Goal: Task Accomplishment & Management: Complete application form

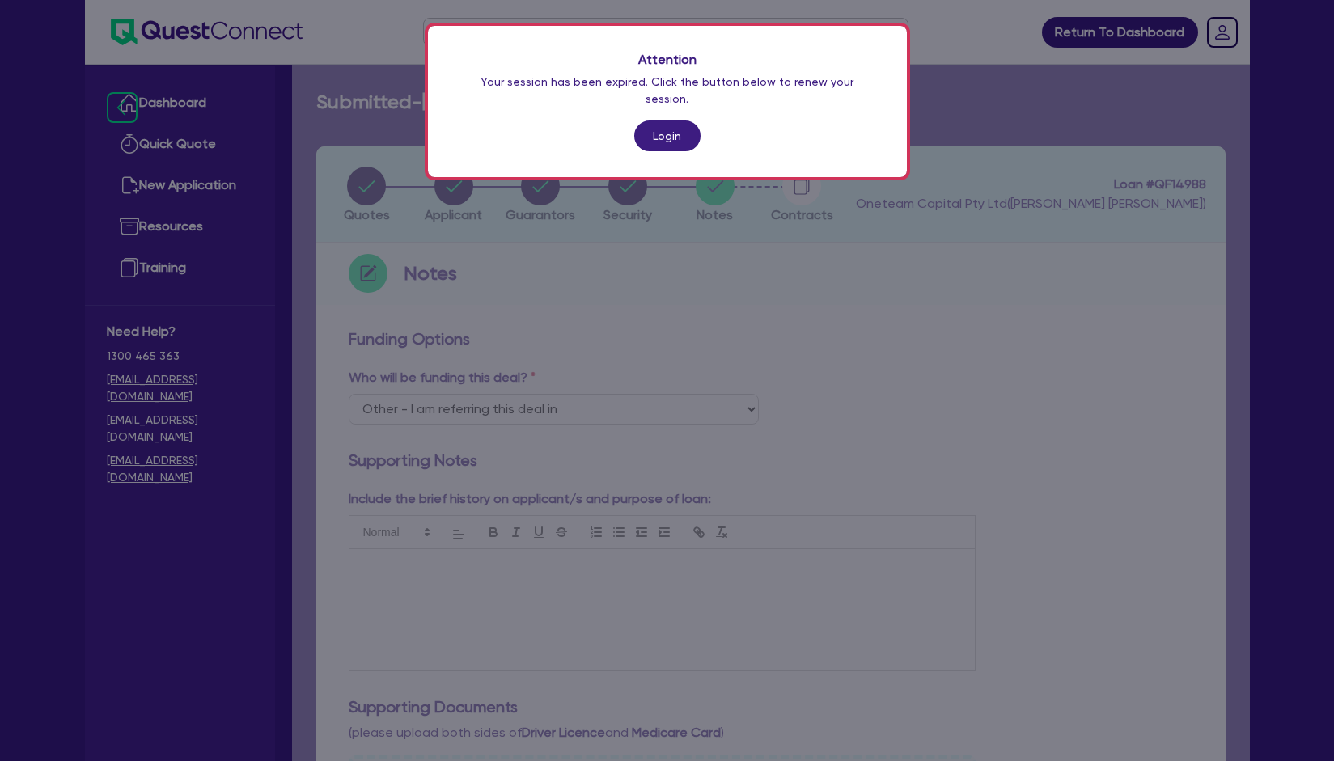
select select "Other"
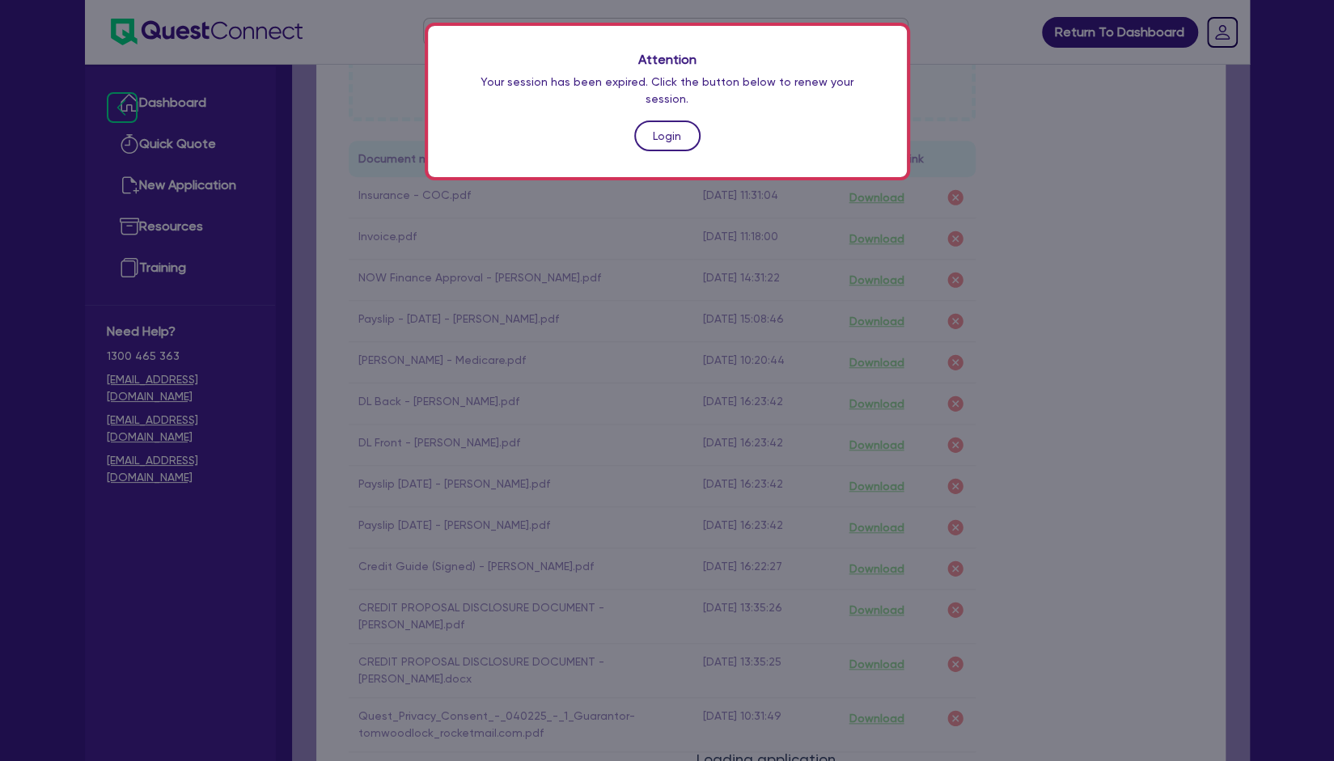
click at [673, 121] on link "Login" at bounding box center [667, 136] width 66 height 31
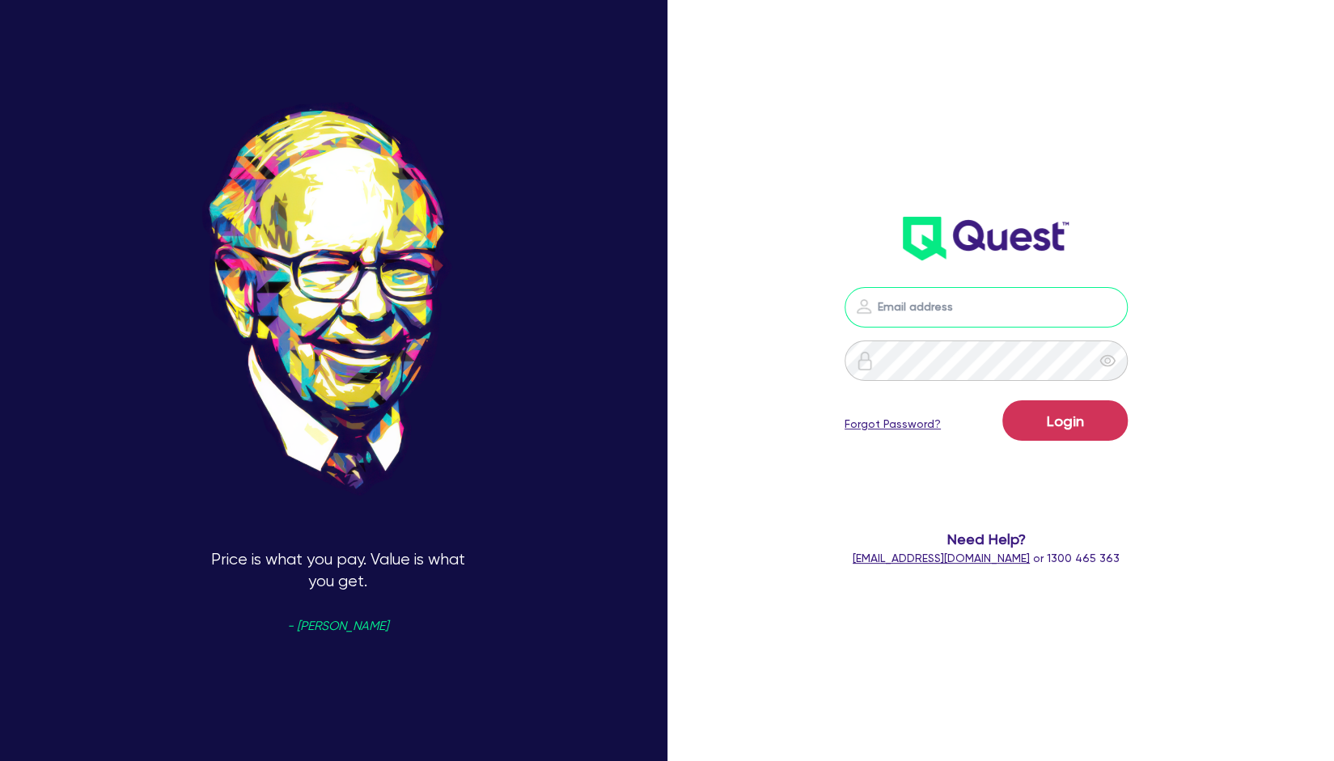
click at [925, 316] on input "email" at bounding box center [986, 307] width 283 height 40
type input "4"
type input "[EMAIL_ADDRESS][PERSON_NAME][DOMAIN_NAME]"
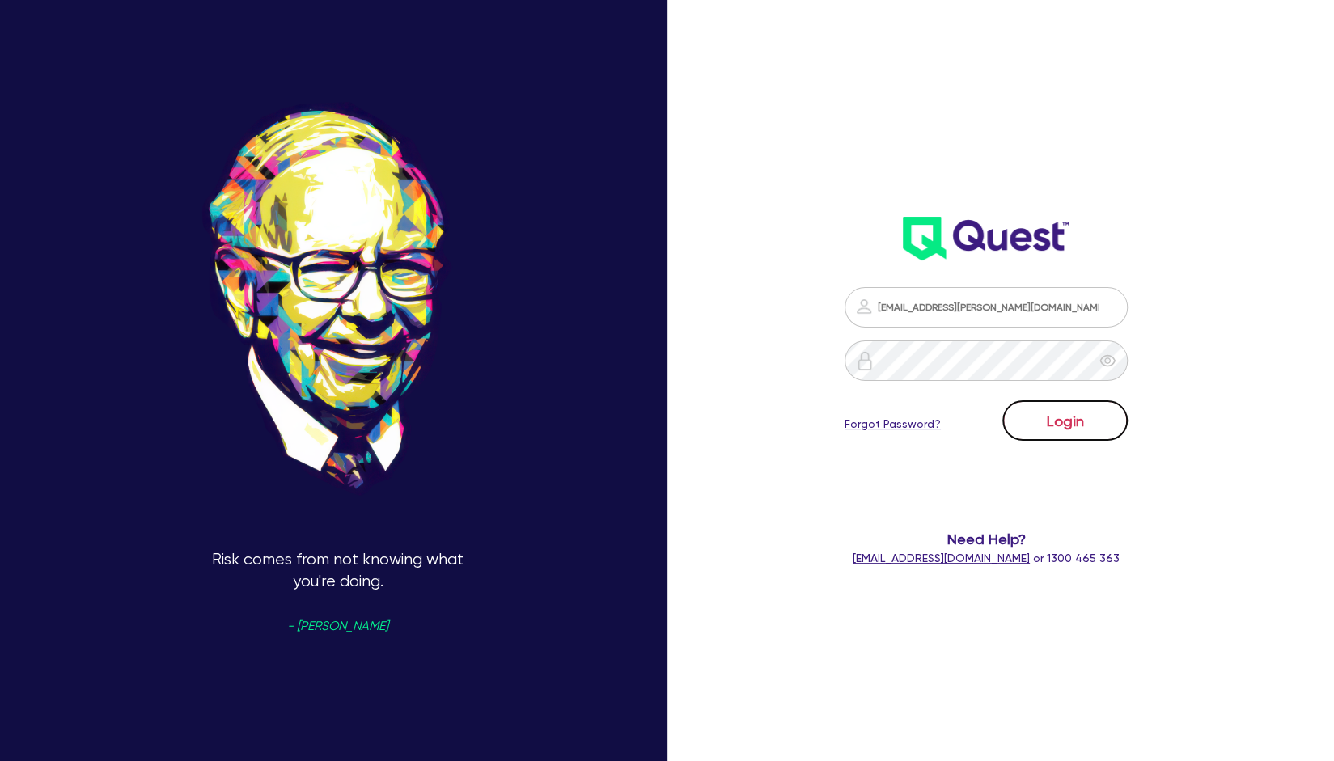
click at [1049, 415] on button "Login" at bounding box center [1064, 420] width 125 height 40
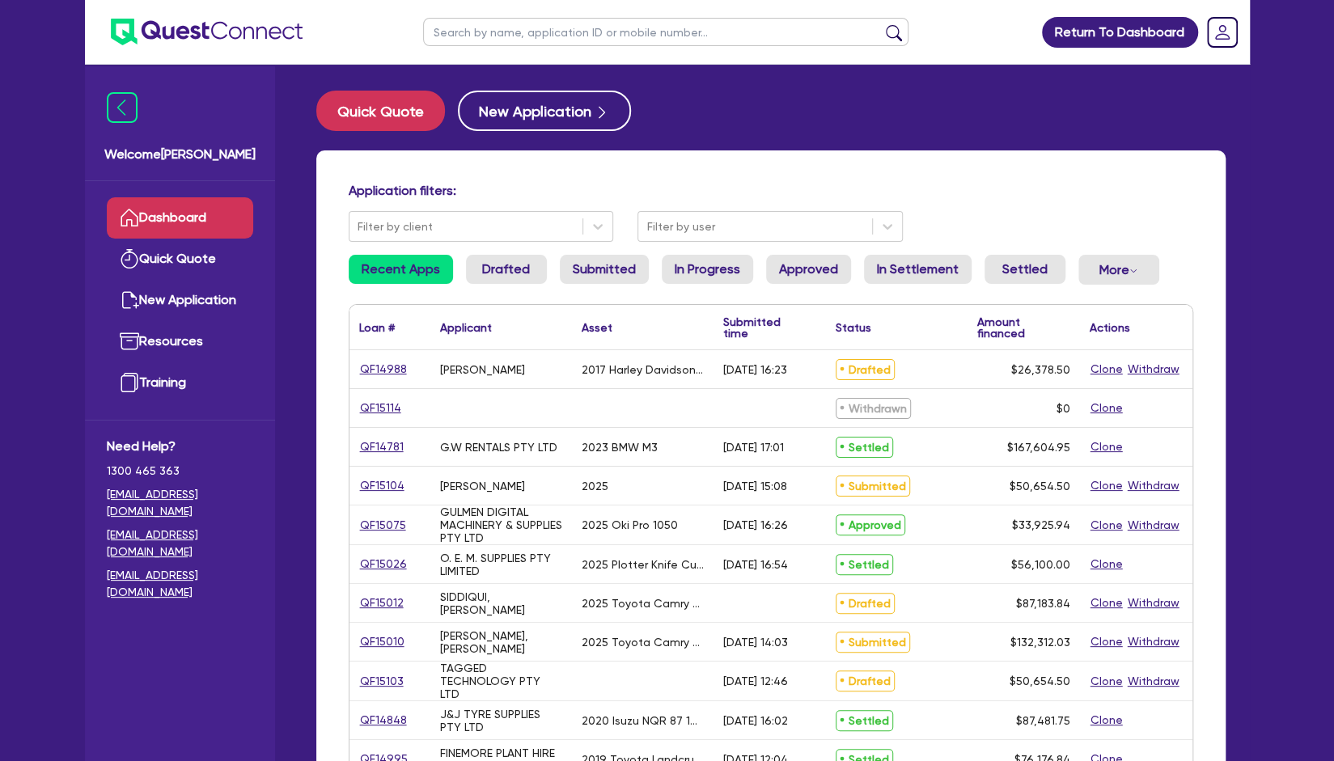
click at [524, 133] on div "Quick Quote New Application Application filters: Filter by client Filter by use…" at bounding box center [771, 660] width 958 height 1138
click at [546, 108] on button "New Application" at bounding box center [544, 111] width 173 height 40
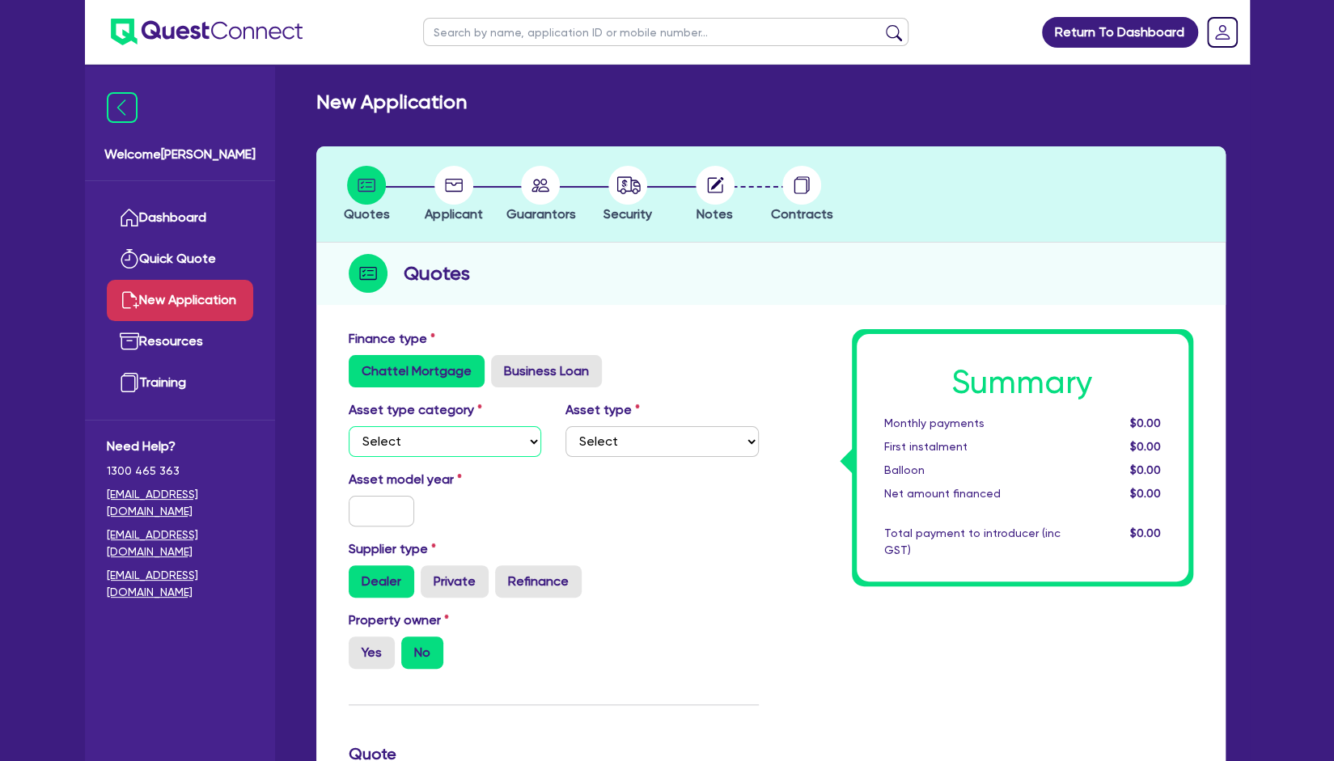
click at [449, 447] on select "Select Cars and light trucks Primary assets Secondary assets Tertiary assets" at bounding box center [445, 441] width 193 height 31
select select "CARS_AND_LIGHT_TRUCKS"
click at [349, 426] on select "Select Cars and light trucks Primary assets Secondary assets Tertiary assets" at bounding box center [445, 441] width 193 height 31
click at [651, 449] on select "Select Passenger vehicles Vans and utes Light trucks up to 4.5 tonne" at bounding box center [662, 441] width 193 height 31
select select "PASSENGER_VEHICLES"
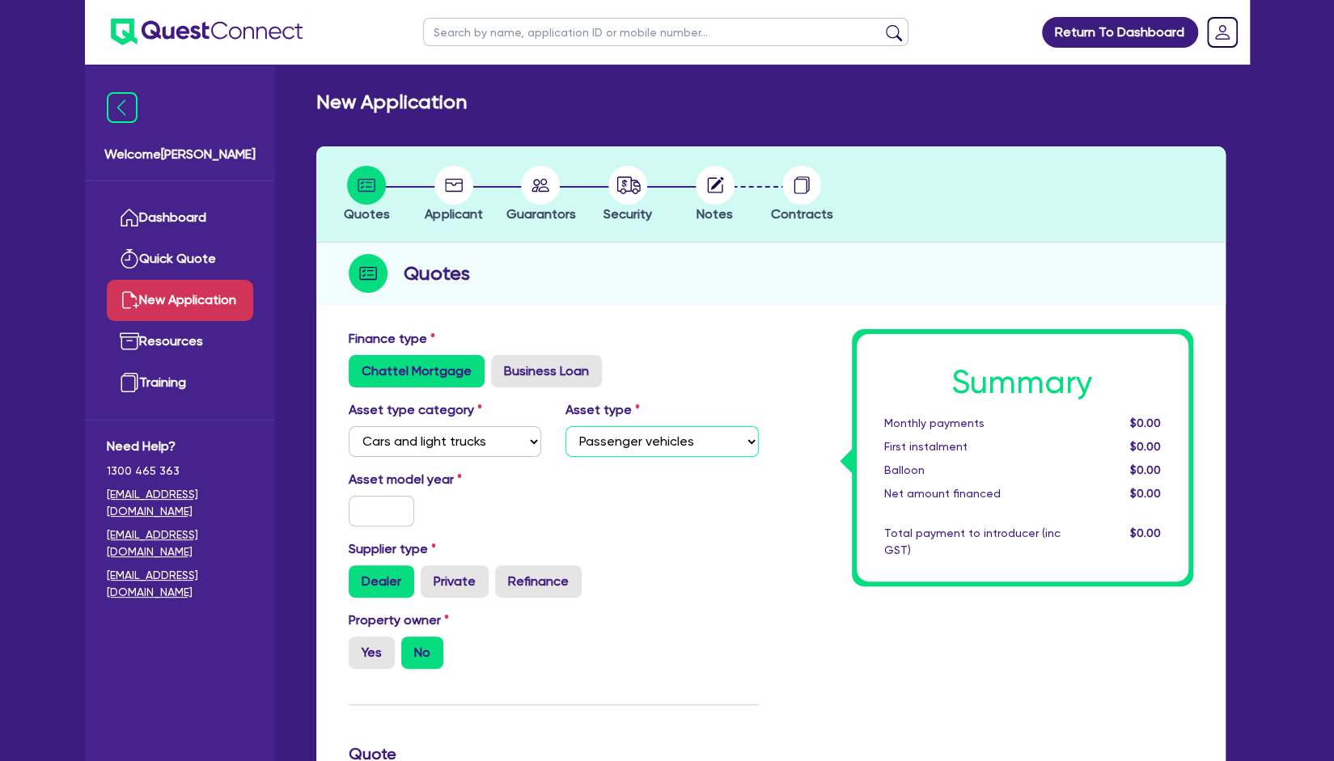
click at [566, 426] on select "Select Passenger vehicles Vans and utes Light trucks up to 4.5 tonne" at bounding box center [662, 441] width 193 height 31
click at [393, 519] on input "text" at bounding box center [382, 511] width 66 height 31
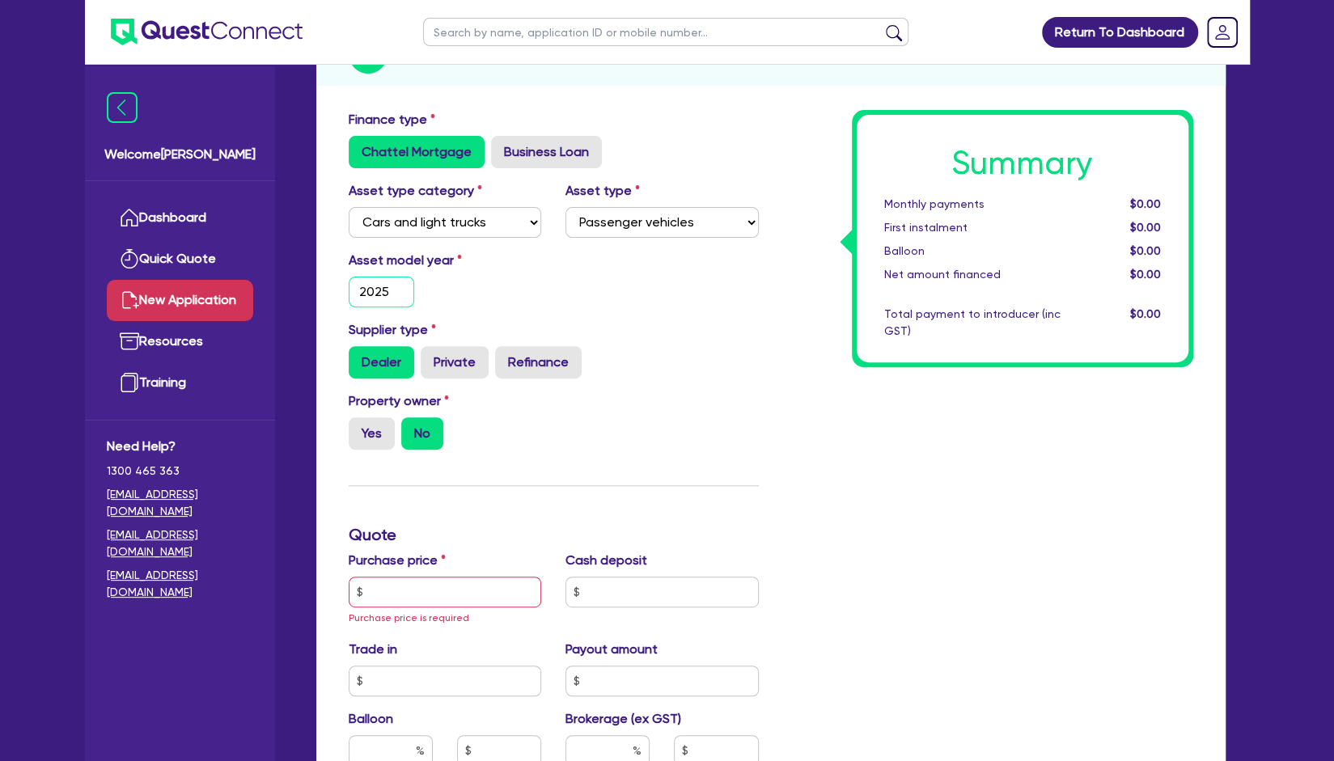
scroll to position [233, 0]
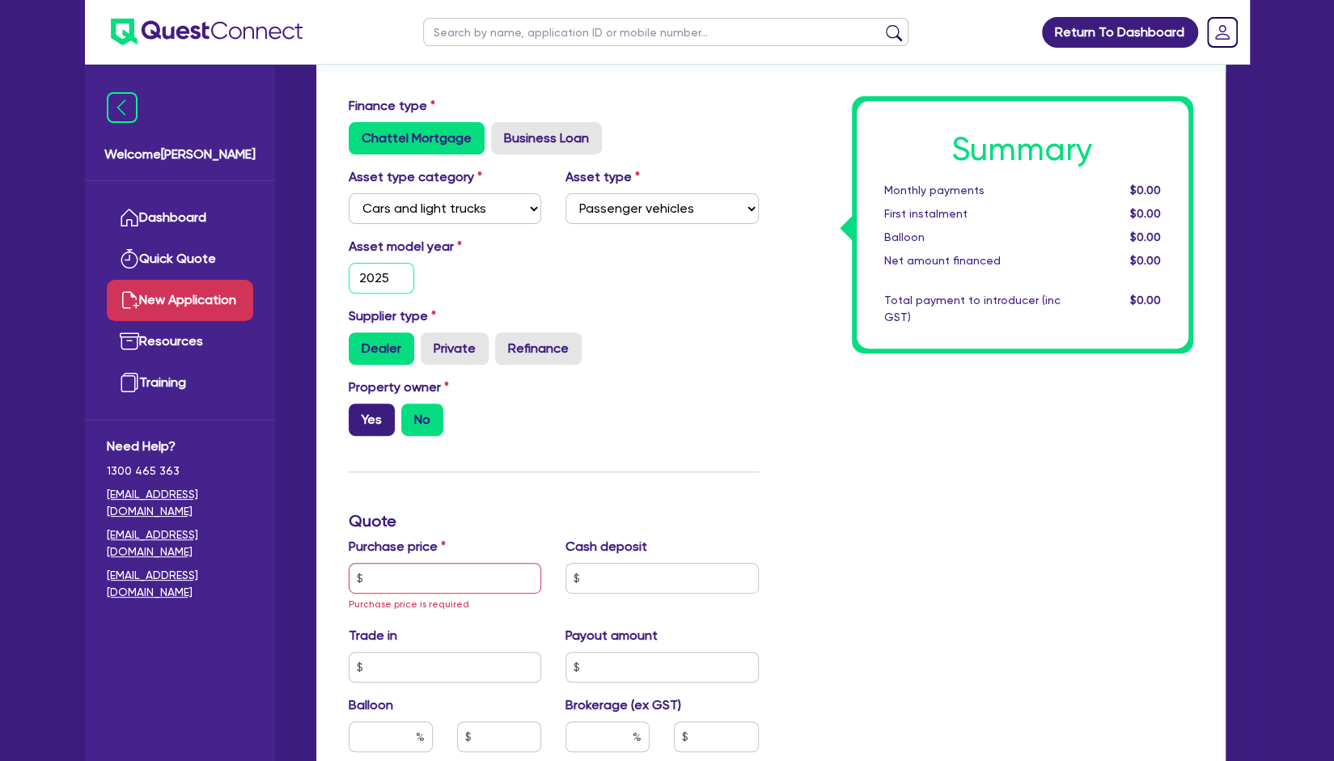
type input "2025"
click at [377, 423] on label "Yes" at bounding box center [372, 420] width 46 height 32
click at [359, 414] on input "Yes" at bounding box center [354, 409] width 11 height 11
radio input "true"
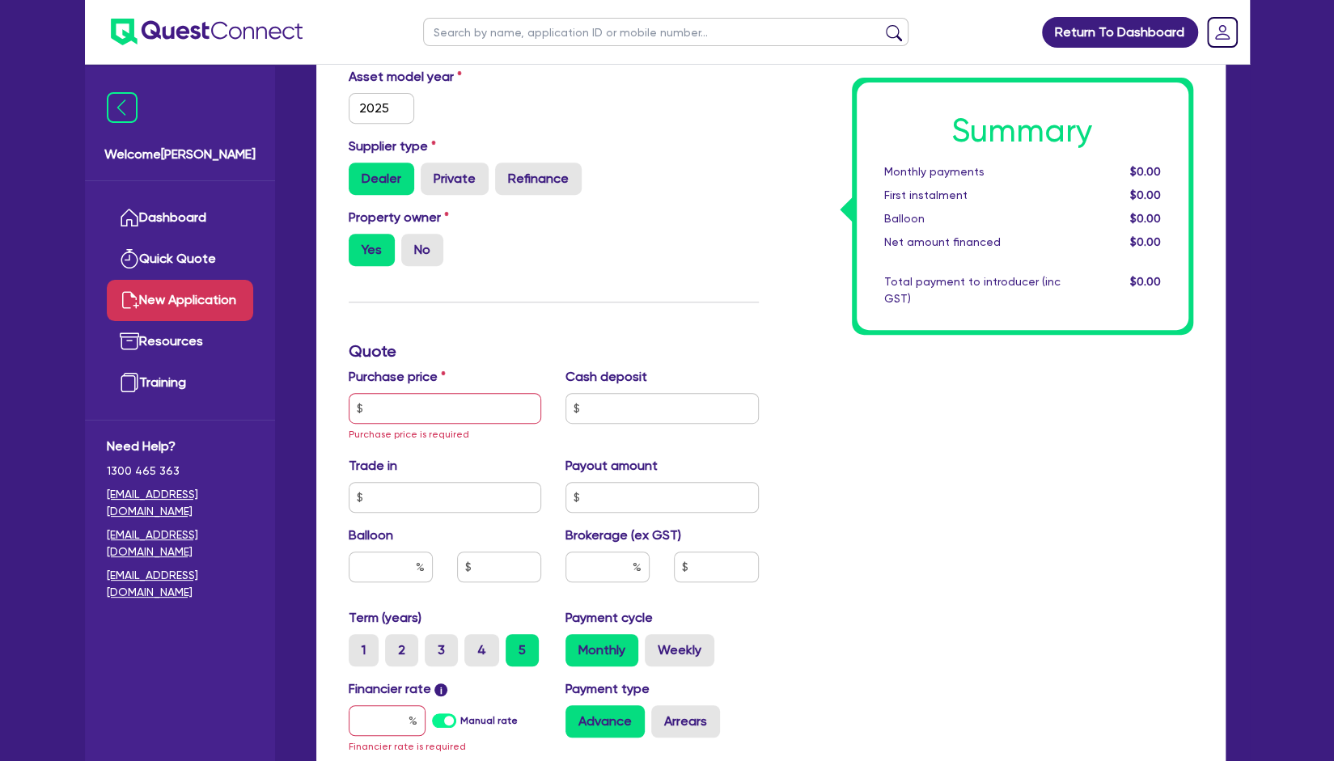
scroll to position [407, 0]
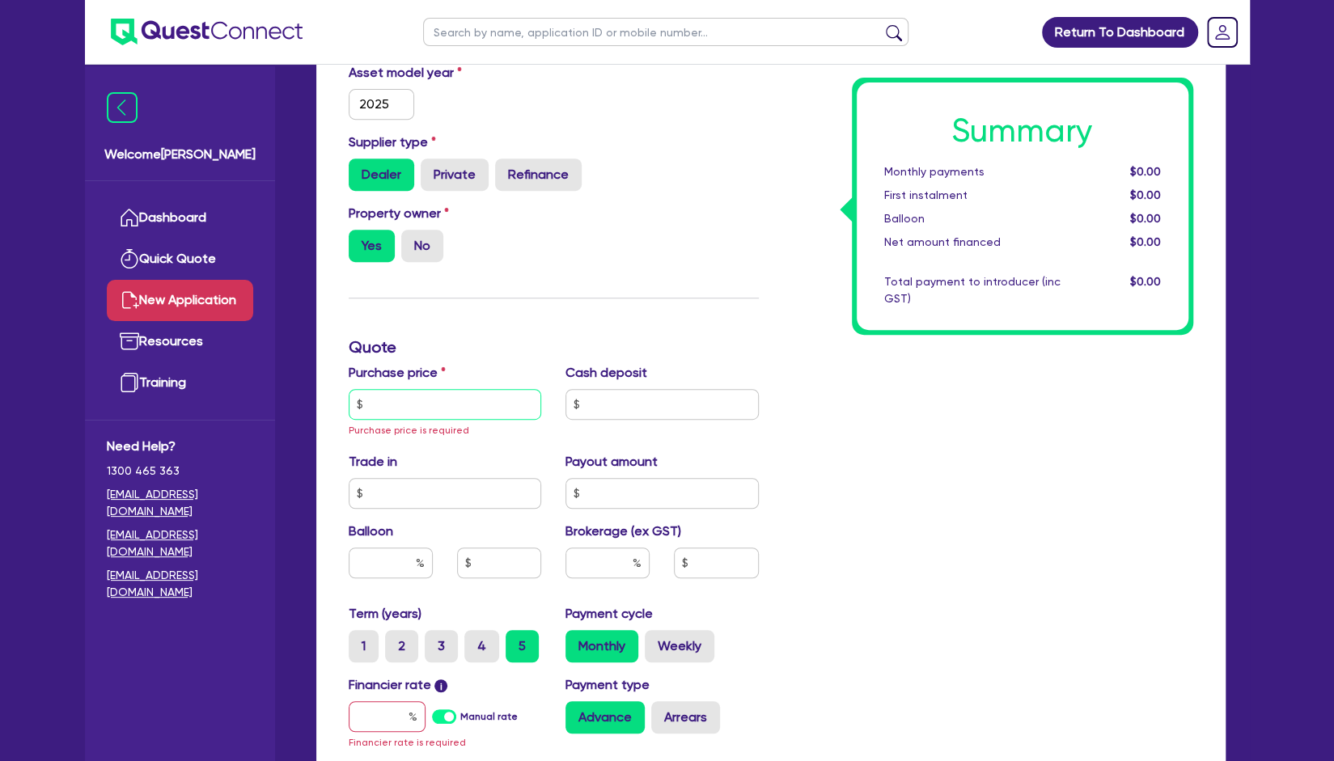
click at [425, 405] on input "text" at bounding box center [445, 404] width 193 height 31
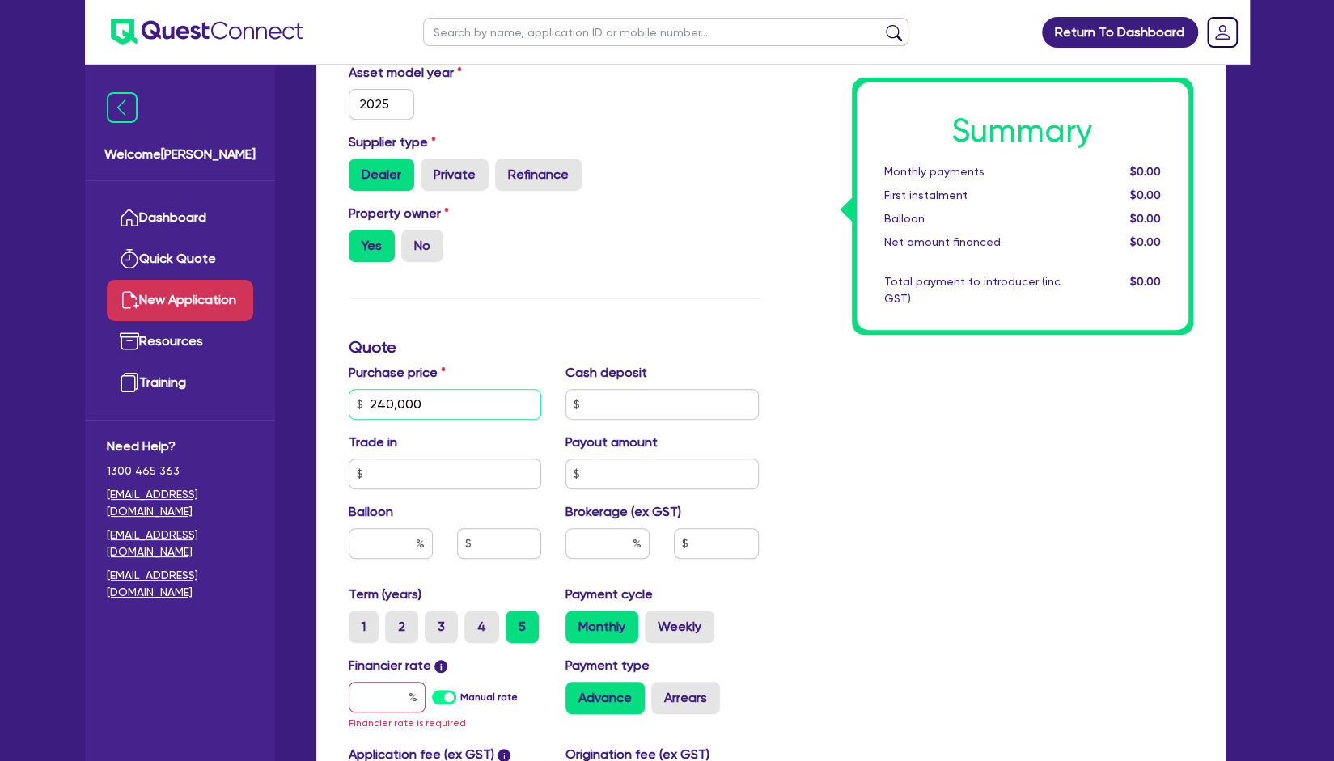
scroll to position [751, 0]
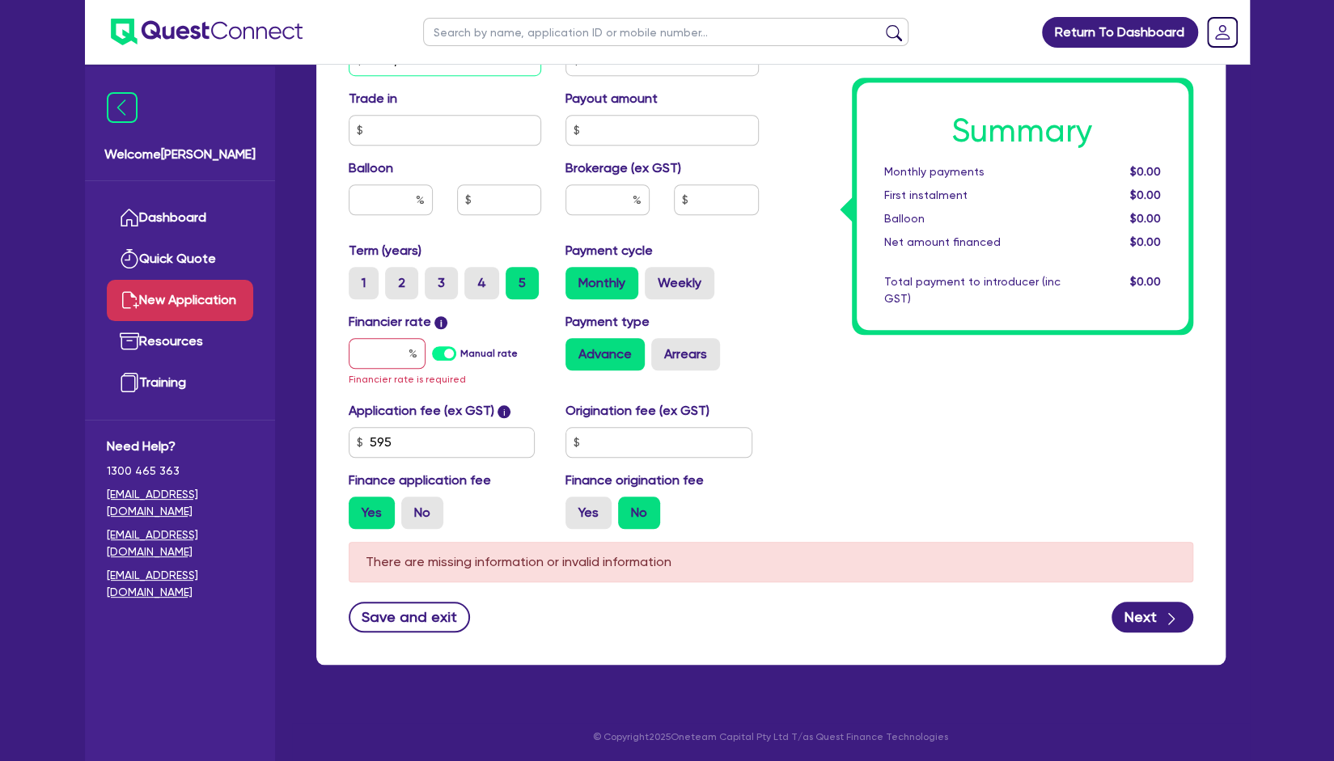
type input "240,000"
click at [368, 346] on input "text" at bounding box center [387, 353] width 77 height 31
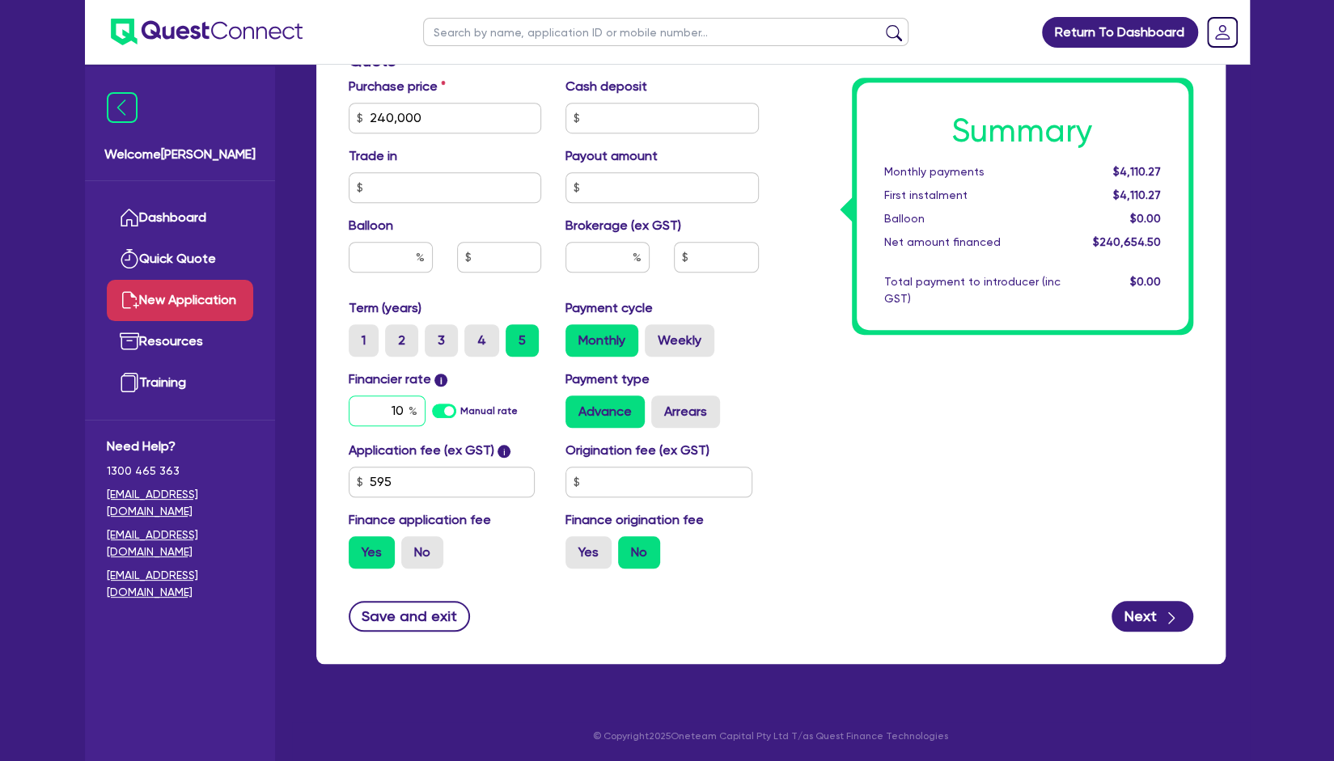
scroll to position [551, 0]
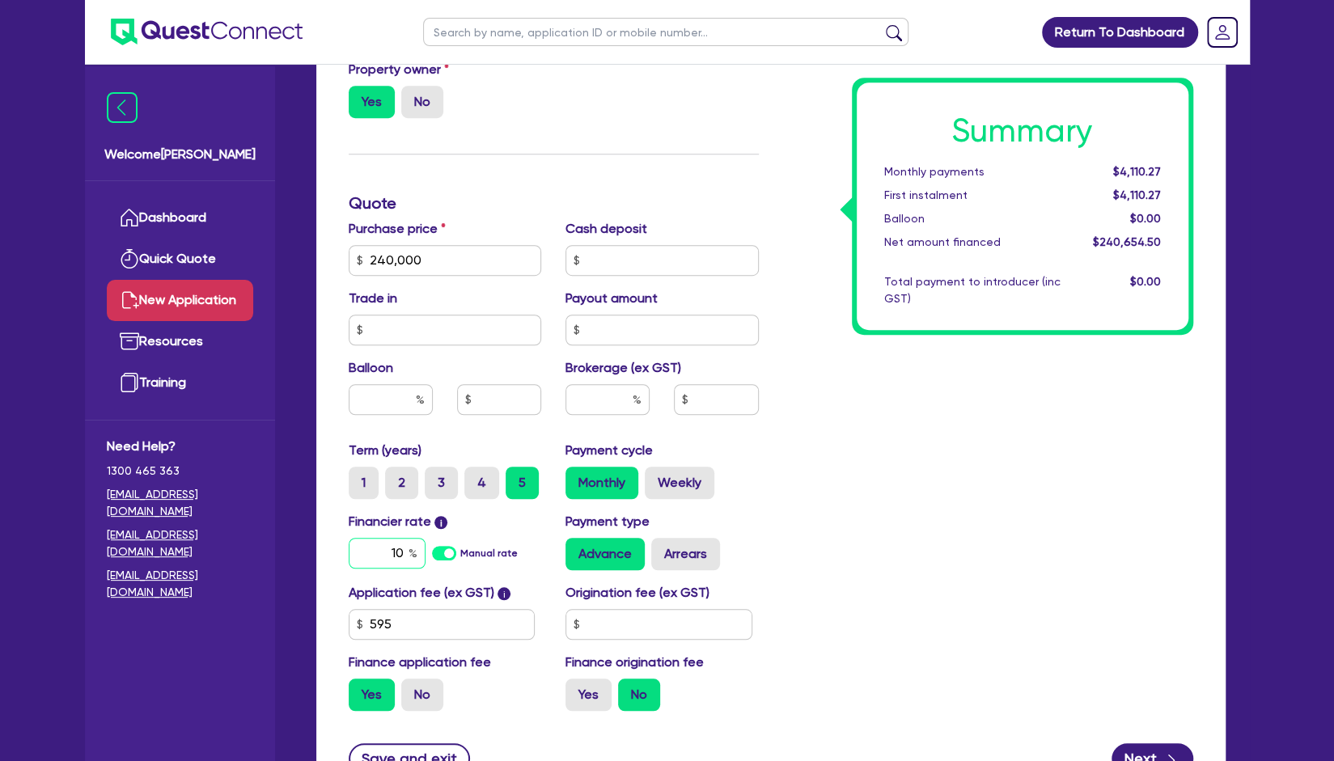
drag, startPoint x: 405, startPoint y: 553, endPoint x: 371, endPoint y: 556, distance: 34.1
click at [371, 556] on input "10" at bounding box center [387, 553] width 77 height 31
click at [895, 447] on div "Summary Monthly payments Calculating... First instalment Calculating... Balloon…" at bounding box center [988, 251] width 434 height 946
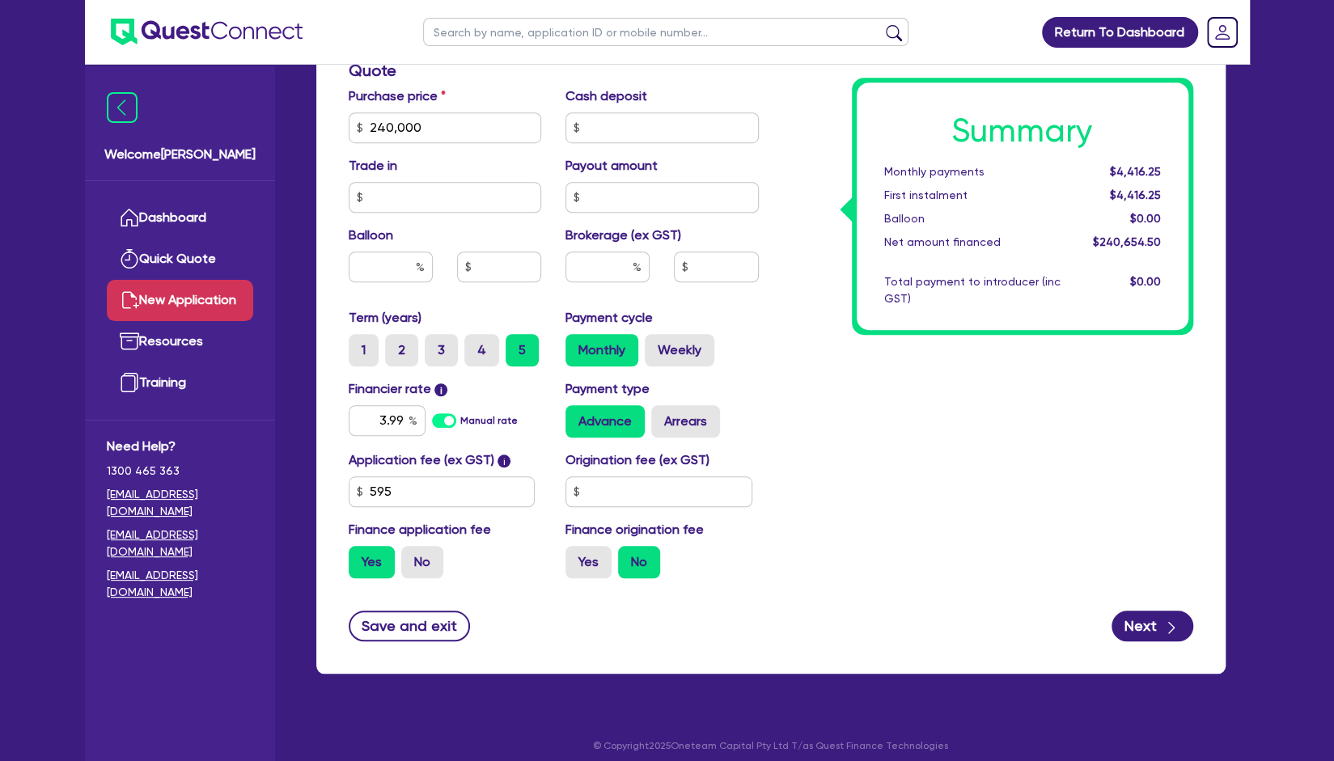
scroll to position [646, 0]
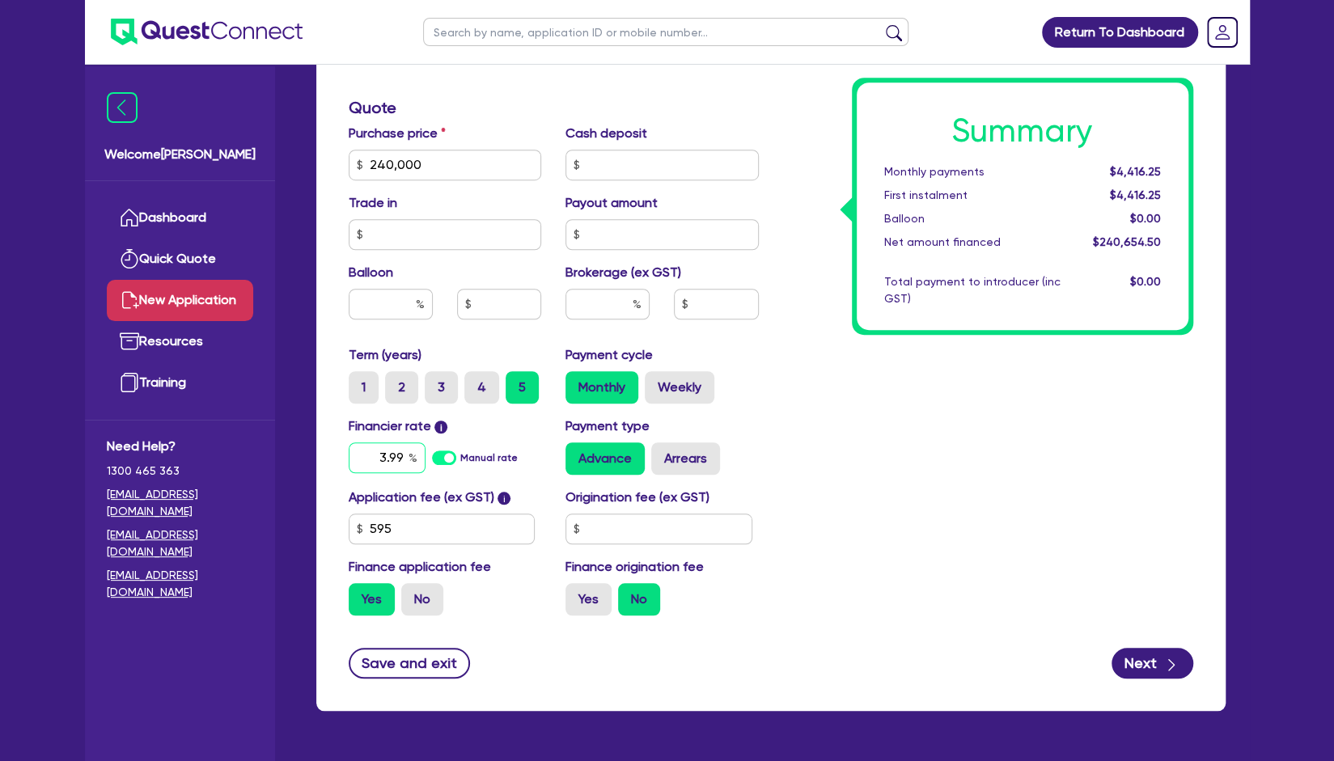
drag, startPoint x: 405, startPoint y: 465, endPoint x: 364, endPoint y: 465, distance: 41.3
click at [364, 465] on input "3.99" at bounding box center [387, 458] width 77 height 31
type input "3.99"
click at [730, 452] on div "Advance Arrears" at bounding box center [662, 459] width 193 height 32
click at [422, 609] on label "No" at bounding box center [422, 599] width 42 height 32
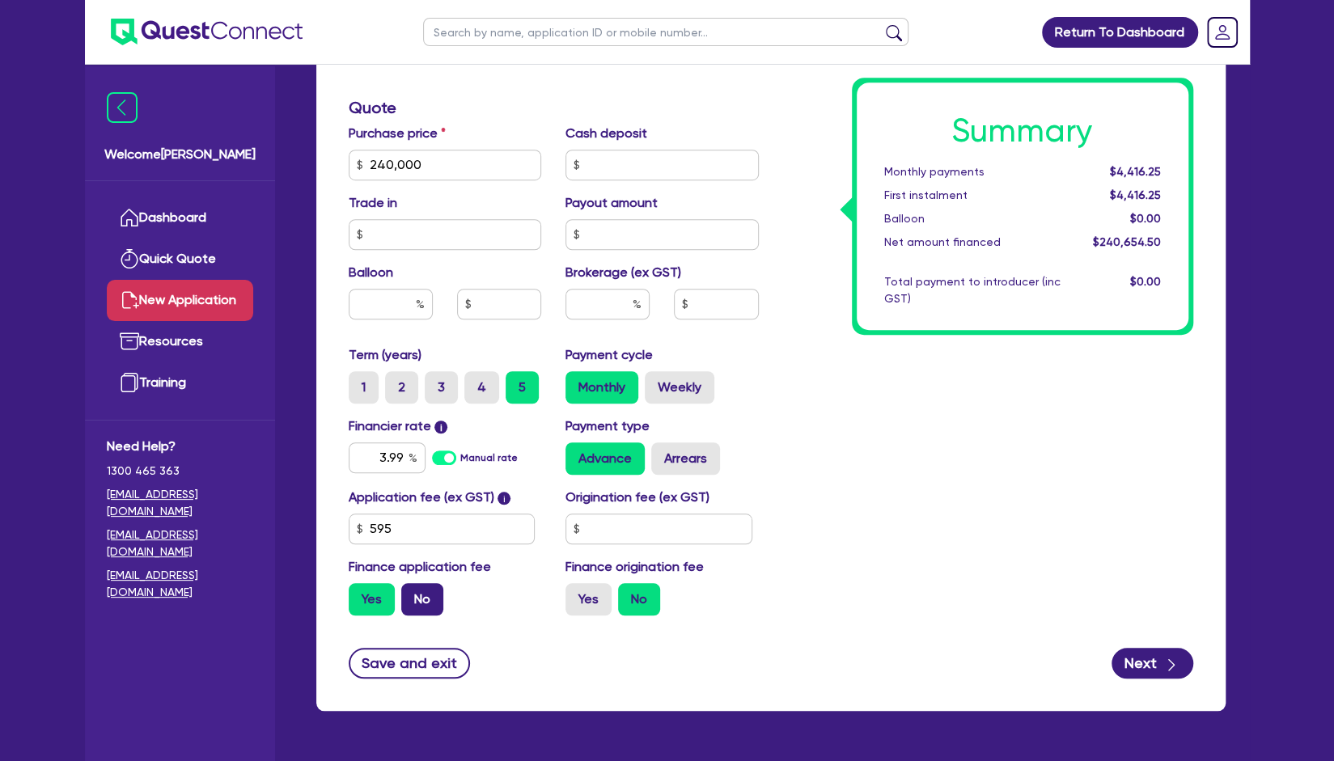
click at [412, 594] on input "No" at bounding box center [406, 588] width 11 height 11
radio input "true"
drag, startPoint x: 441, startPoint y: 174, endPoint x: 358, endPoint y: 180, distance: 83.6
click at [358, 180] on div "Purchase price 240,000 Cash deposit Trade in Payout amount Balloon Brokerage (e…" at bounding box center [554, 235] width 434 height 222
click at [416, 283] on div "Balloon" at bounding box center [446, 298] width 218 height 70
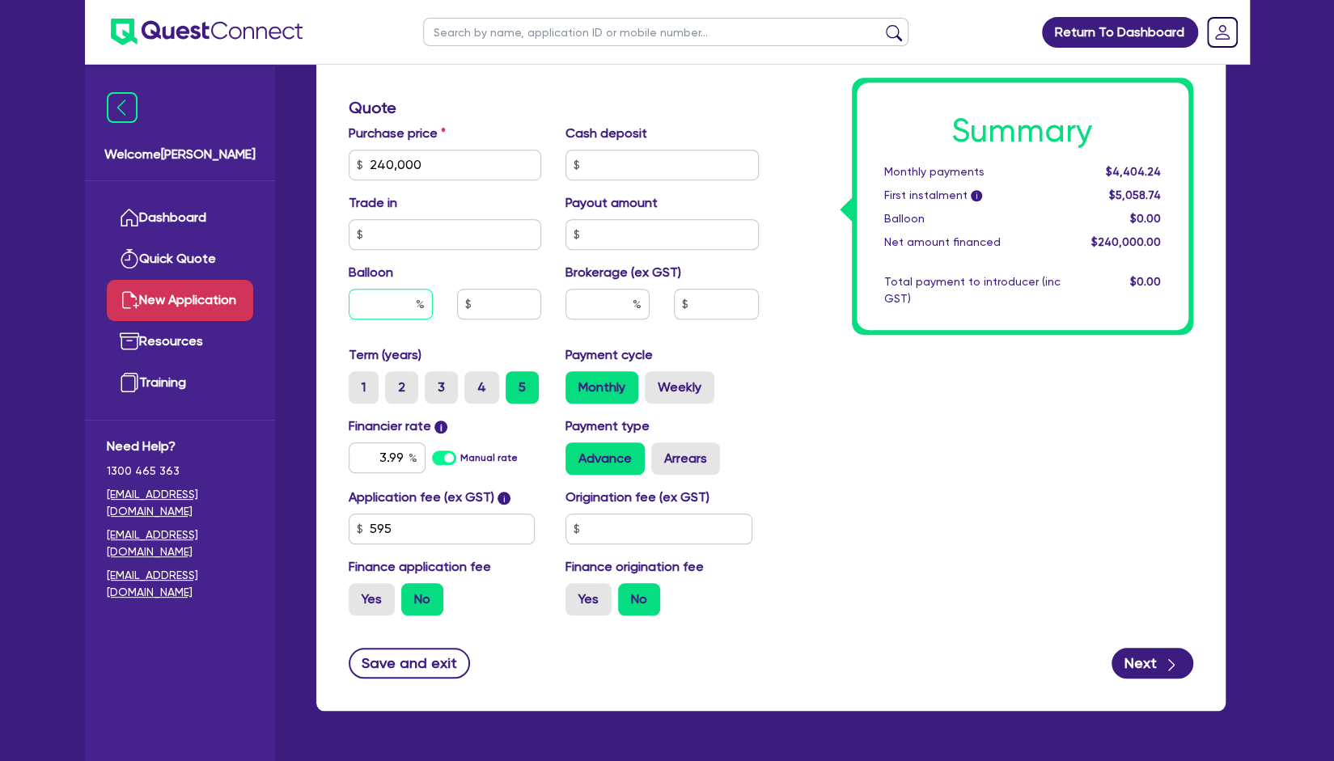
click at [399, 302] on input "text" at bounding box center [391, 304] width 84 height 31
click at [450, 172] on input "240,000" at bounding box center [445, 165] width 193 height 31
drag, startPoint x: 442, startPoint y: 162, endPoint x: 329, endPoint y: 163, distance: 112.5
click at [329, 163] on div "Finance type Chattel Mortgage Business Loan Asset type category Select Cars and…" at bounding box center [770, 193] width 909 height 1036
click at [826, 391] on div "Summary Monthly payments $357.85 First instalment i $1,012.35 Balloon $0.00 Net…" at bounding box center [988, 156] width 434 height 946
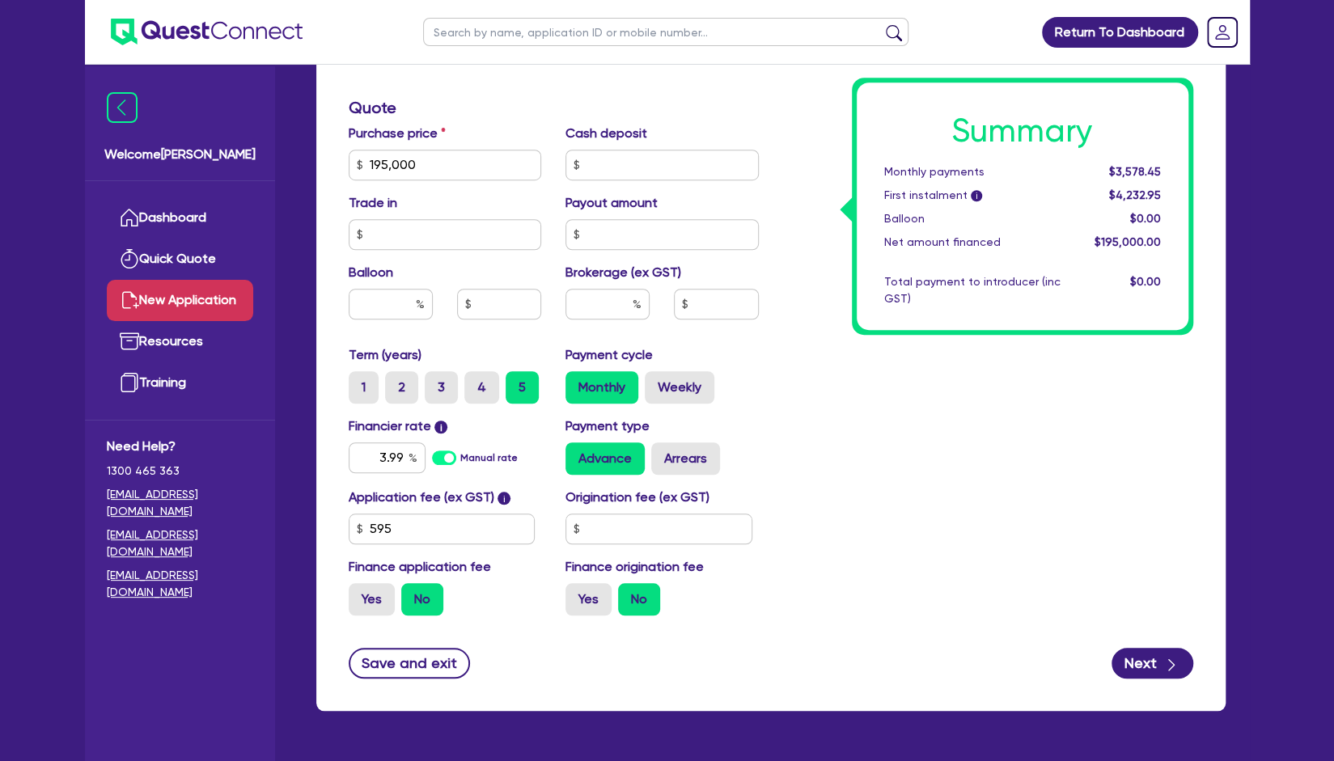
drag, startPoint x: 909, startPoint y: 305, endPoint x: 901, endPoint y: 313, distance: 10.9
click at [901, 313] on div "Summary Monthly payments $3,578.45 First instalment i $4,232.95 Balloon $0.00 N…" at bounding box center [1023, 207] width 332 height 248
click at [830, 351] on div "Summary Monthly payments $3,578.45 First instalment i $4,232.95 Balloon $0.00 N…" at bounding box center [988, 156] width 434 height 946
drag, startPoint x: 405, startPoint y: 455, endPoint x: 359, endPoint y: 452, distance: 45.4
click at [359, 452] on input "3.99" at bounding box center [387, 458] width 77 height 31
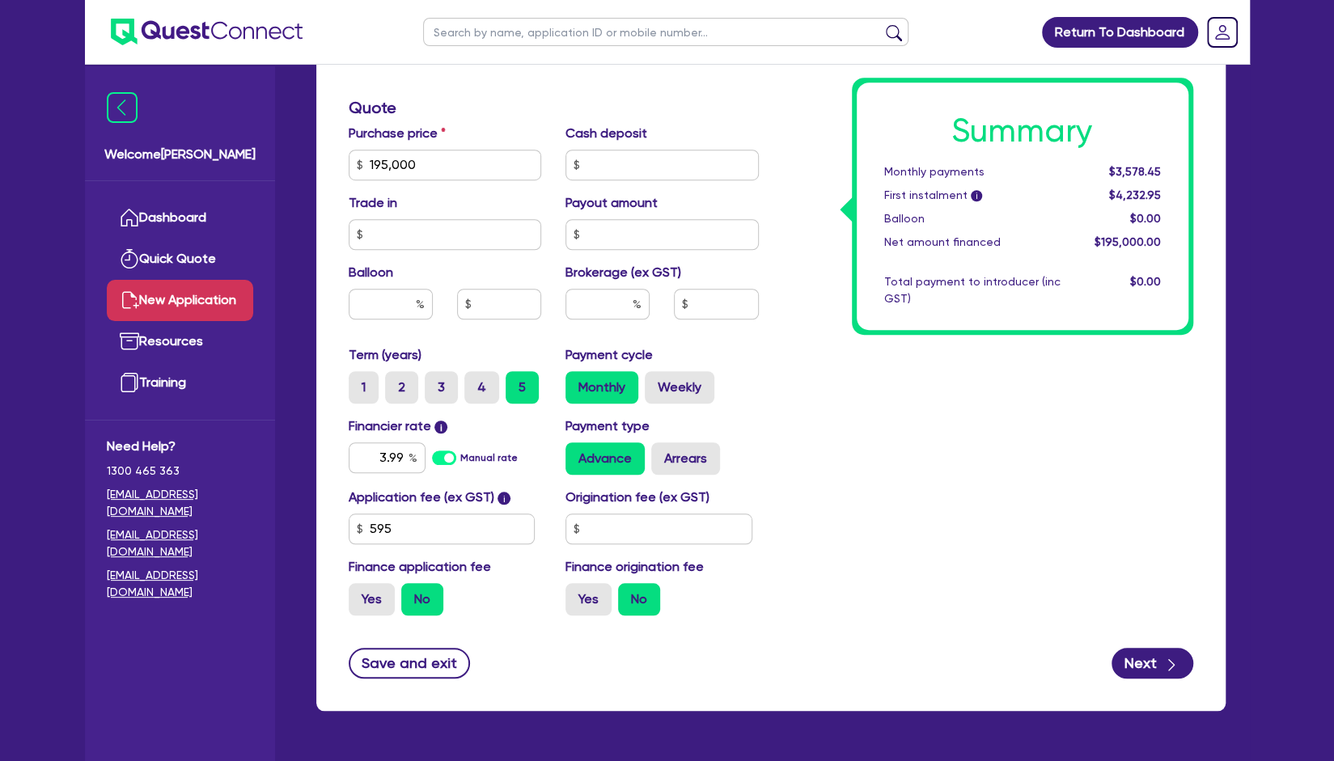
click at [1029, 445] on div "Summary Monthly payments $3,578.45 First instalment i $4,232.95 Balloon $0.00 N…" at bounding box center [988, 156] width 434 height 946
click at [939, 501] on div "Summary Monthly payments $3,578.45 First instalment i $4,232.95 Balloon $0.00 N…" at bounding box center [988, 156] width 434 height 946
click at [793, 323] on div "Summary Monthly payments $3,578.45 First instalment i $4,232.95 Balloon $0.00 N…" at bounding box center [988, 156] width 434 height 946
drag, startPoint x: 456, startPoint y: 162, endPoint x: 354, endPoint y: 164, distance: 102.8
click at [354, 164] on input "195,000" at bounding box center [445, 165] width 193 height 31
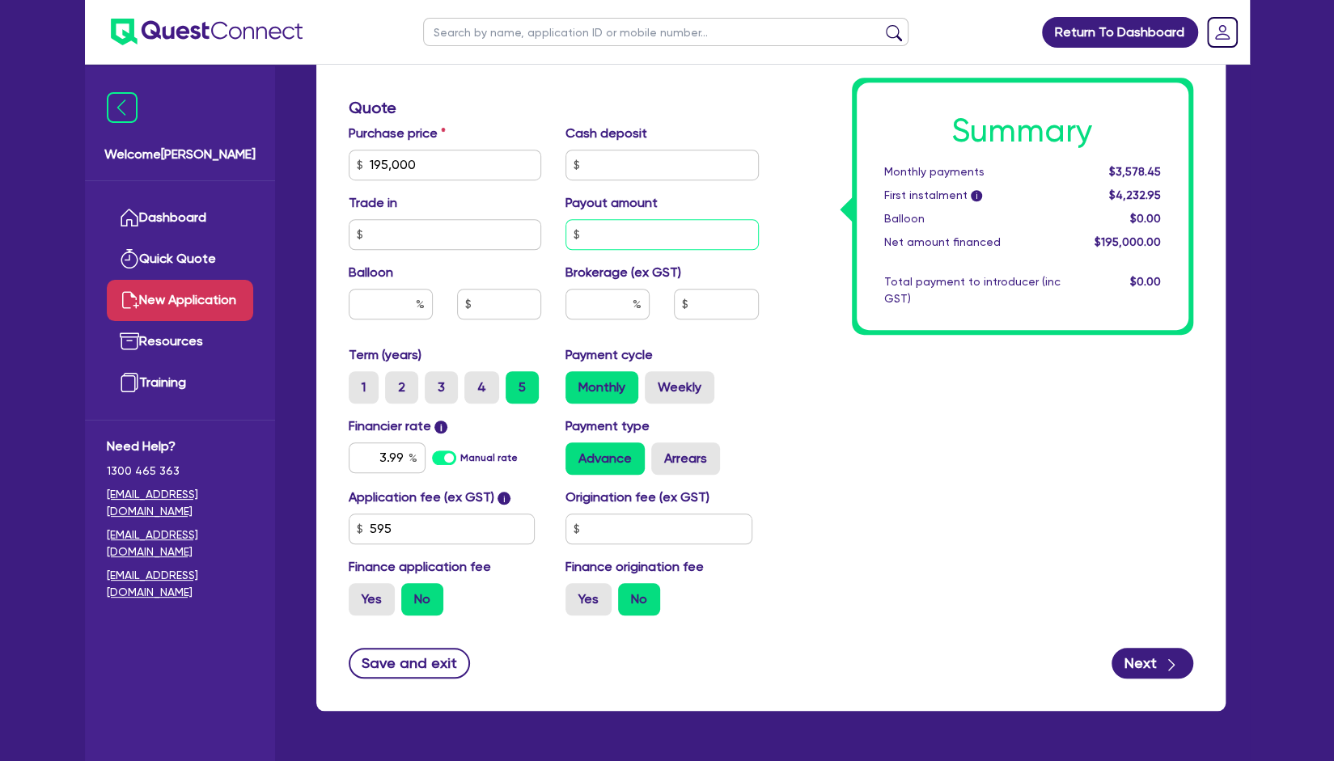
click at [623, 232] on input "text" at bounding box center [662, 234] width 193 height 31
click at [606, 171] on input "text" at bounding box center [662, 165] width 193 height 31
click at [428, 159] on input "195,000" at bounding box center [445, 165] width 193 height 31
drag, startPoint x: 428, startPoint y: 159, endPoint x: 328, endPoint y: 169, distance: 100.1
click at [328, 169] on div "Finance type Chattel Mortgage Business Loan Asset type category Select Cars and…" at bounding box center [770, 193] width 909 height 1036
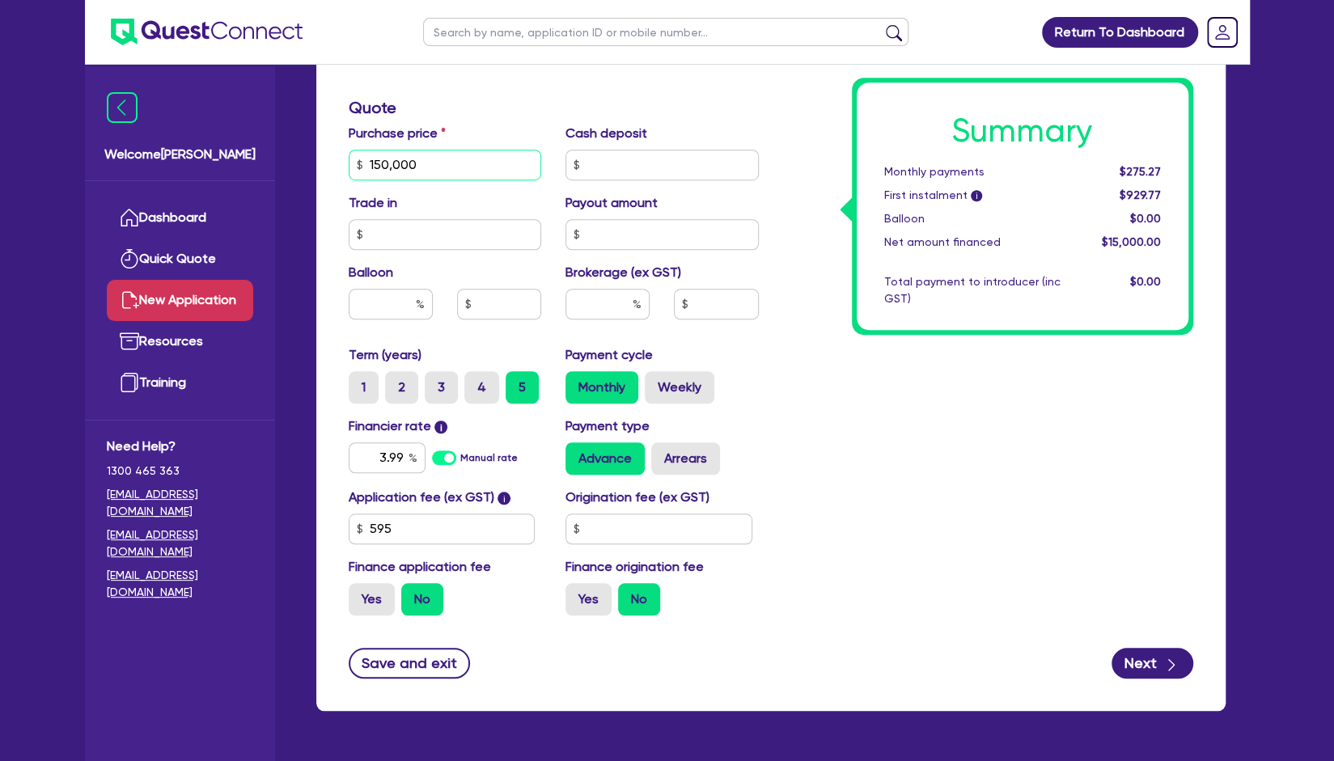
type input "150,000"
drag, startPoint x: 406, startPoint y: 459, endPoint x: 351, endPoint y: 465, distance: 55.4
click at [351, 465] on input "3.99" at bounding box center [387, 458] width 77 height 31
type input "12"
click at [833, 444] on div "Summary Monthly payments $2,752.65 First instalment i $3,407.15 Balloon $0.00 N…" at bounding box center [988, 156] width 434 height 946
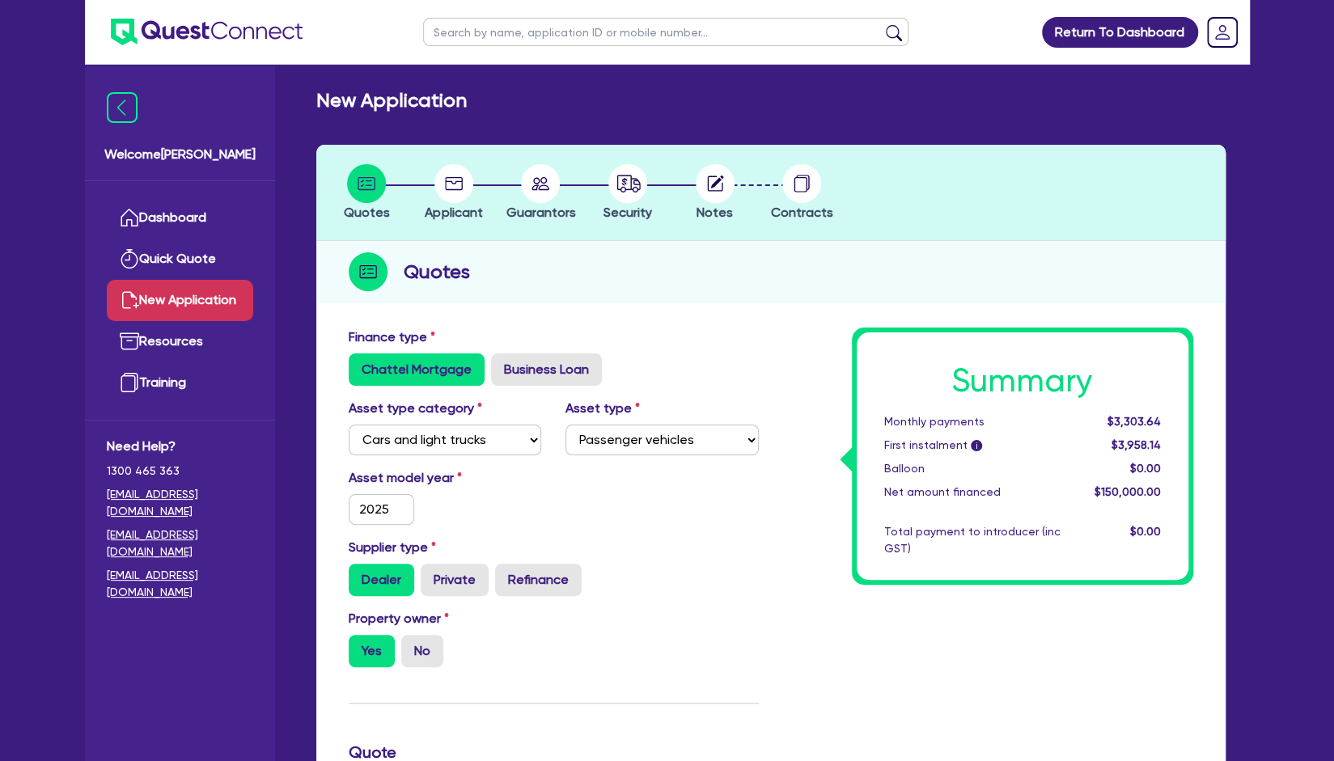
scroll to position [252, 0]
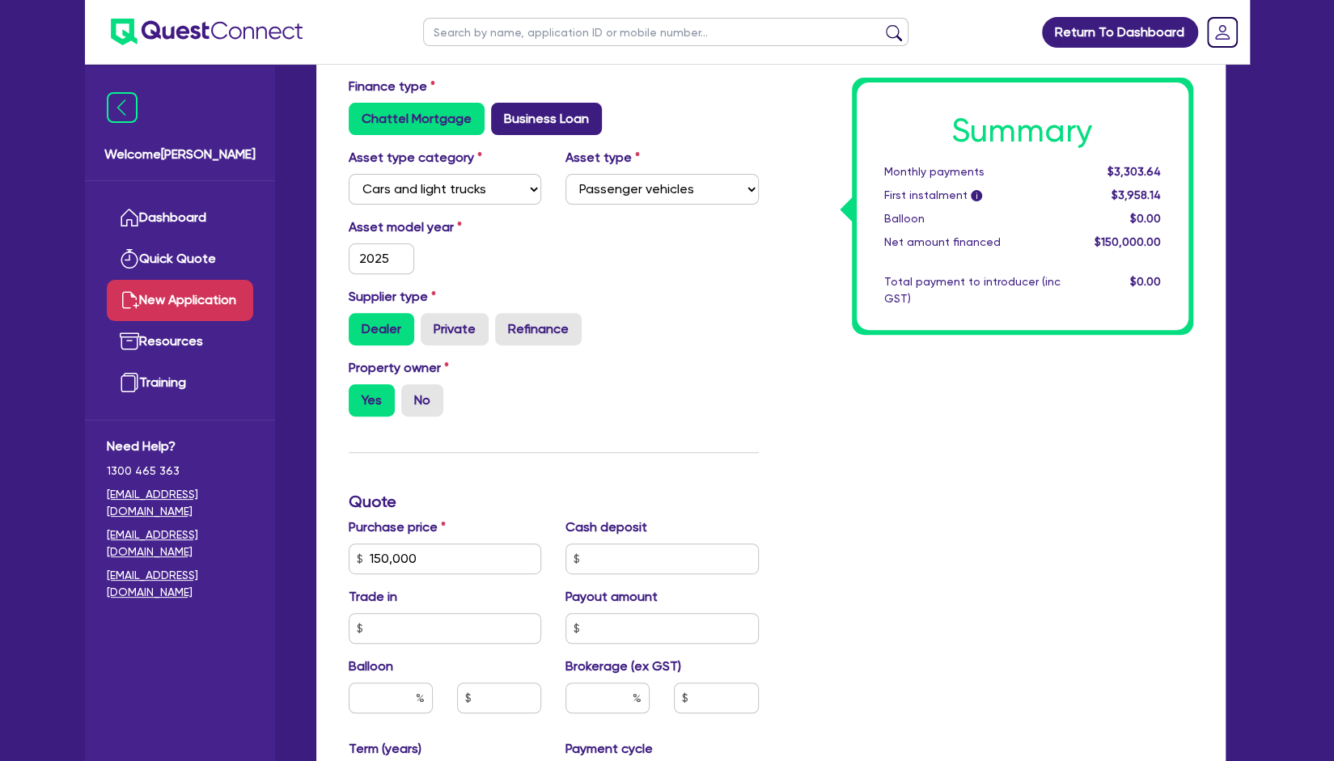
click at [532, 121] on label "Business Loan" at bounding box center [546, 119] width 111 height 32
click at [502, 113] on input "Business Loan" at bounding box center [496, 108] width 11 height 11
radio input "true"
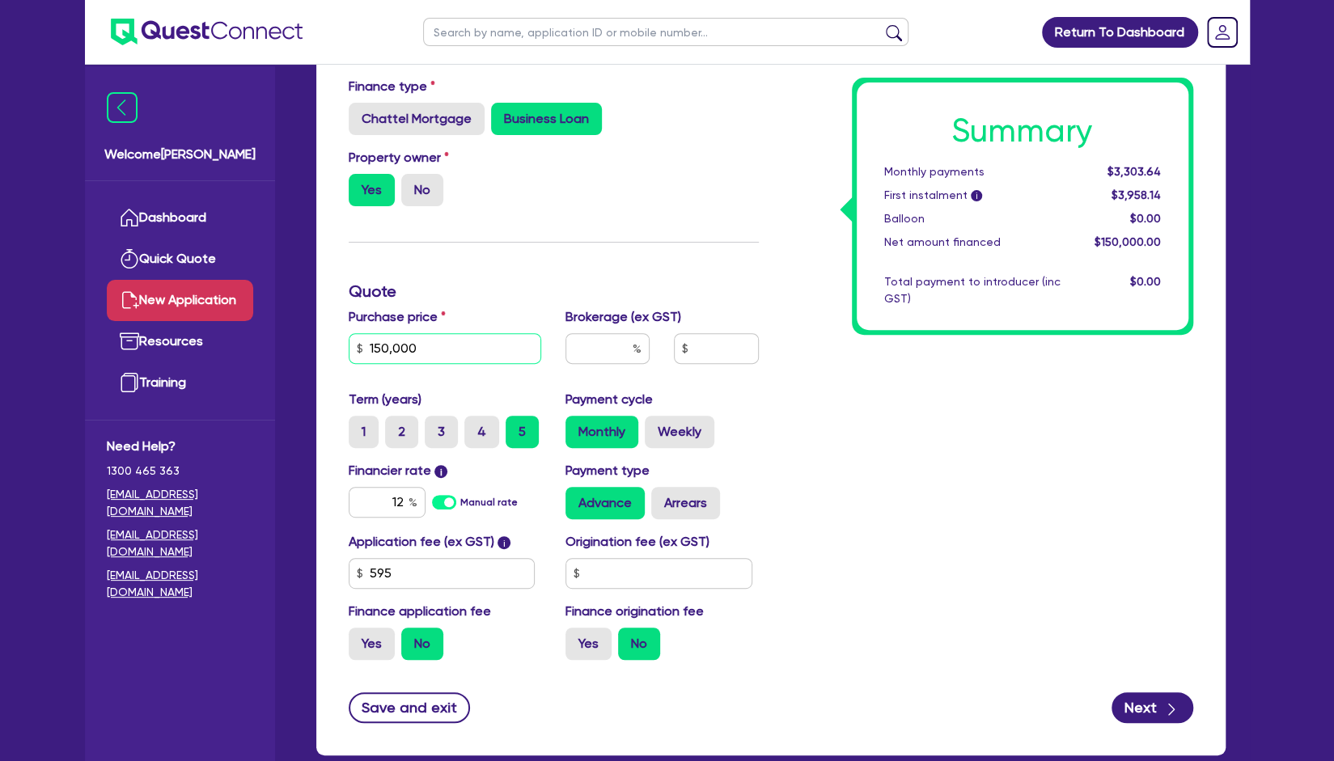
drag, startPoint x: 445, startPoint y: 345, endPoint x: 353, endPoint y: 341, distance: 92.3
click at [353, 341] on input "150,000" at bounding box center [445, 348] width 193 height 31
type input "60,000"
click at [685, 461] on div "Payment type Advance Arrears" at bounding box center [662, 490] width 218 height 58
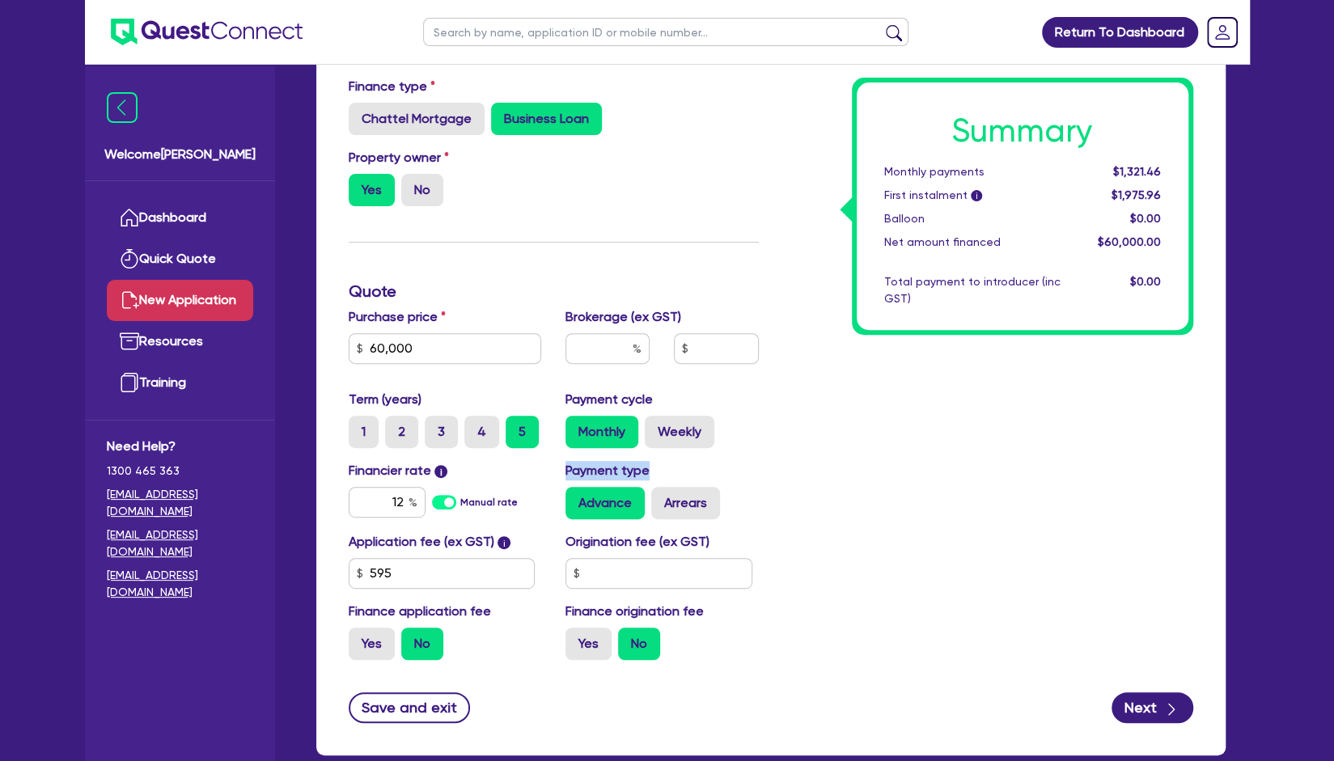
click at [685, 461] on div "Payment type Advance Arrears" at bounding box center [662, 490] width 218 height 58
click at [748, 452] on div "Term (years) 1 2 3 4 5 Payment cycle Monthly Weekly" at bounding box center [554, 425] width 434 height 71
click at [616, 352] on input "text" at bounding box center [608, 348] width 84 height 31
type input "4"
click at [633, 574] on input "text" at bounding box center [659, 573] width 187 height 31
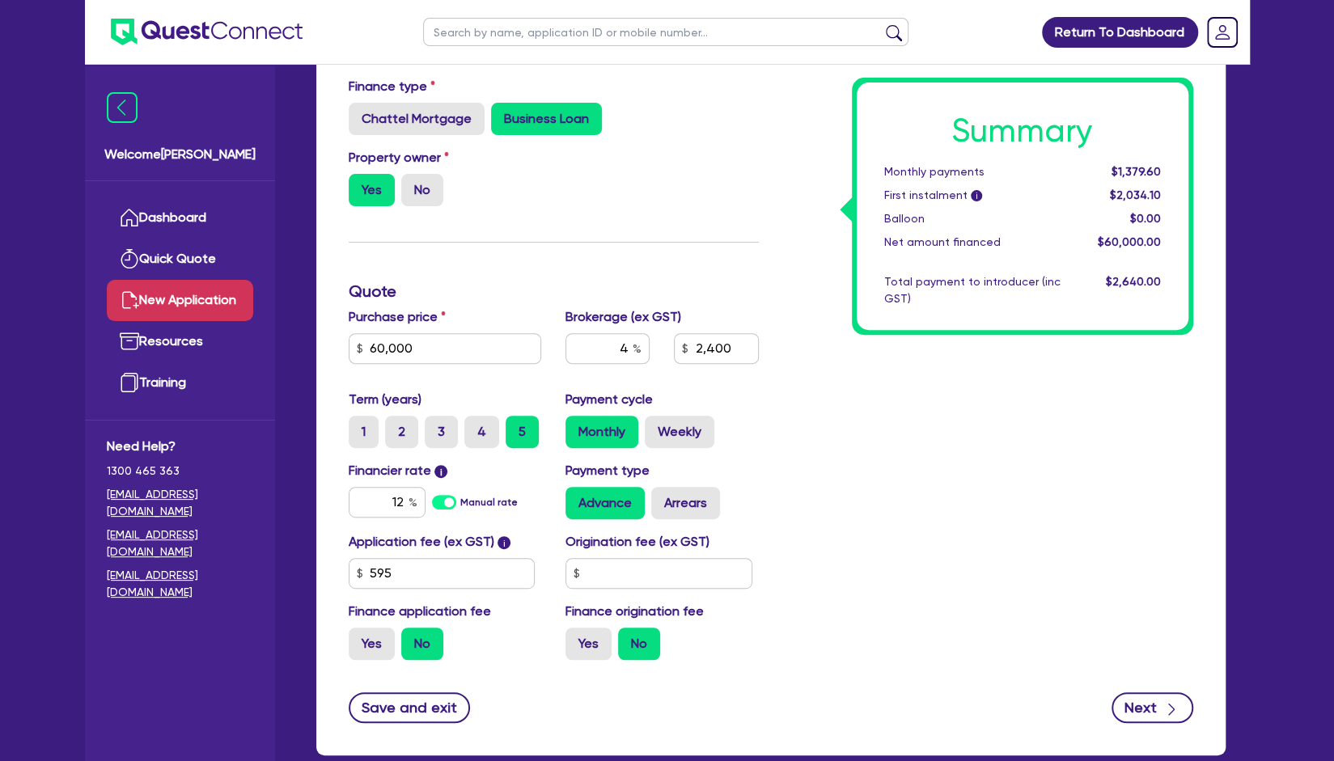
click at [1168, 708] on icon "button" at bounding box center [1171, 709] width 16 height 16
type input "2,400"
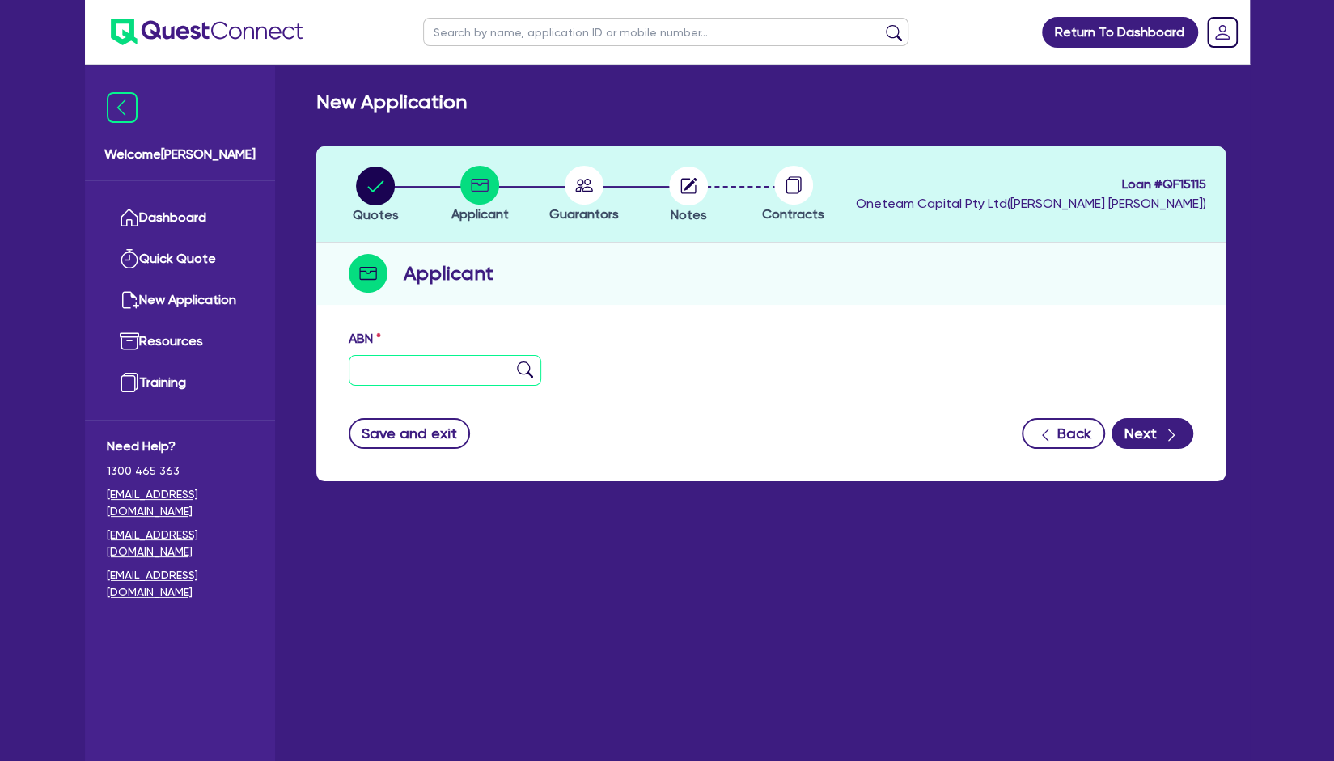
click at [466, 355] on input "text" at bounding box center [445, 370] width 193 height 31
click at [461, 374] on input "text" at bounding box center [445, 370] width 193 height 31
paste input "53 665 338 081"
type input "53 665 338 081"
click at [484, 280] on h2 "Applicant" at bounding box center [449, 273] width 90 height 29
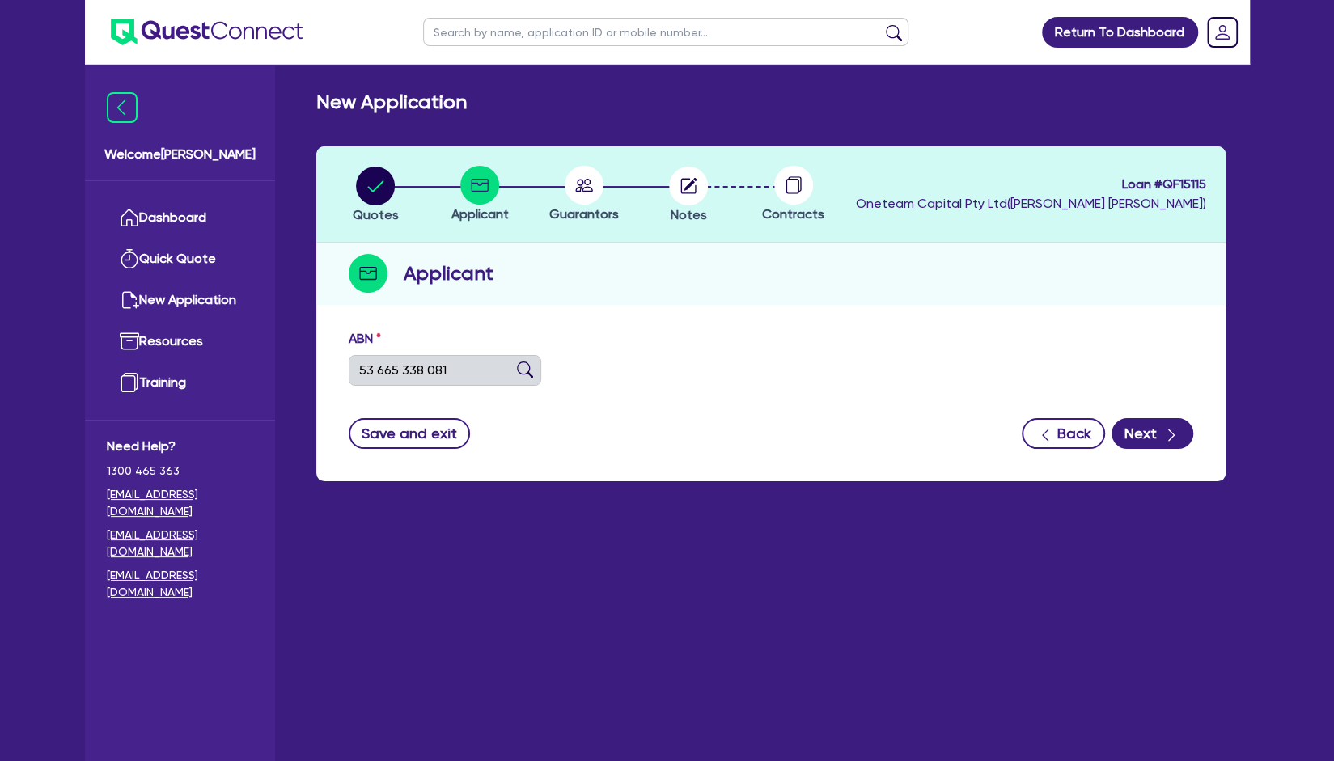
type input "NANOTECH COATINGS PTY LTD"
select select "COMPANY"
type input "[DATE]"
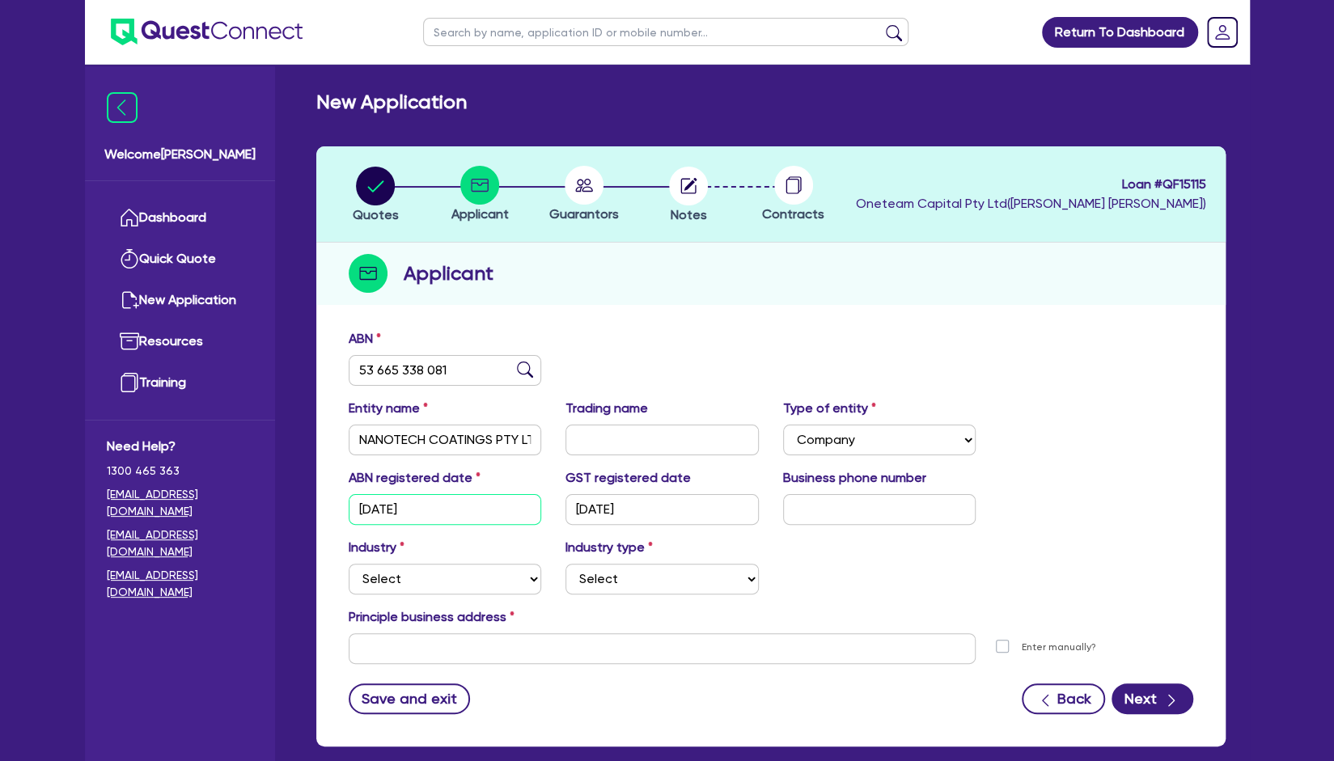
click at [490, 515] on input "[DATE]" at bounding box center [445, 509] width 193 height 31
click at [857, 518] on input "text" at bounding box center [879, 509] width 193 height 31
type input "04 1083 6365"
click at [466, 578] on select "Select Accomodation & Food Services Administrative & Support Services Agricultu…" at bounding box center [445, 579] width 193 height 31
select select "FISHERIES"
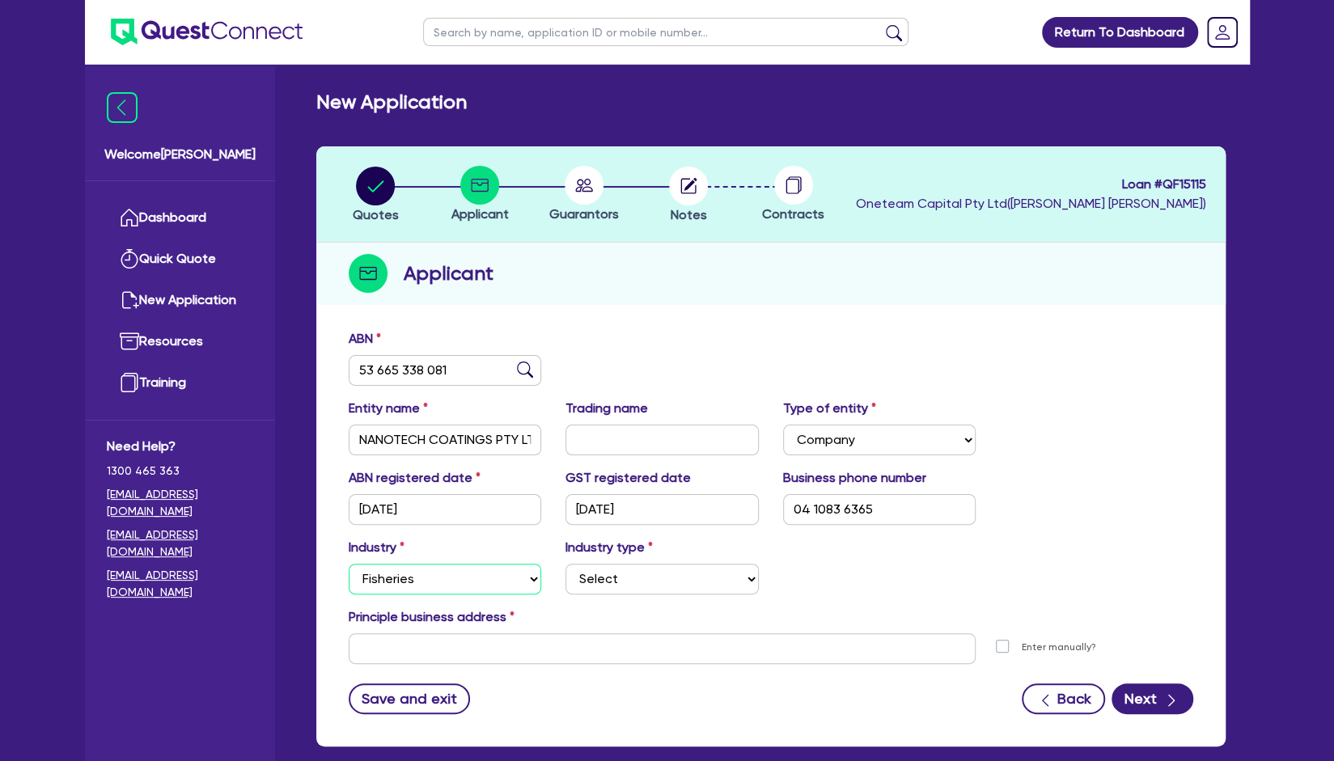
click at [349, 564] on select "Select Accomodation & Food Services Administrative & Support Services Agricultu…" at bounding box center [445, 579] width 193 height 31
click at [646, 567] on select "Select Fishing Businesses Hunting Businesses Trapping Businesses Aquaculture Bu…" at bounding box center [662, 579] width 193 height 31
select select "HUNTING_BUSINESSES"
click at [566, 564] on select "Select Fishing Businesses Hunting Businesses Trapping Businesses Aquaculture Bu…" at bounding box center [662, 579] width 193 height 31
click at [523, 642] on input "text" at bounding box center [663, 648] width 628 height 31
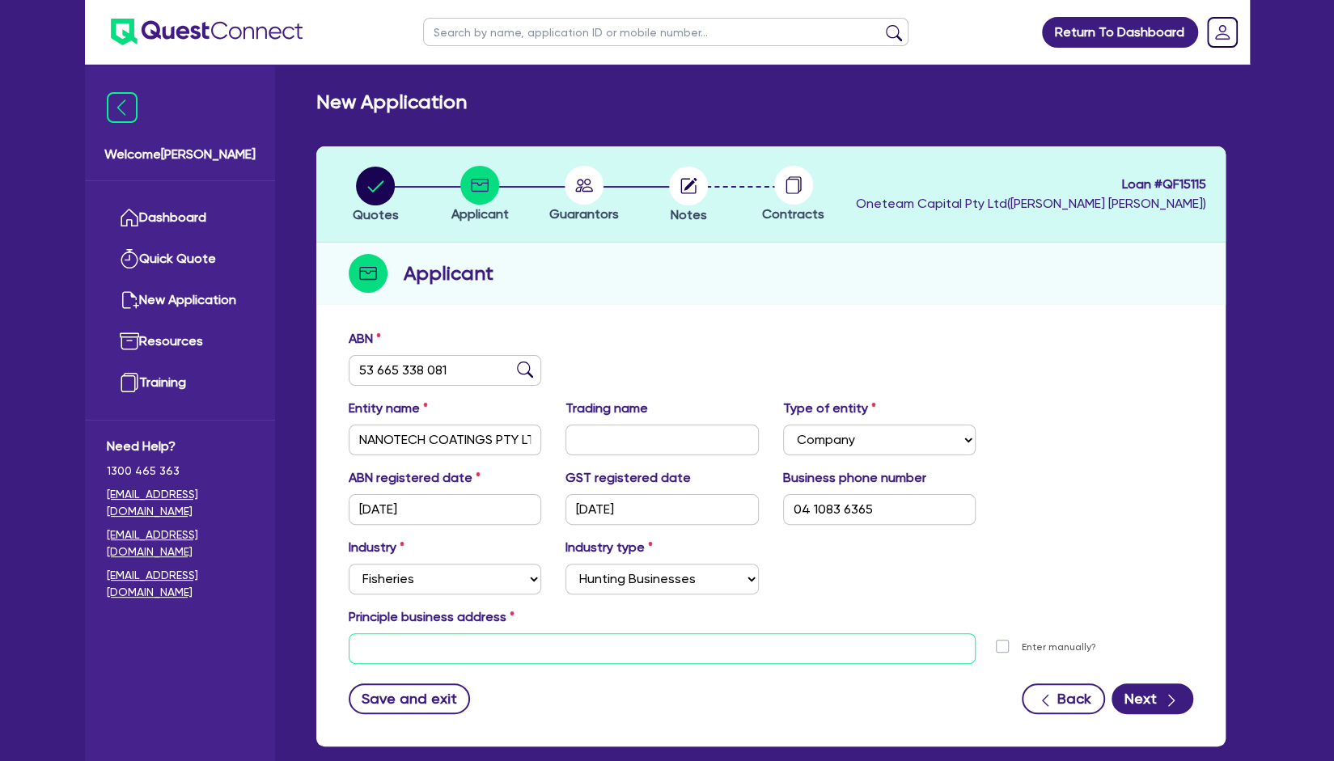
scroll to position [83, 0]
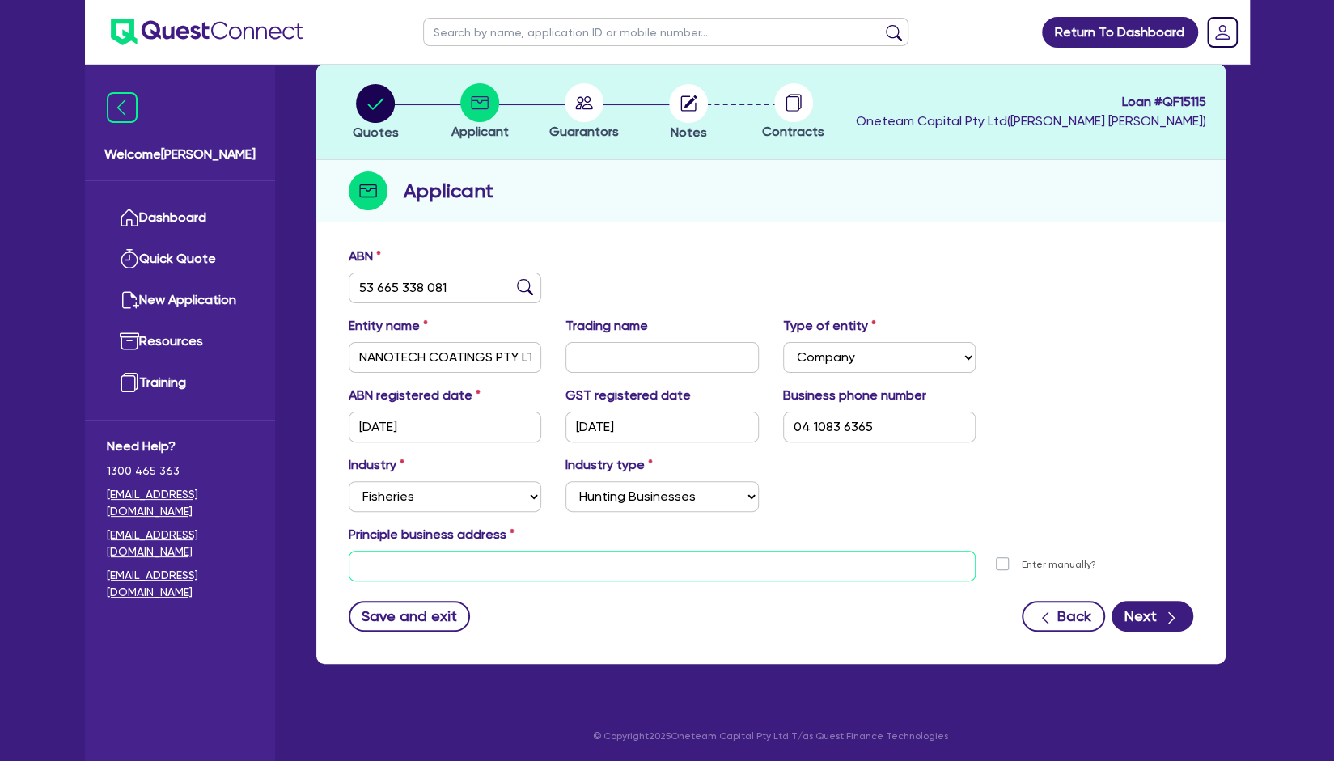
click at [722, 570] on input "text" at bounding box center [663, 566] width 628 height 31
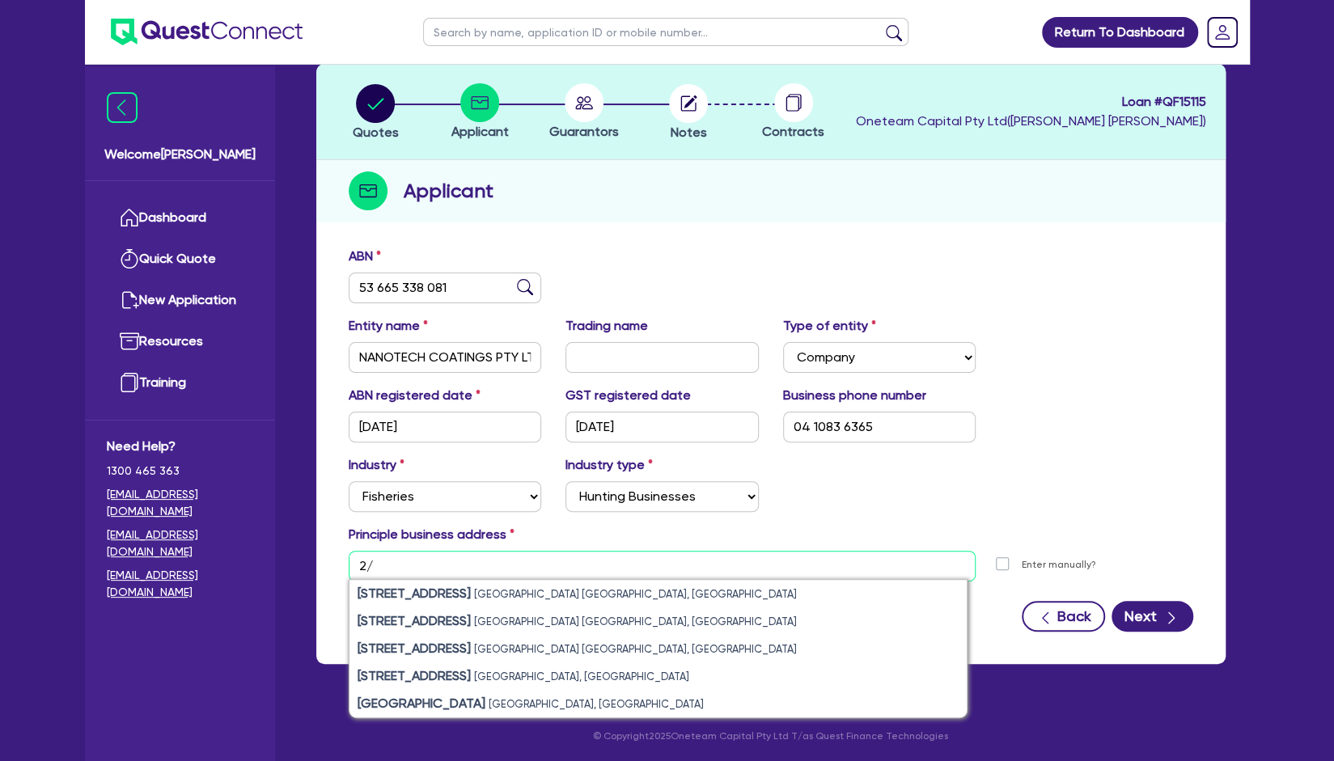
type input "2"
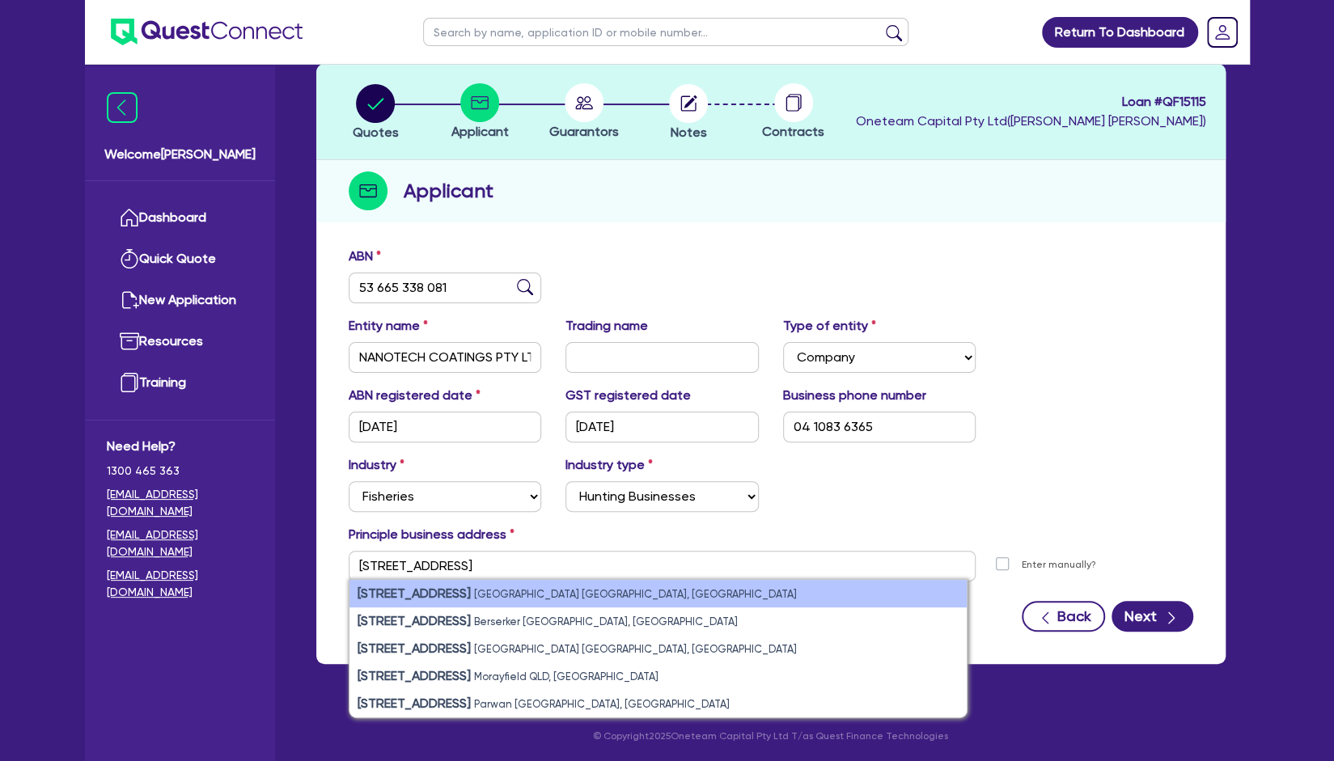
click at [635, 601] on li "[STREET_ADDRESS]" at bounding box center [658, 594] width 617 height 28
type input "3 [STREET_ADDRESS]"
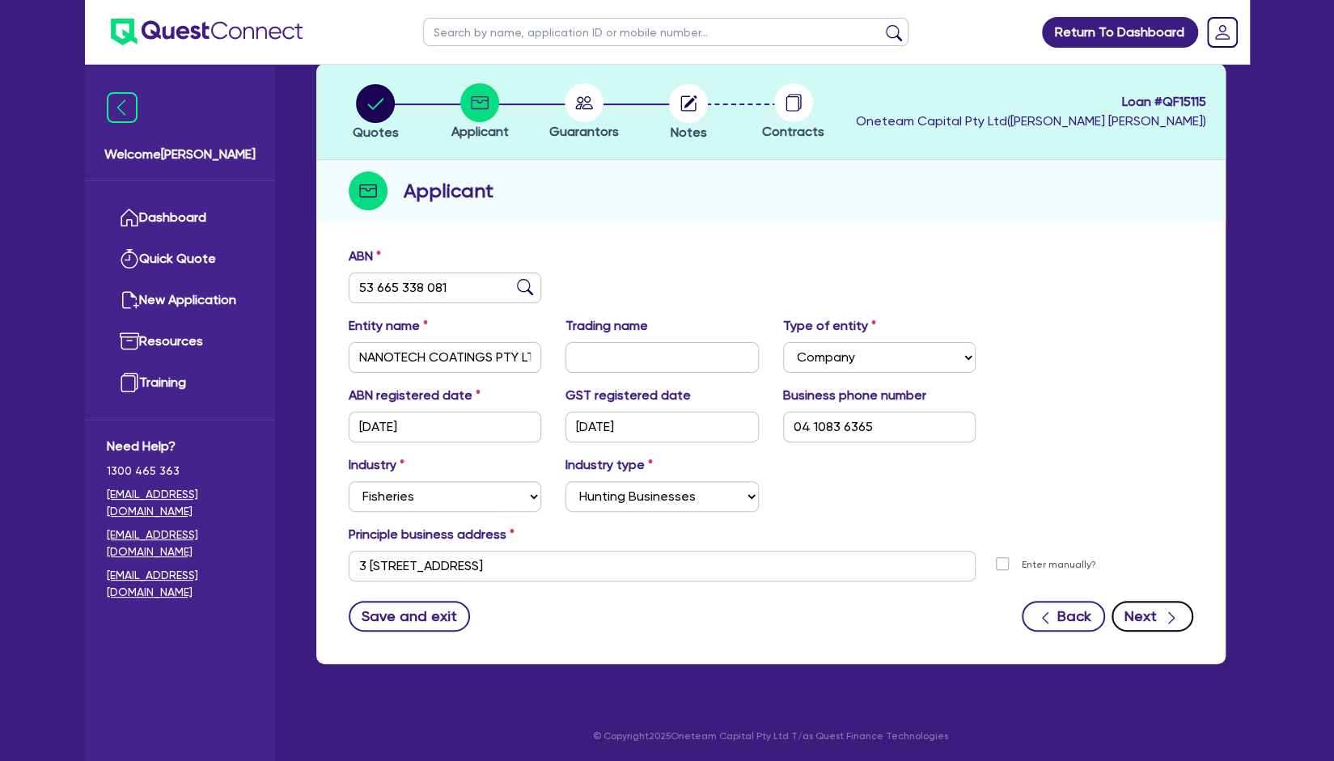
click at [1165, 617] on icon "button" at bounding box center [1171, 618] width 16 height 16
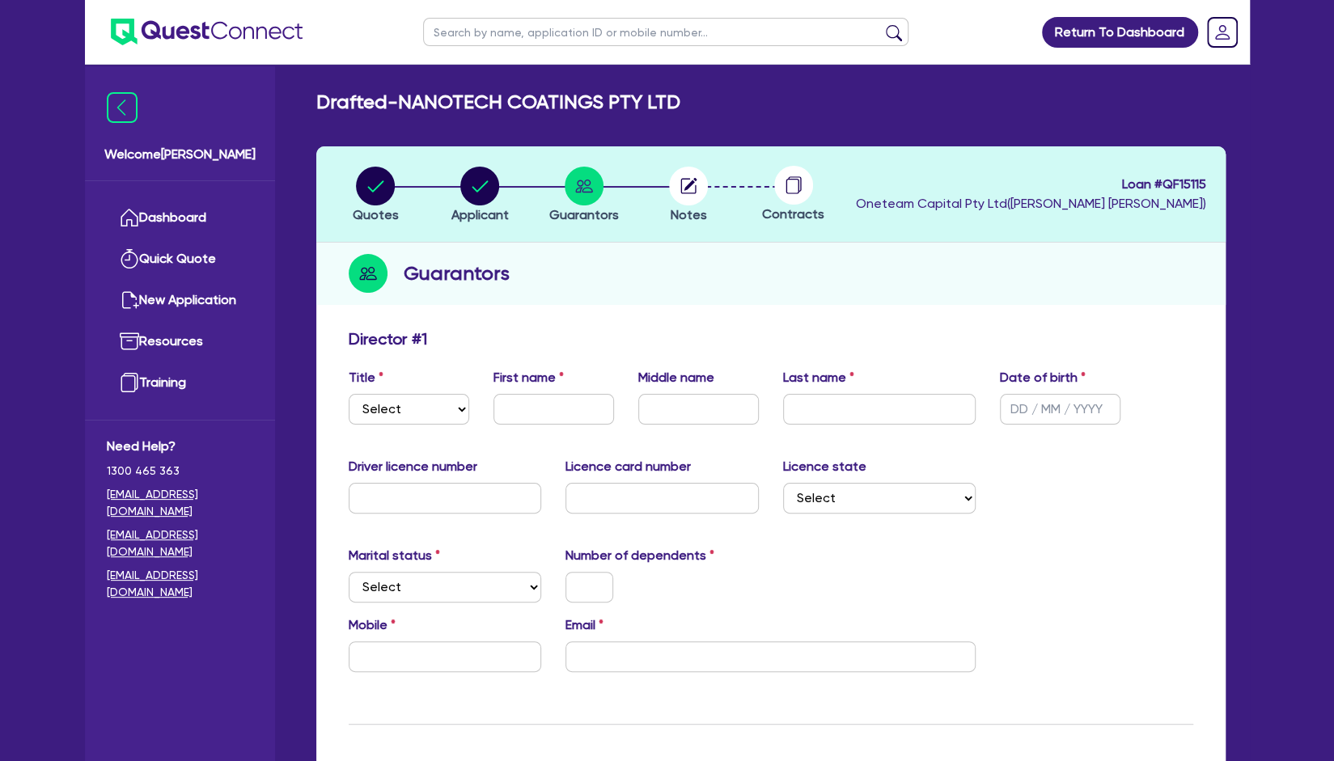
click at [419, 426] on div "Title Select Mr Mrs Ms Miss Dr First name Middle name Last name Date of birth" at bounding box center [771, 403] width 869 height 70
click at [426, 411] on select "Select Mr Mrs Ms Miss Dr" at bounding box center [409, 409] width 121 height 31
select select "MR"
click at [349, 394] on select "Select Mr Mrs Ms Miss Dr" at bounding box center [409, 409] width 121 height 31
click at [561, 407] on input "text" at bounding box center [554, 409] width 121 height 31
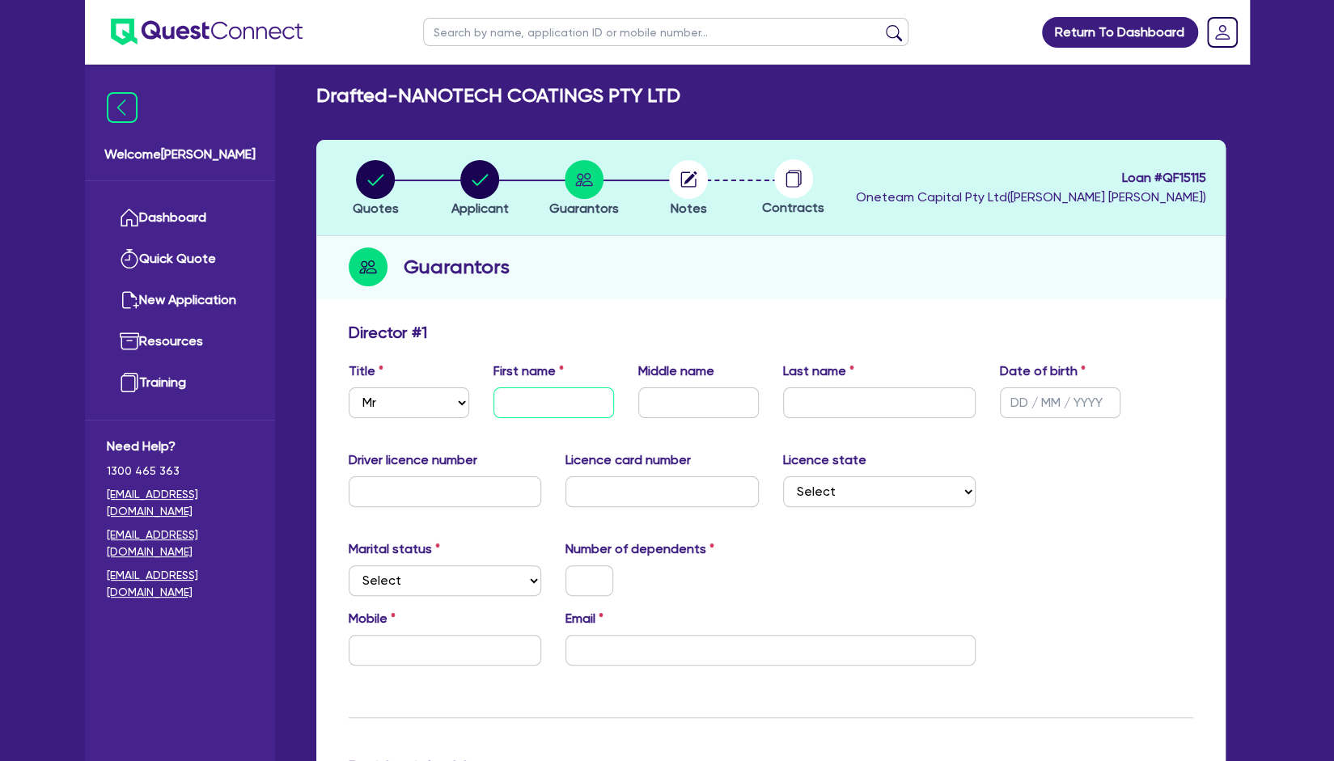
scroll to position [6, 0]
click at [550, 400] on input "text" at bounding box center [554, 403] width 121 height 31
type input "[PERSON_NAME]"
click at [666, 397] on input "text" at bounding box center [698, 403] width 121 height 31
type input "[PERSON_NAME]"
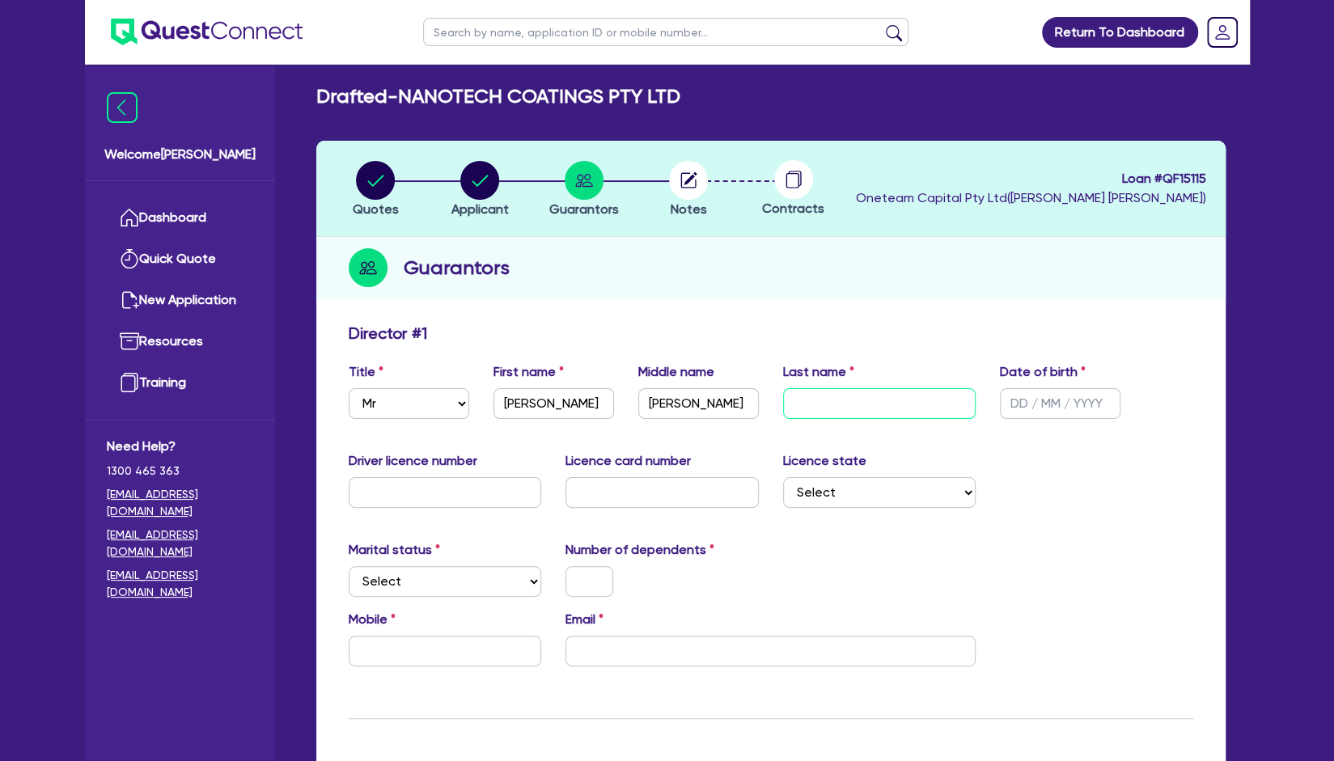
click at [861, 400] on input "text" at bounding box center [879, 403] width 193 height 31
click at [883, 398] on input "text" at bounding box center [879, 403] width 193 height 31
type input "Malaspina"
click at [1033, 407] on input "text" at bounding box center [1060, 403] width 121 height 31
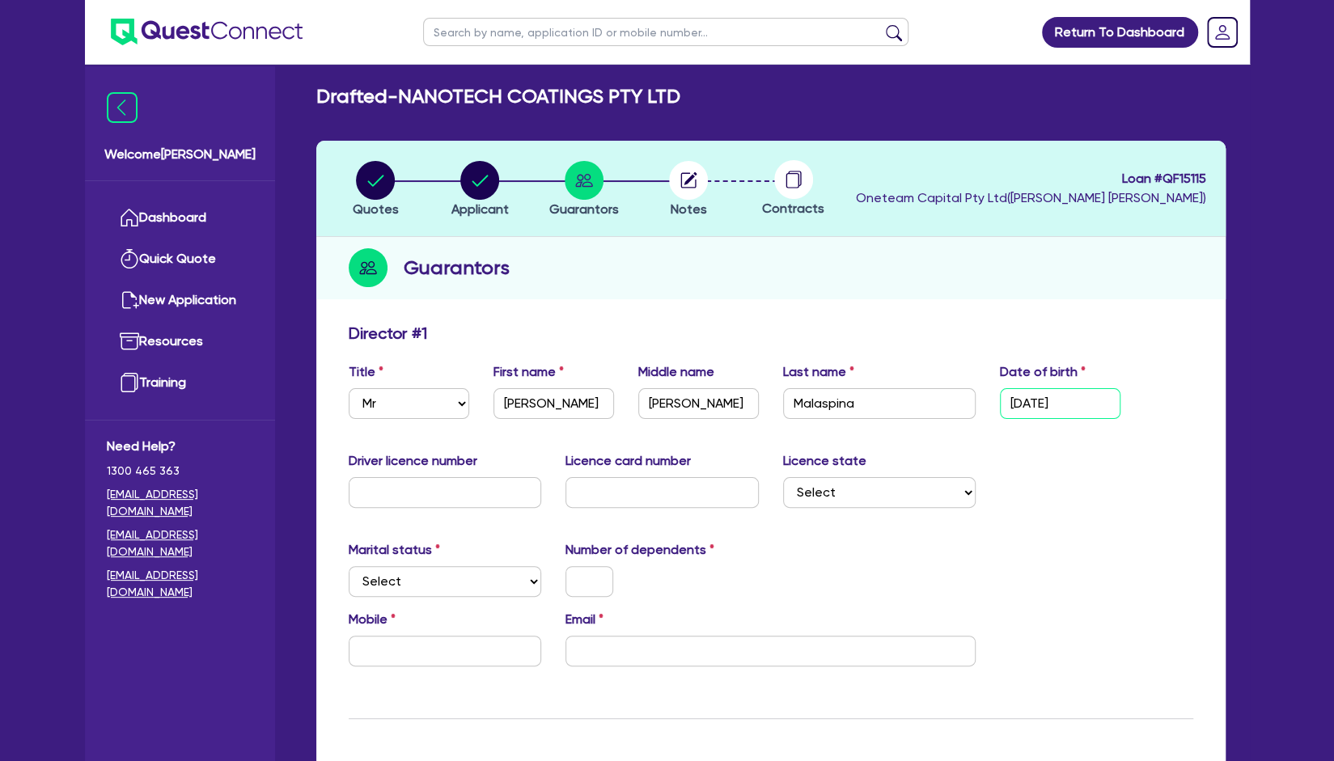
type input "[DATE]"
click at [468, 493] on input "text" at bounding box center [445, 492] width 193 height 31
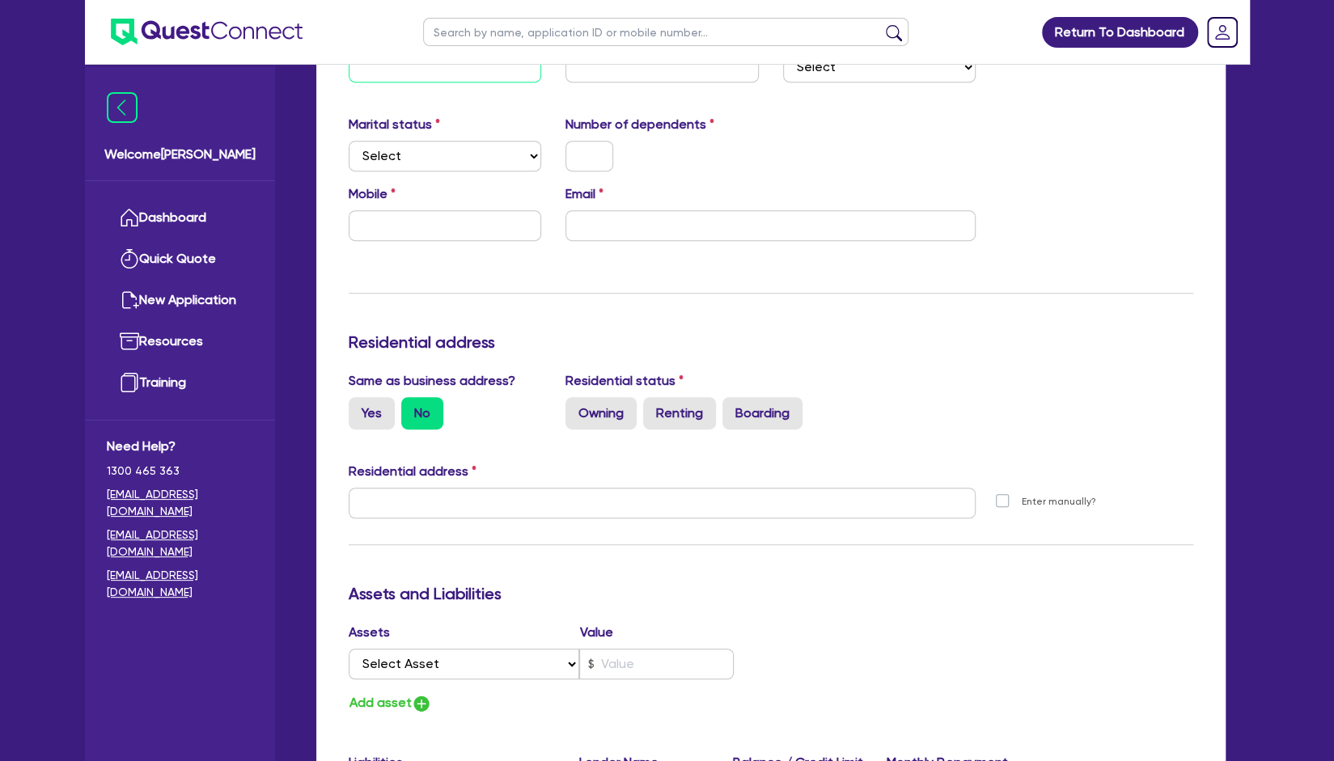
scroll to position [432, 0]
click at [667, 231] on input "email" at bounding box center [771, 225] width 410 height 31
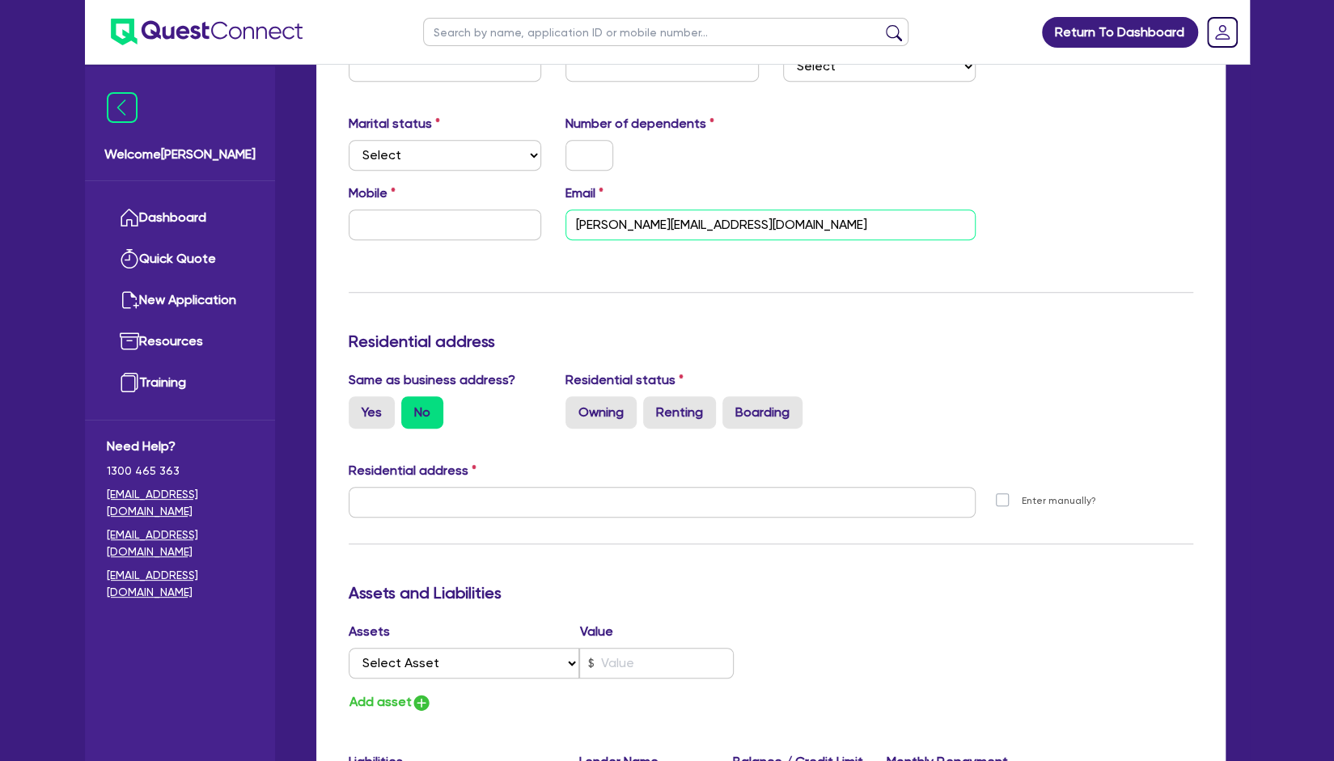
click at [770, 239] on input "[PERSON_NAME][EMAIL_ADDRESS][DOMAIN_NAME]" at bounding box center [771, 225] width 410 height 31
click at [807, 231] on input "[PERSON_NAME][EMAIL_ADDRESS][DOMAIN_NAME]" at bounding box center [771, 225] width 410 height 31
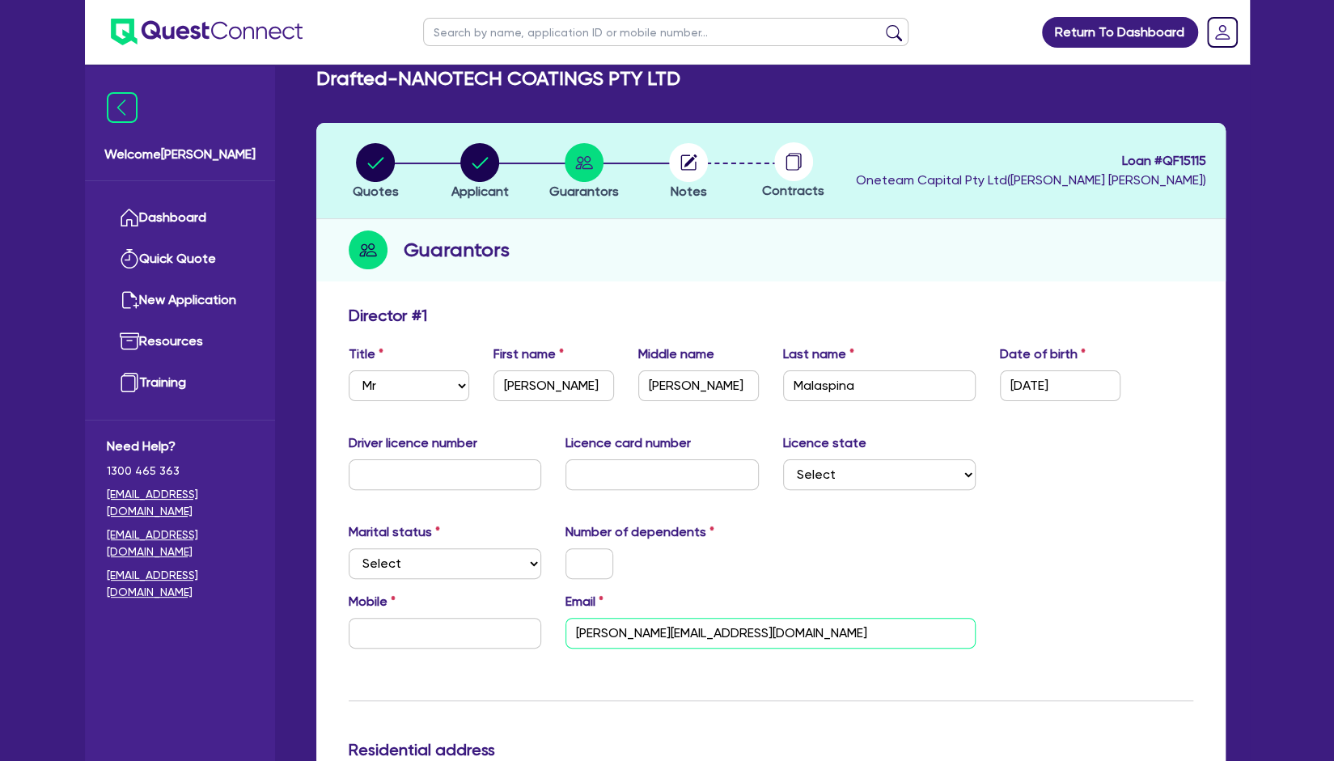
scroll to position [0, 0]
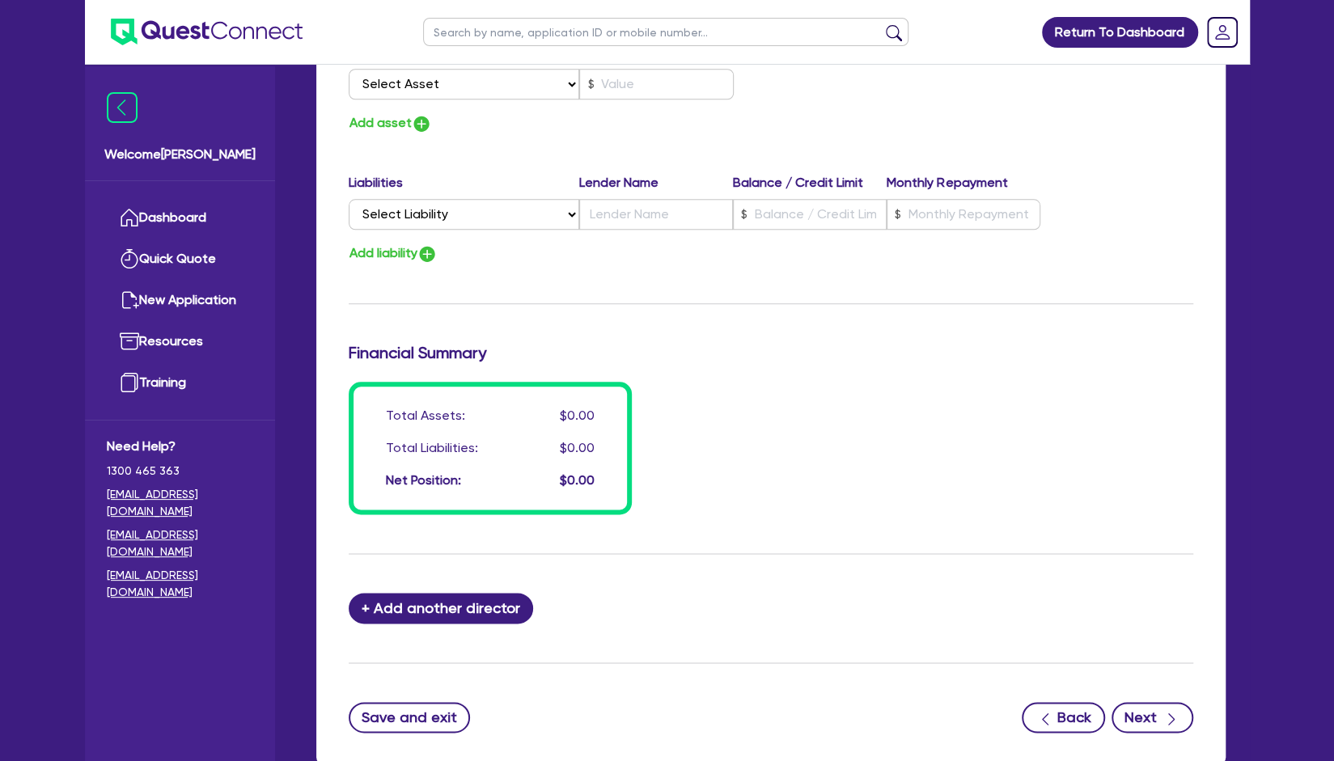
type input "[PERSON_NAME][EMAIL_ADDRESS][DOMAIN_NAME]"
click at [1168, 719] on icon "button" at bounding box center [1171, 719] width 16 height 16
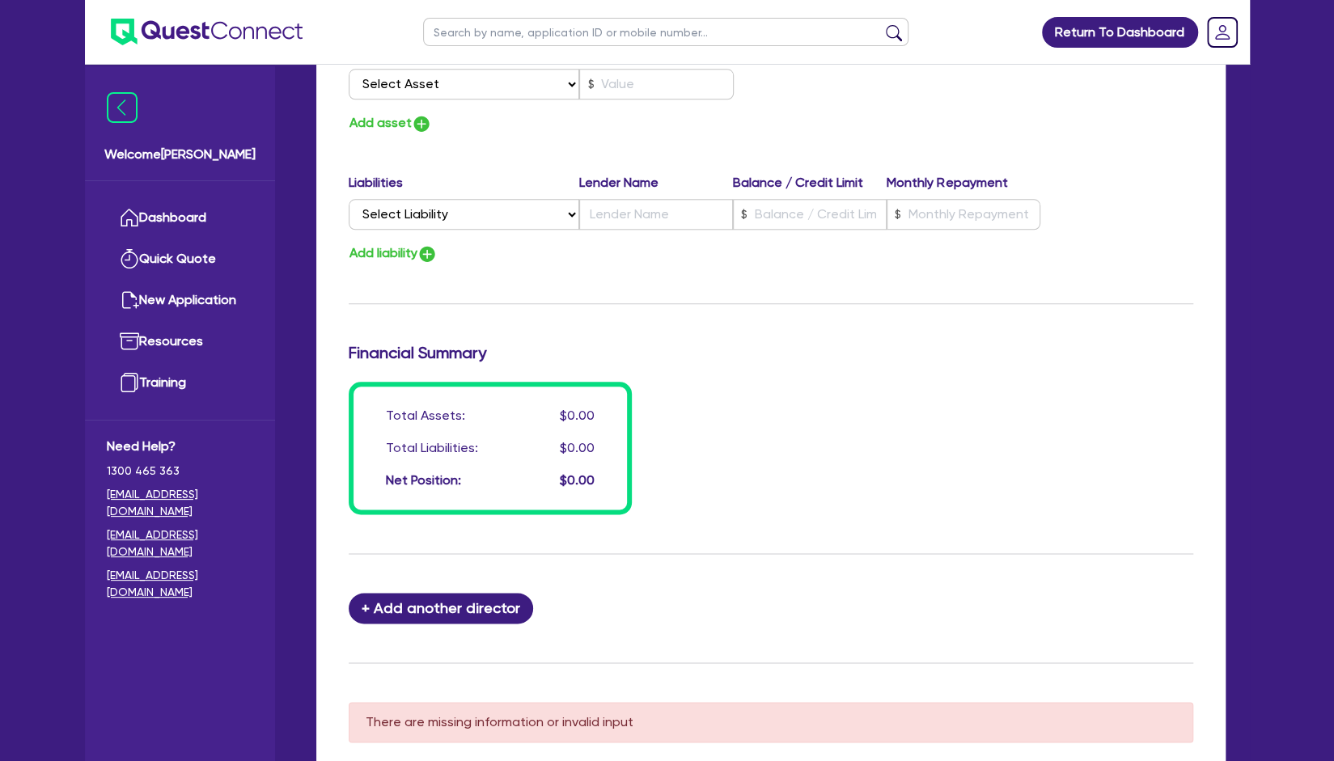
click at [981, 480] on div "Total Assets: $0.00 Total Liabilities: $0.00 Net Position: $0.00" at bounding box center [771, 448] width 869 height 133
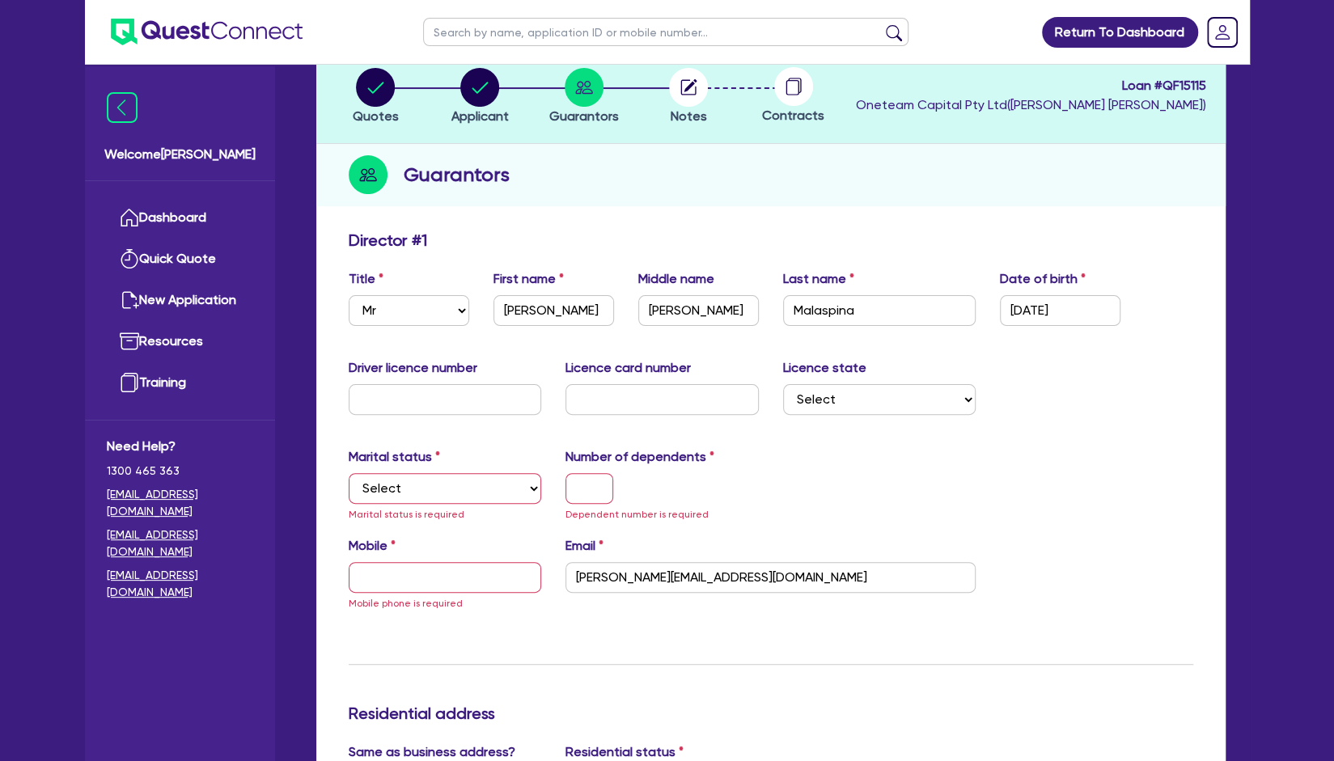
scroll to position [97, 0]
click at [512, 505] on div "Marital status Select [DEMOGRAPHIC_DATA] Married De Facto / Partner Marital sta…" at bounding box center [446, 487] width 218 height 76
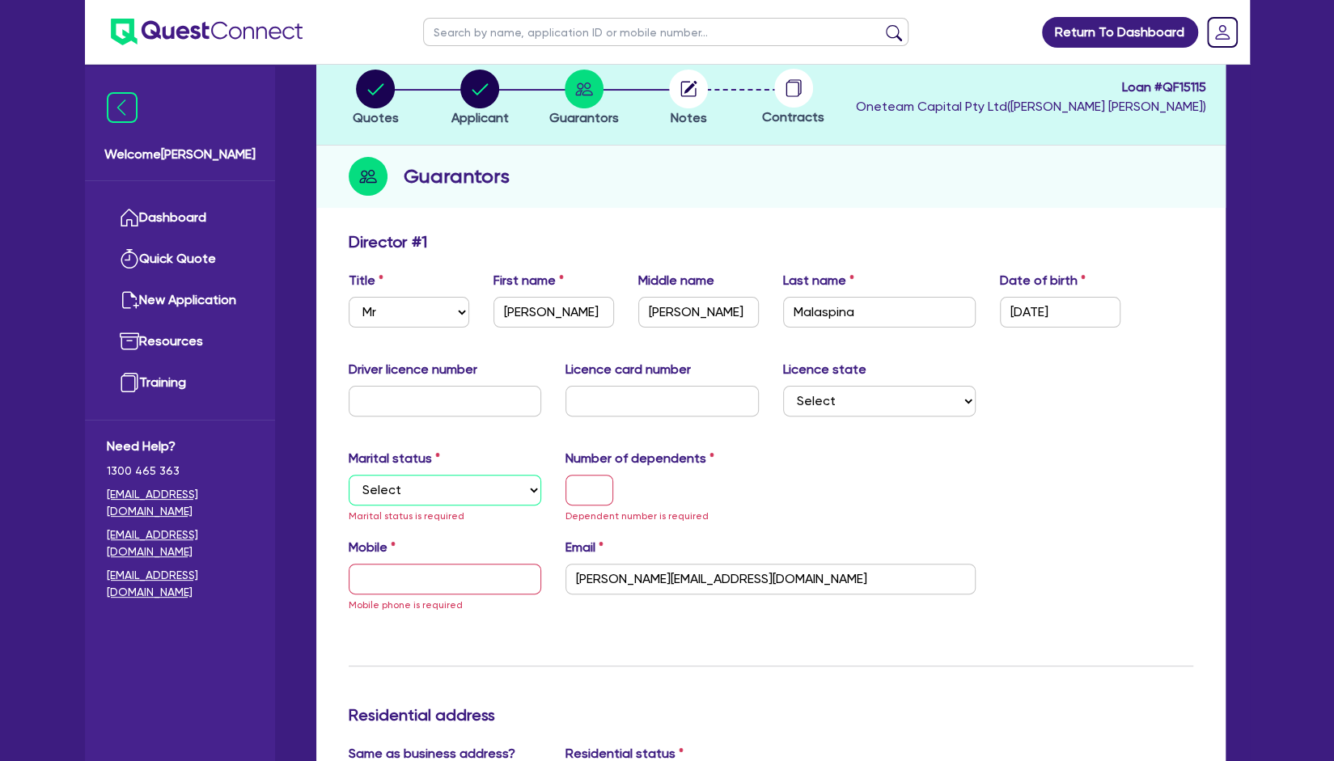
click at [507, 492] on select "Select Single Married De Facto / Partner" at bounding box center [445, 490] width 193 height 31
click at [349, 475] on select "Select Single Married De Facto / Partner" at bounding box center [445, 490] width 193 height 31
click at [485, 494] on select "Select Single Married De Facto / Partner" at bounding box center [445, 490] width 193 height 31
select select "MARRIED"
click at [349, 475] on select "Select Single Married De Facto / Partner" at bounding box center [445, 490] width 193 height 31
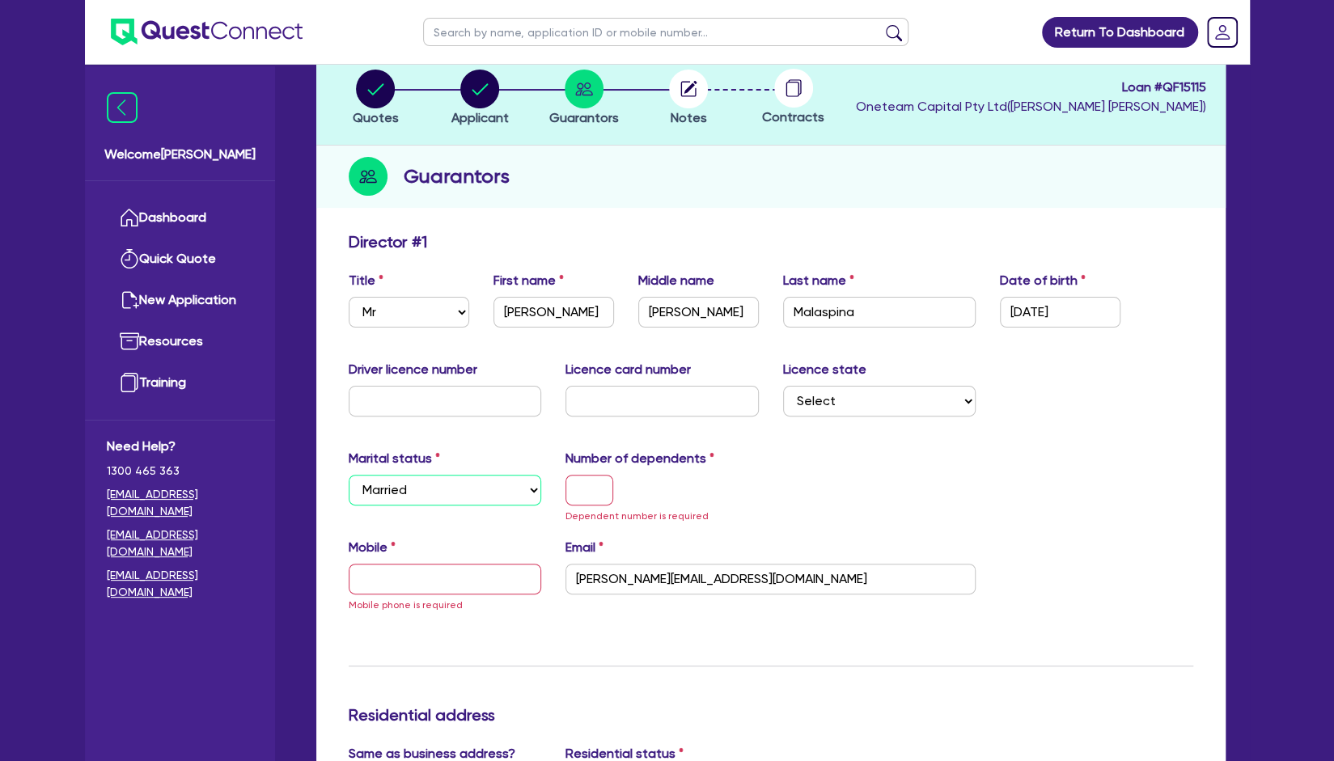
click at [488, 475] on select "Select Single Married De Facto / Partner" at bounding box center [445, 490] width 193 height 31
click at [349, 475] on select "Select Single Married De Facto / Partner" at bounding box center [445, 490] width 193 height 31
click at [472, 483] on select "Select Single Married De Facto / Partner" at bounding box center [445, 490] width 193 height 31
click at [349, 475] on select "Select Single Married De Facto / Partner" at bounding box center [445, 490] width 193 height 31
click at [451, 498] on select "Select Single Married De Facto / Partner" at bounding box center [445, 490] width 193 height 31
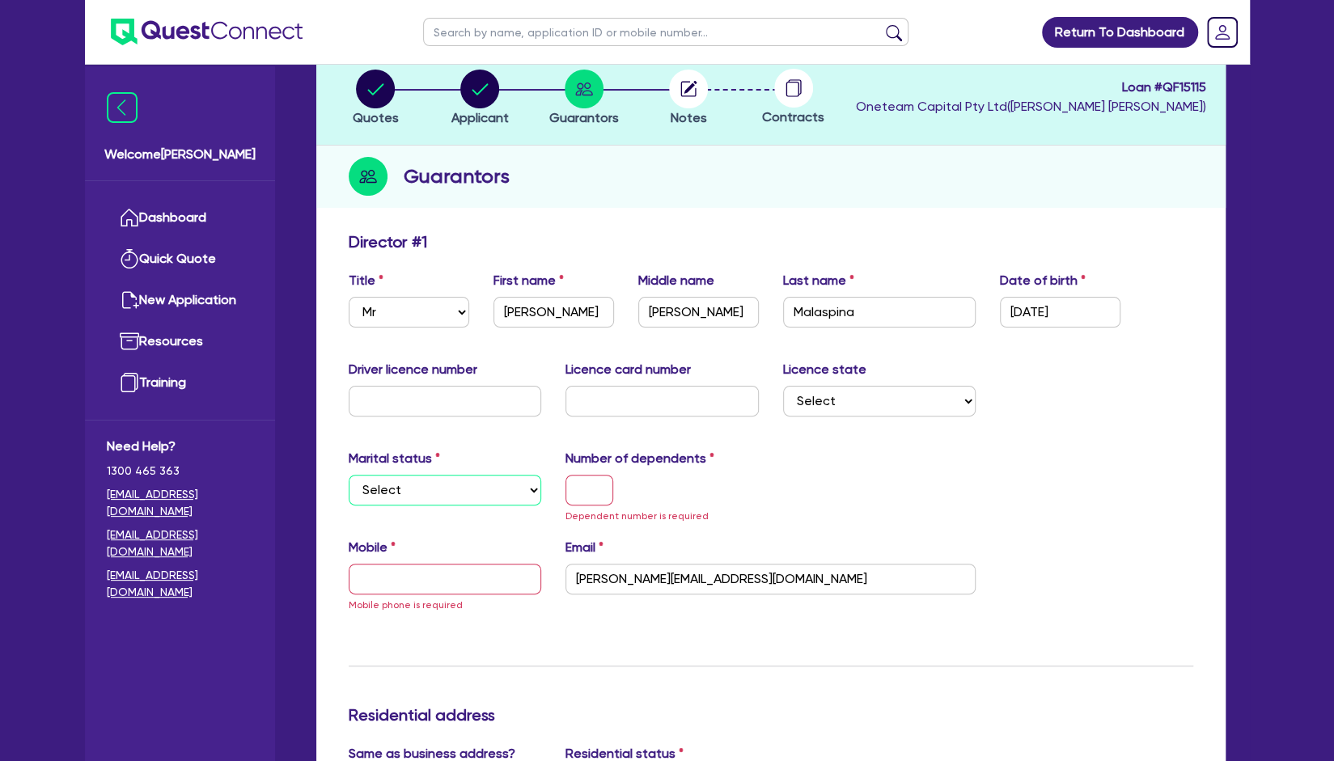
select select "SINGLE"
click at [349, 475] on select "Select Single Married De Facto / Partner" at bounding box center [445, 490] width 193 height 31
click at [591, 496] on input "text" at bounding box center [590, 490] width 48 height 31
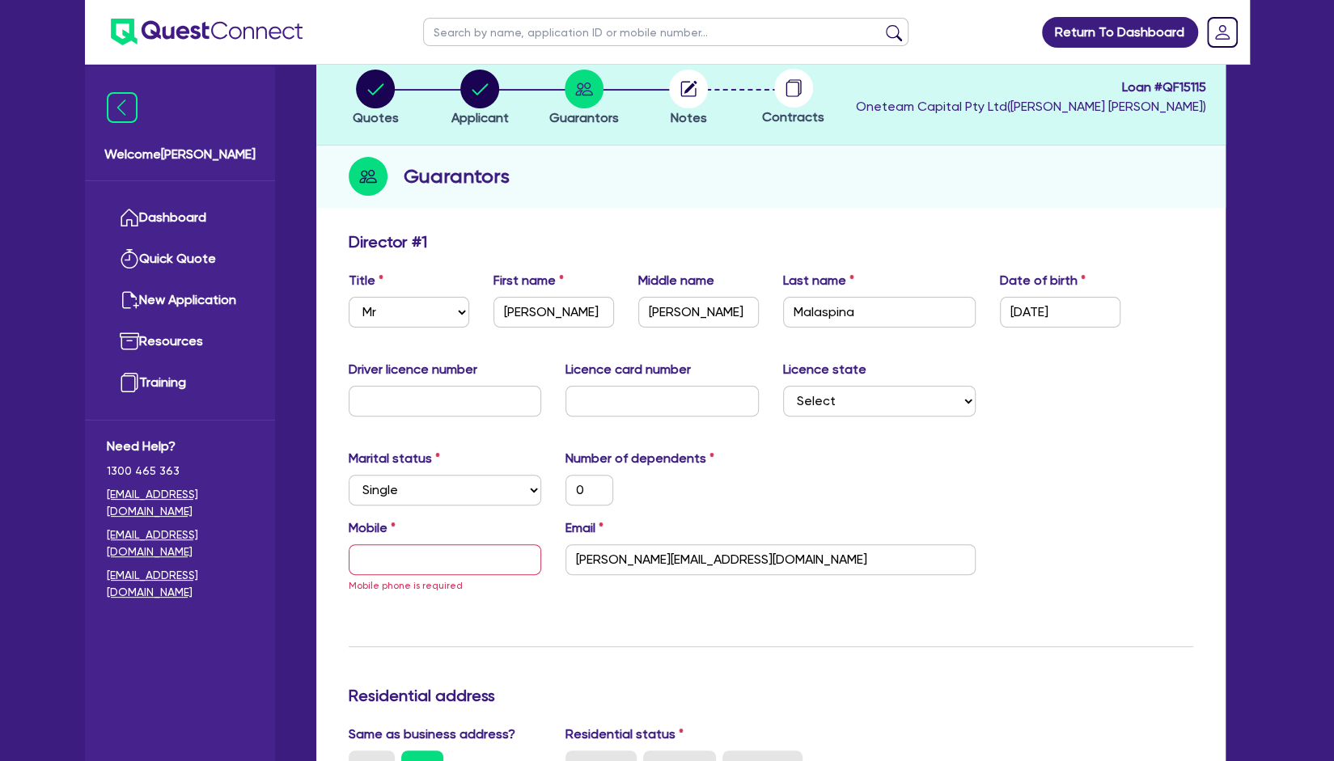
click at [451, 574] on div "Mobile Mobile phone is required" at bounding box center [446, 557] width 218 height 76
click at [456, 565] on input "text" at bounding box center [445, 559] width 193 height 31
type input "0"
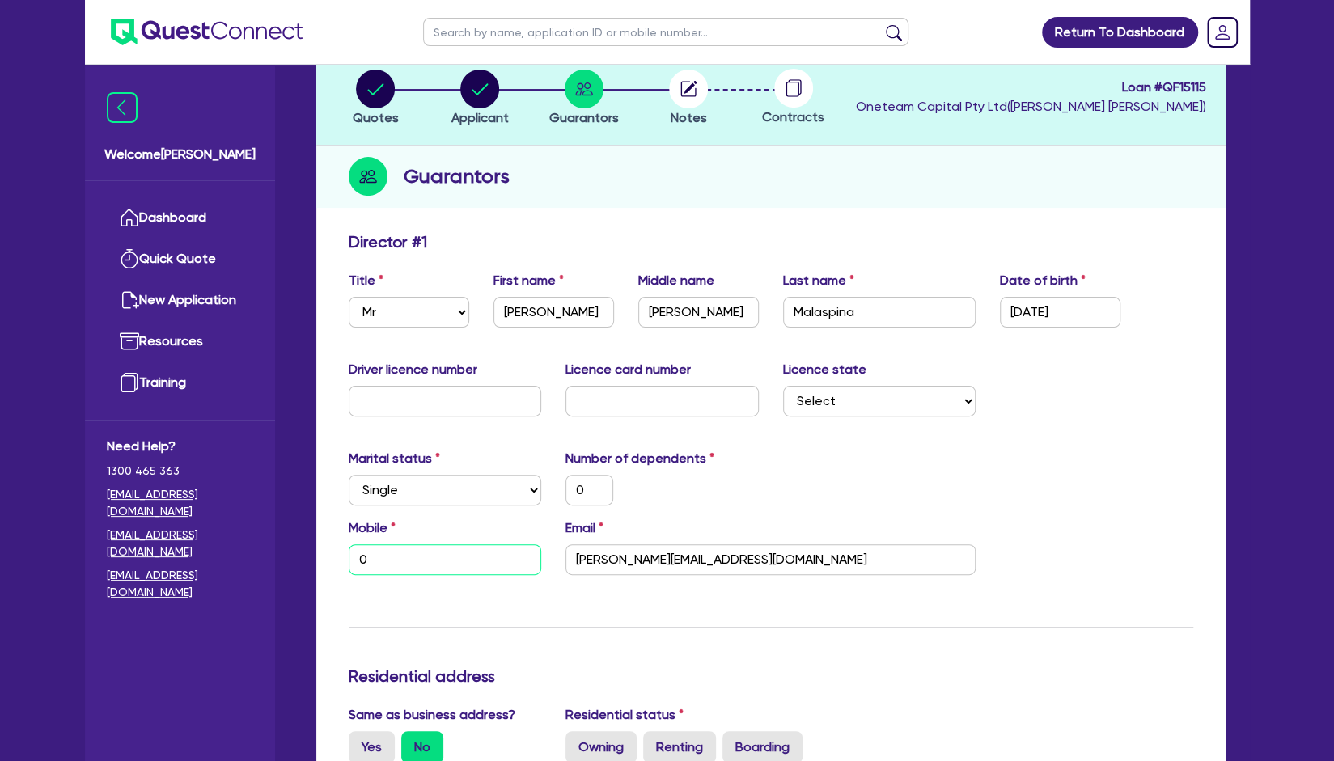
type input "0"
type input "04"
type input "0"
type input "041"
type input "0"
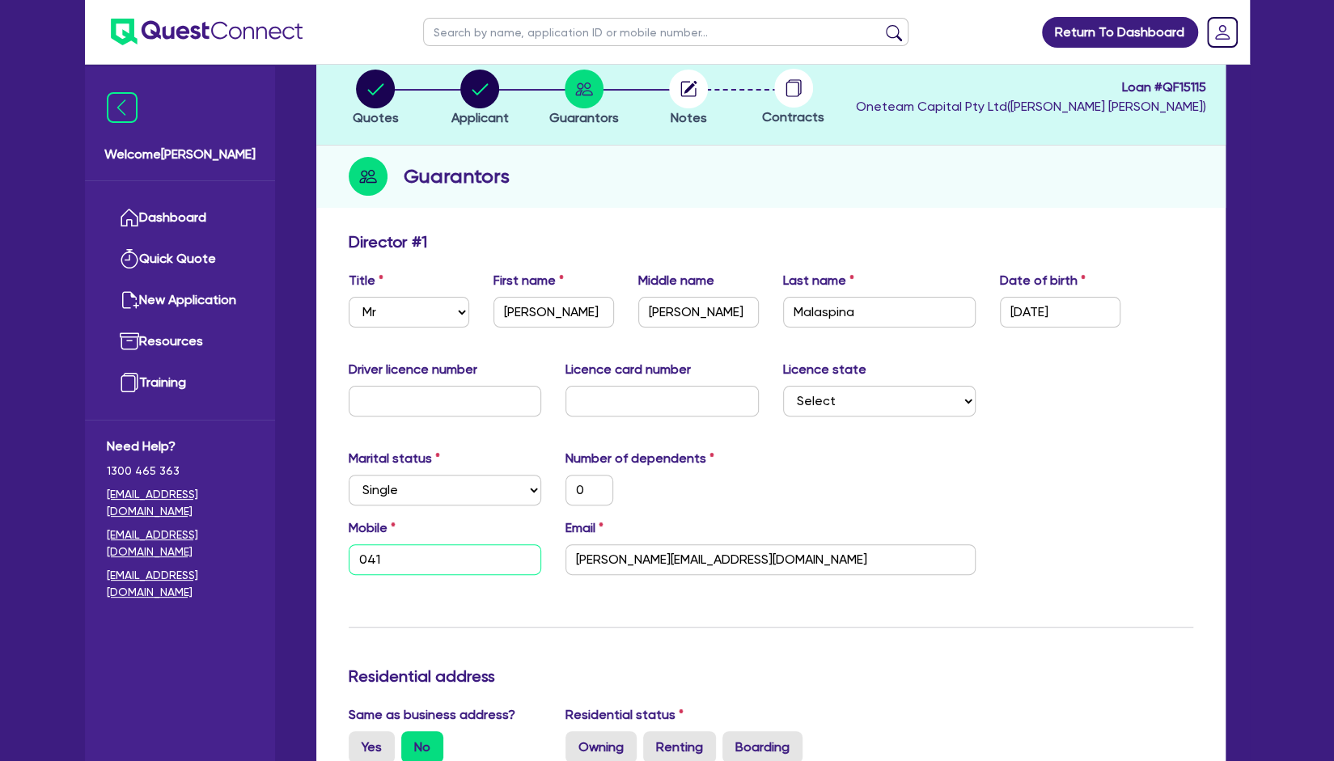
type input "0410"
type input "0"
type input "0410 8"
type input "0"
type input "0410 83"
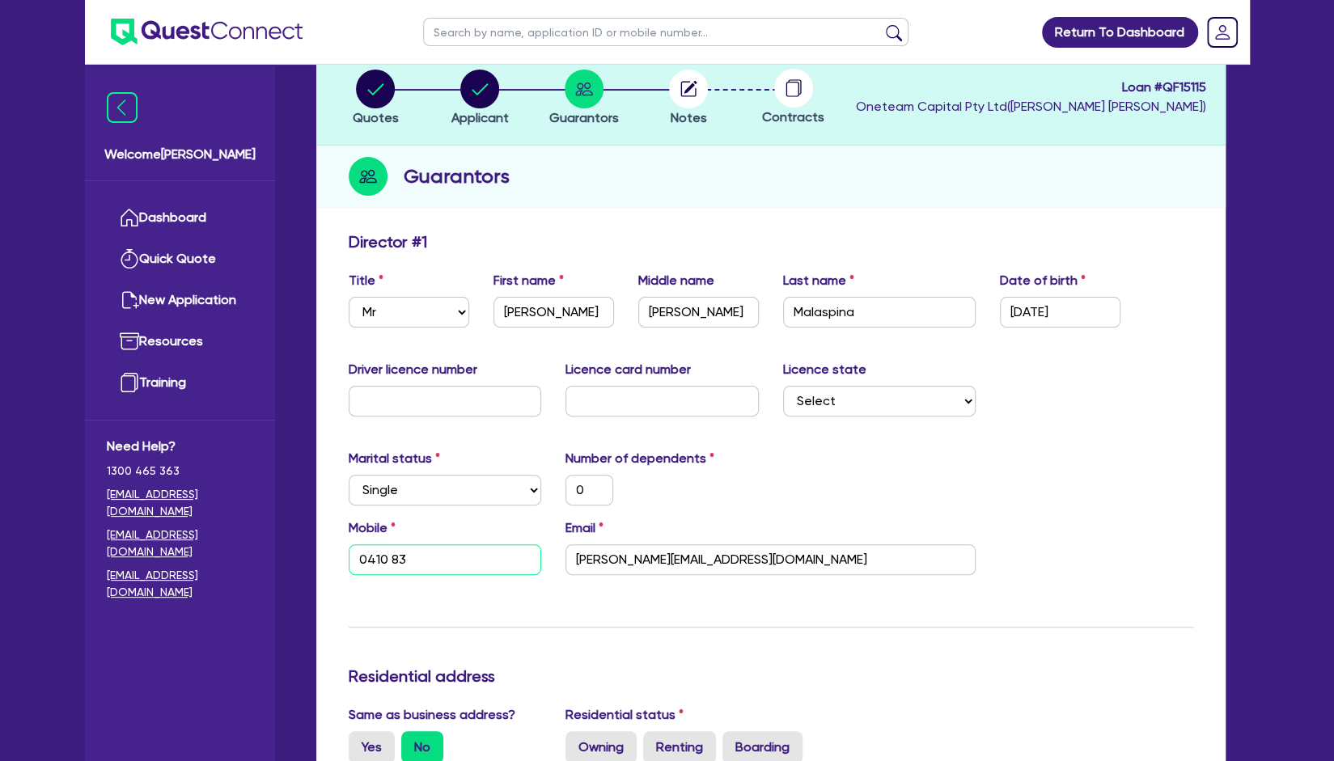
type input "0"
type input "0410 836"
type input "0"
type input "0410 836 3"
type input "0"
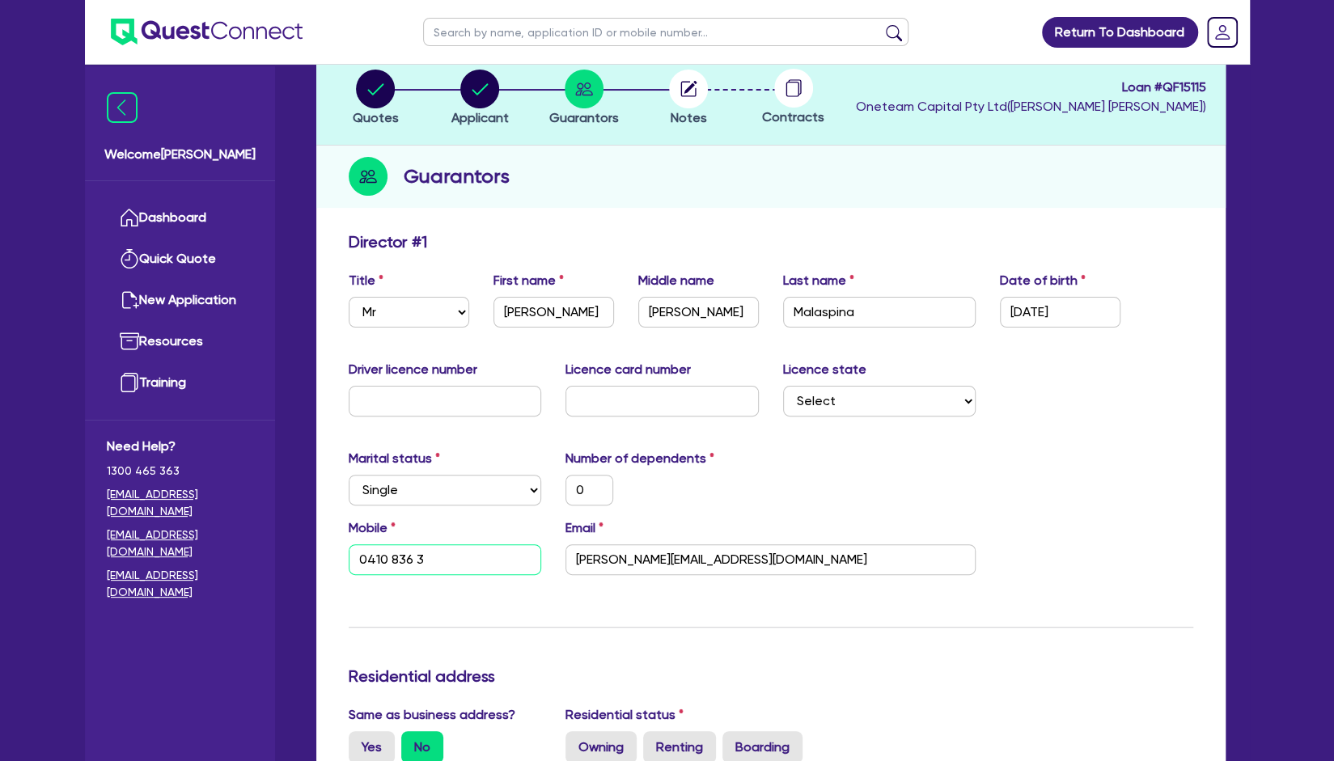
type input "0410 836 36"
type input "0"
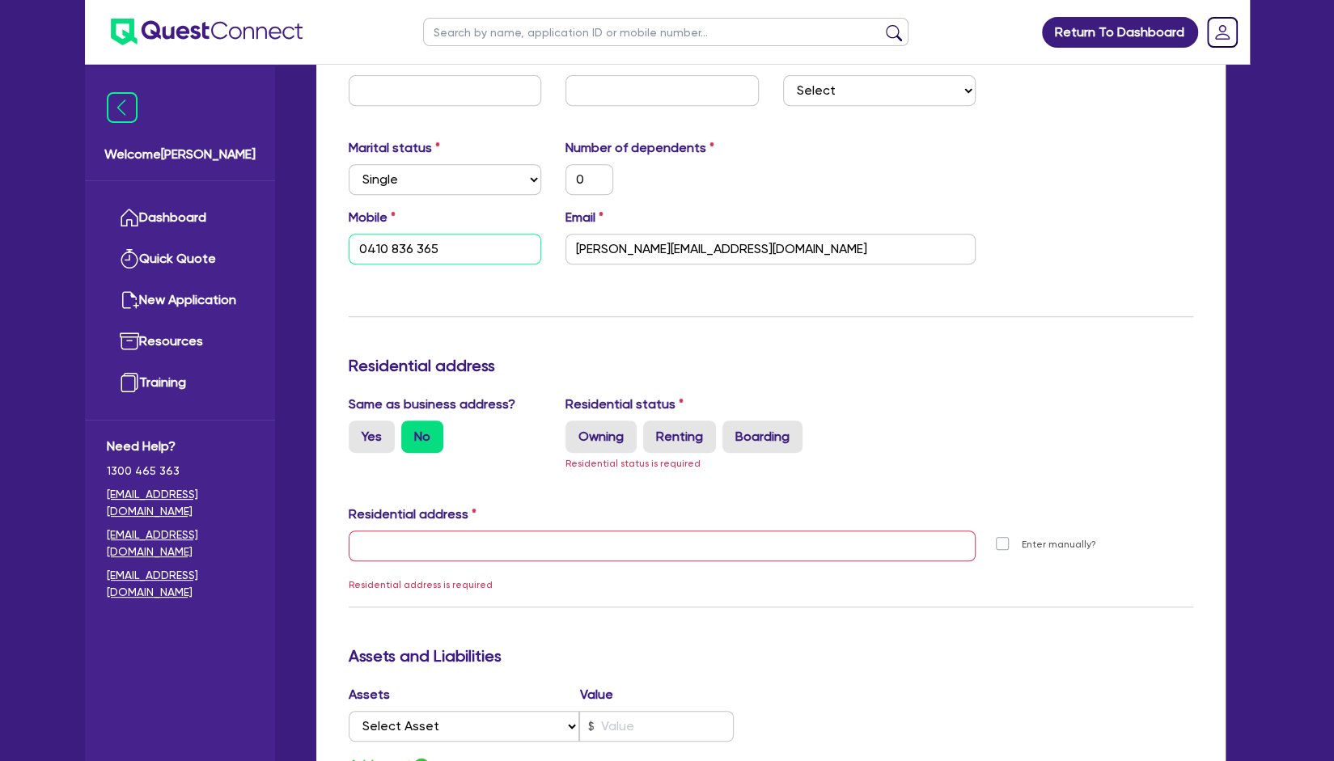
scroll to position [439, 0]
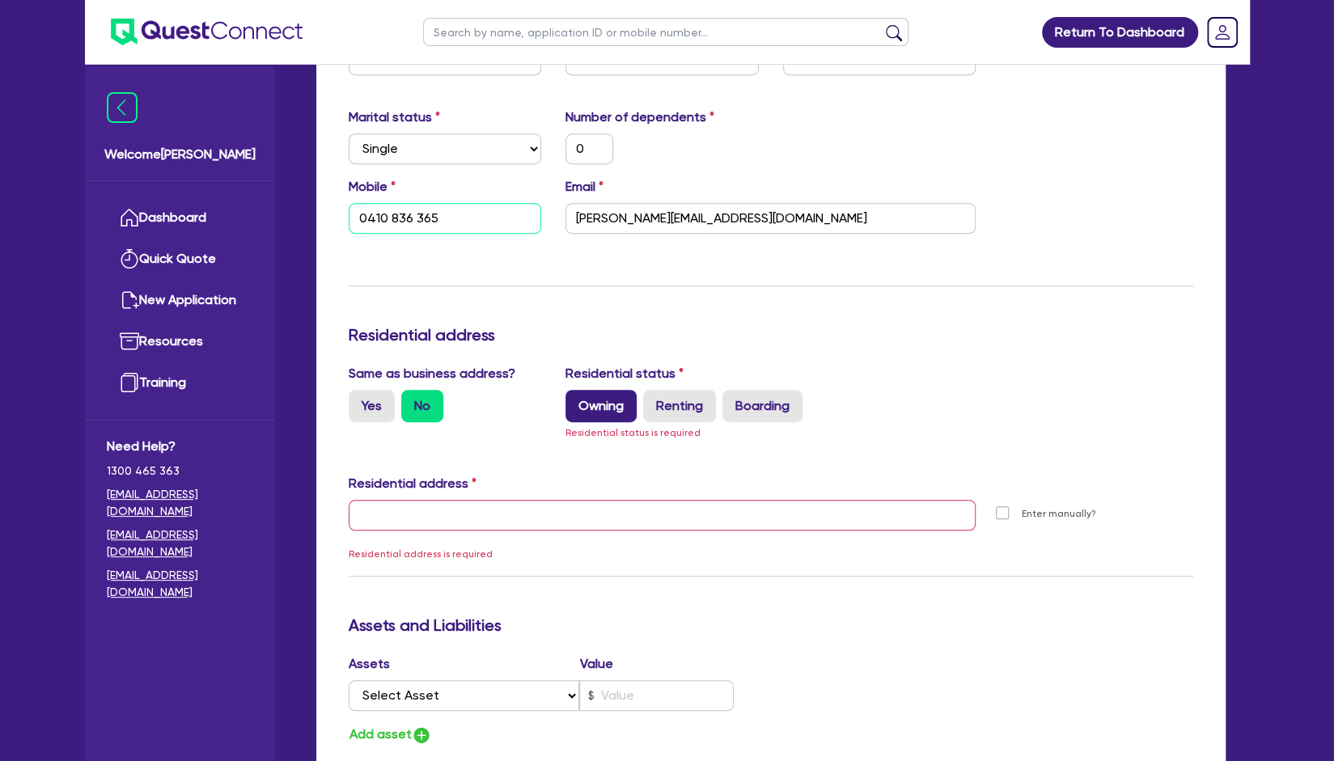
type input "0410 836 365"
click at [587, 412] on label "Owning" at bounding box center [601, 406] width 71 height 32
click at [576, 400] on input "Owning" at bounding box center [571, 395] width 11 height 11
radio input "true"
type input "0"
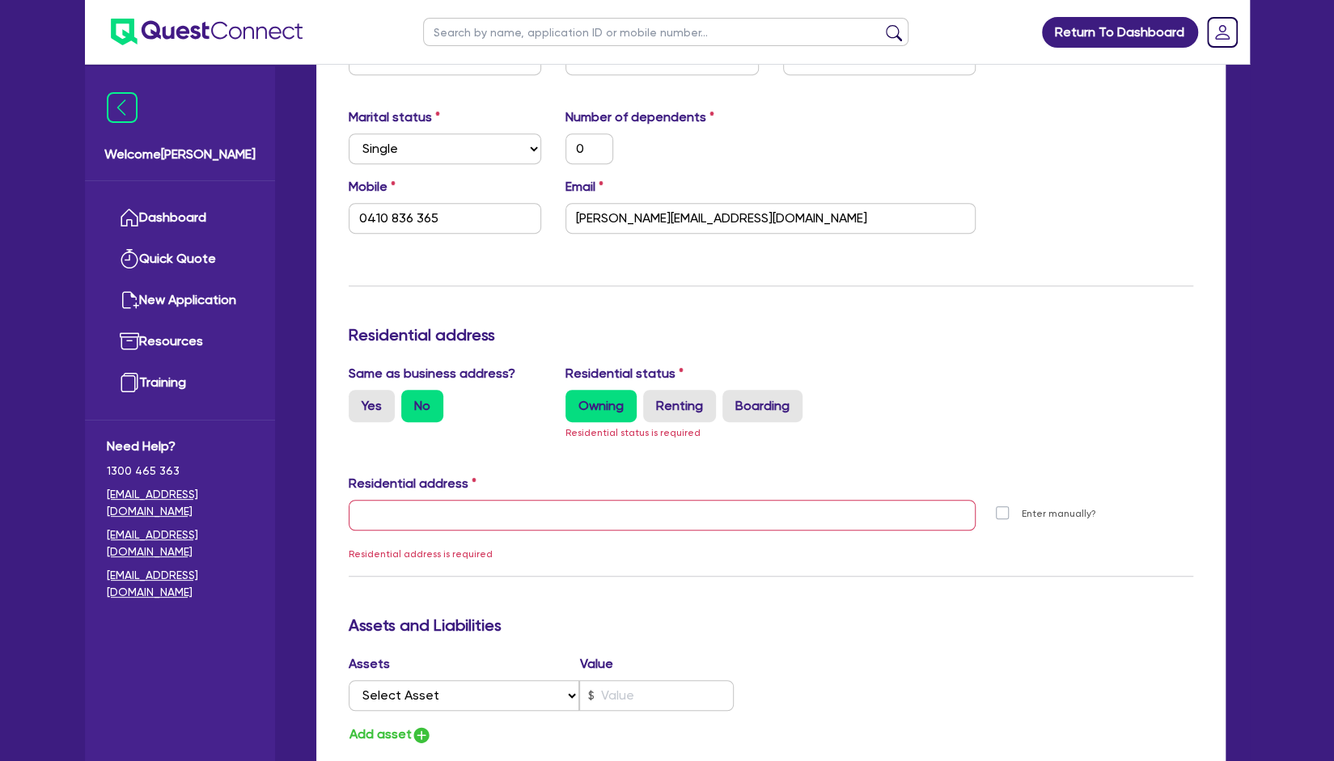
type input "0410 836 365"
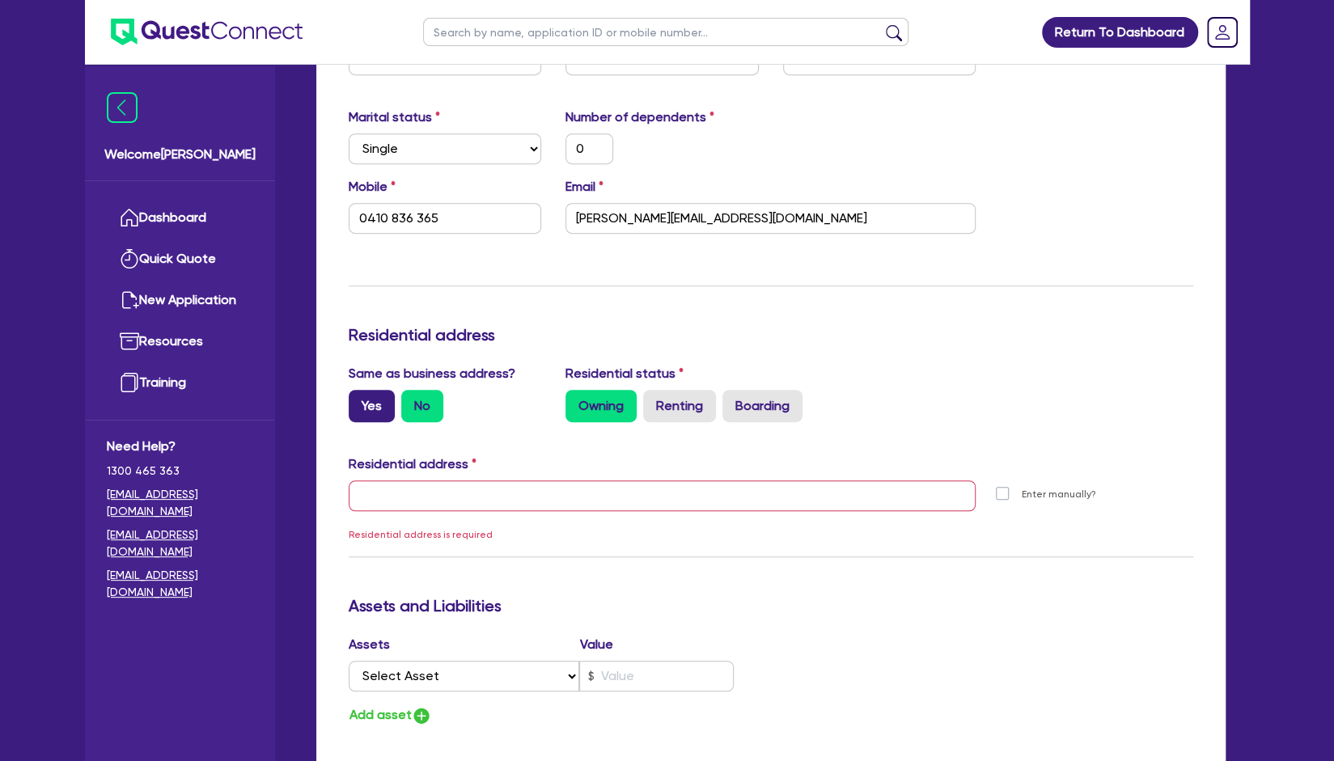
click at [382, 412] on label "Yes" at bounding box center [372, 406] width 46 height 32
click at [359, 400] on input "Yes" at bounding box center [354, 395] width 11 height 11
radio input "true"
type input "0"
type input "0410 836 365"
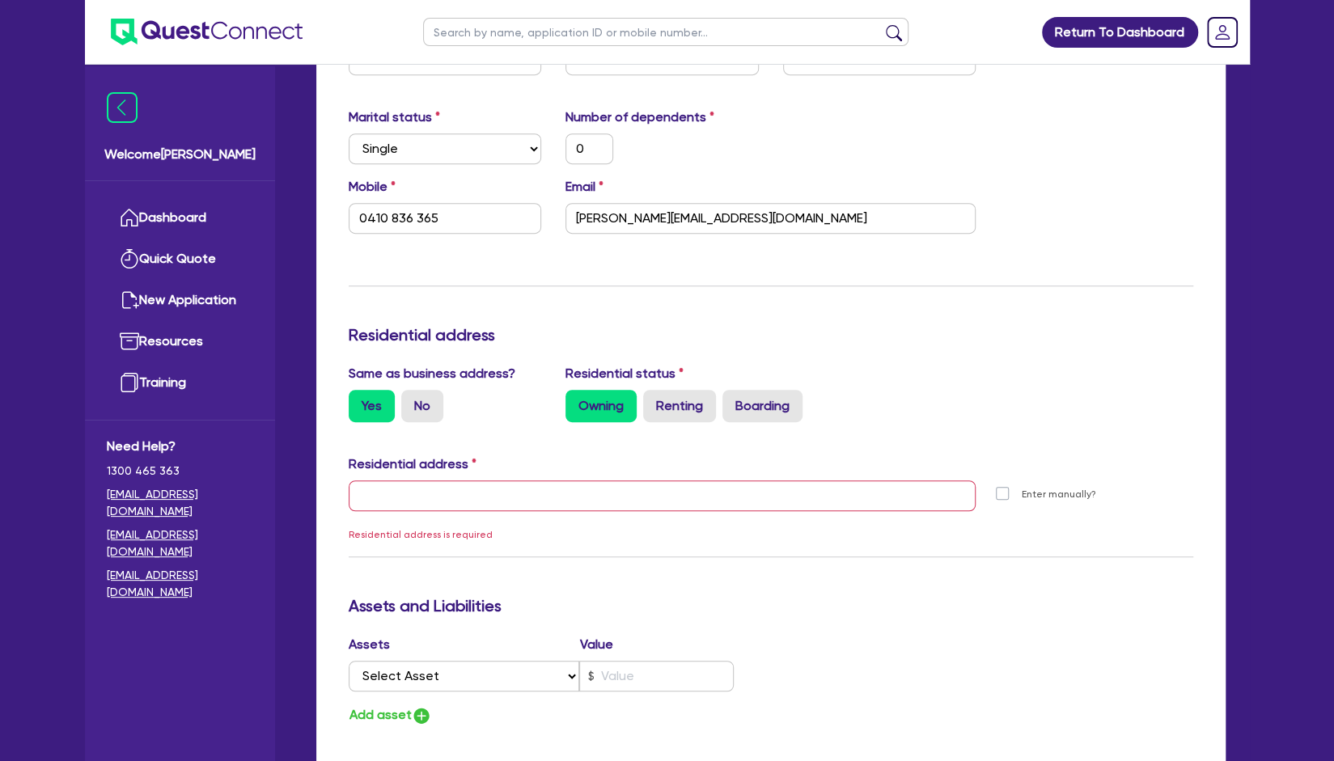
type input "3 [STREET_ADDRESS]"
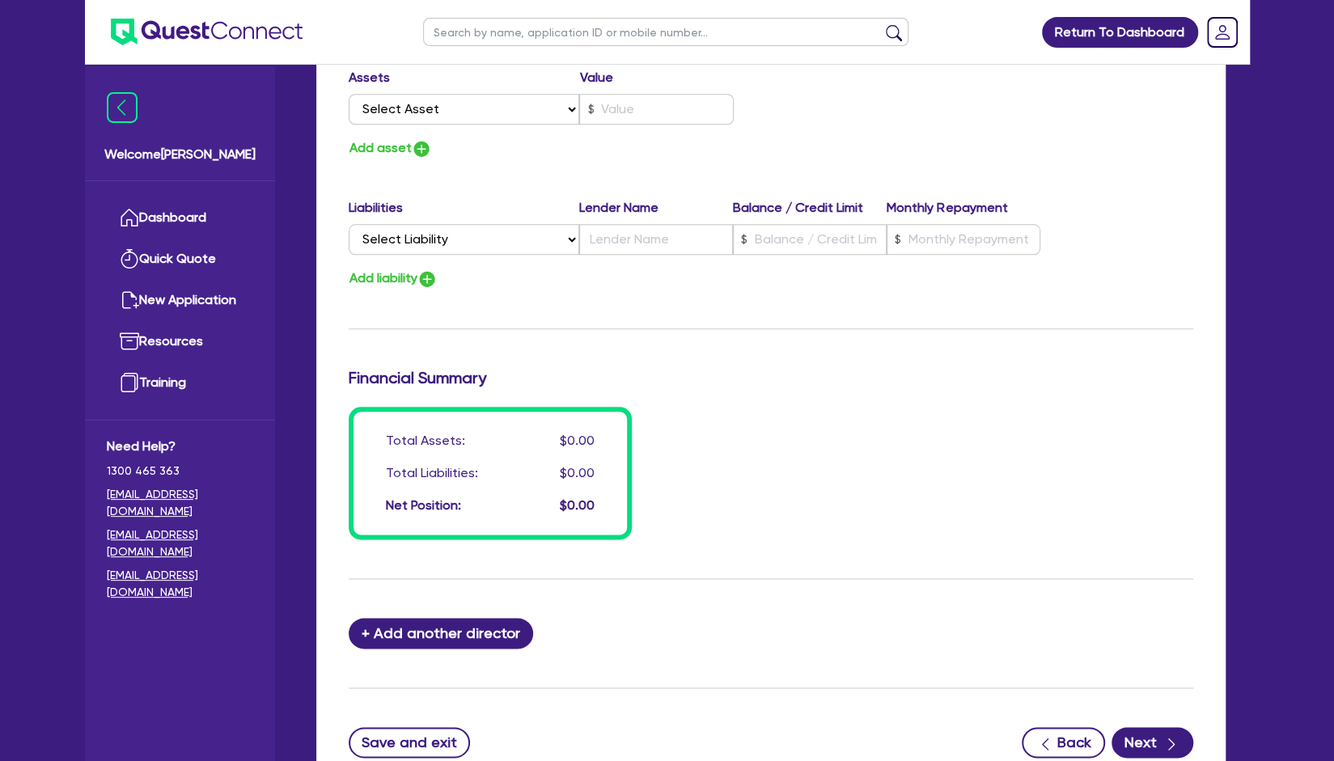
scroll to position [1111, 0]
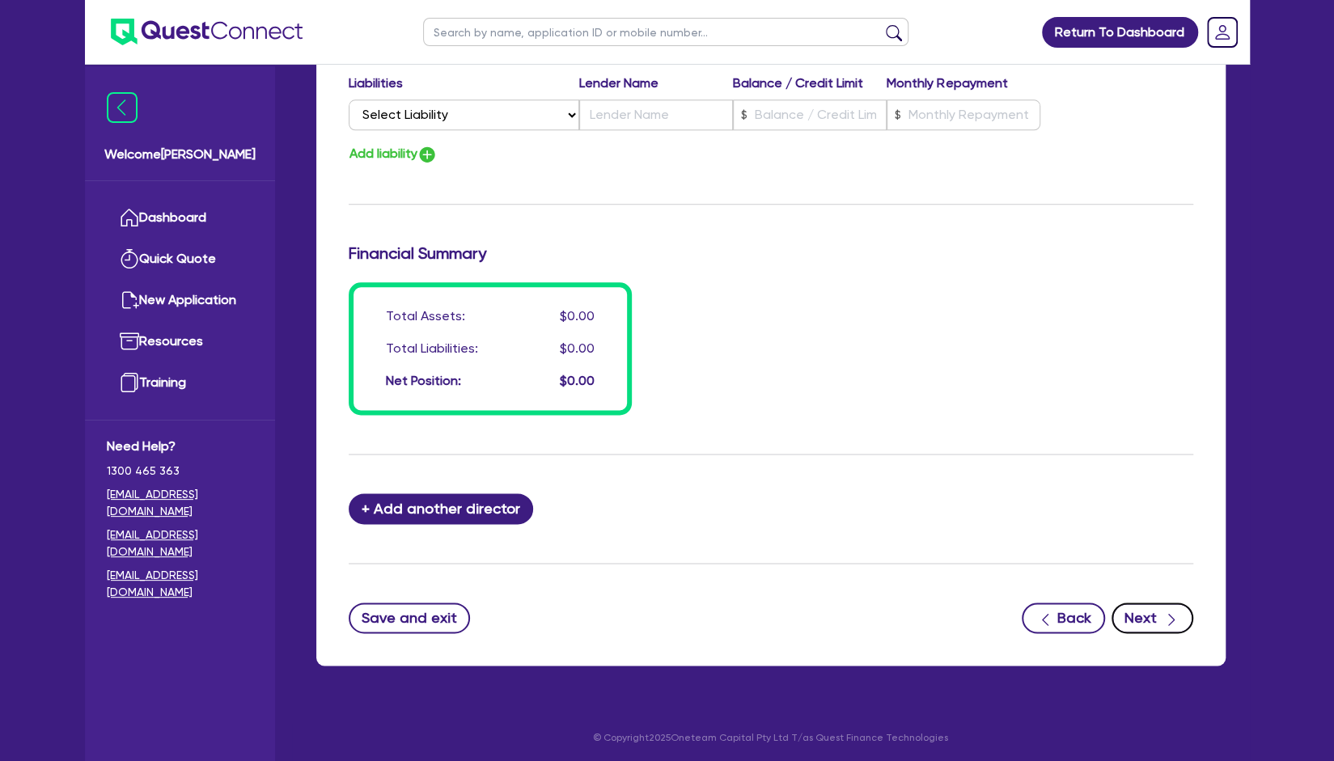
click at [1147, 612] on button "Next" at bounding box center [1153, 618] width 82 height 31
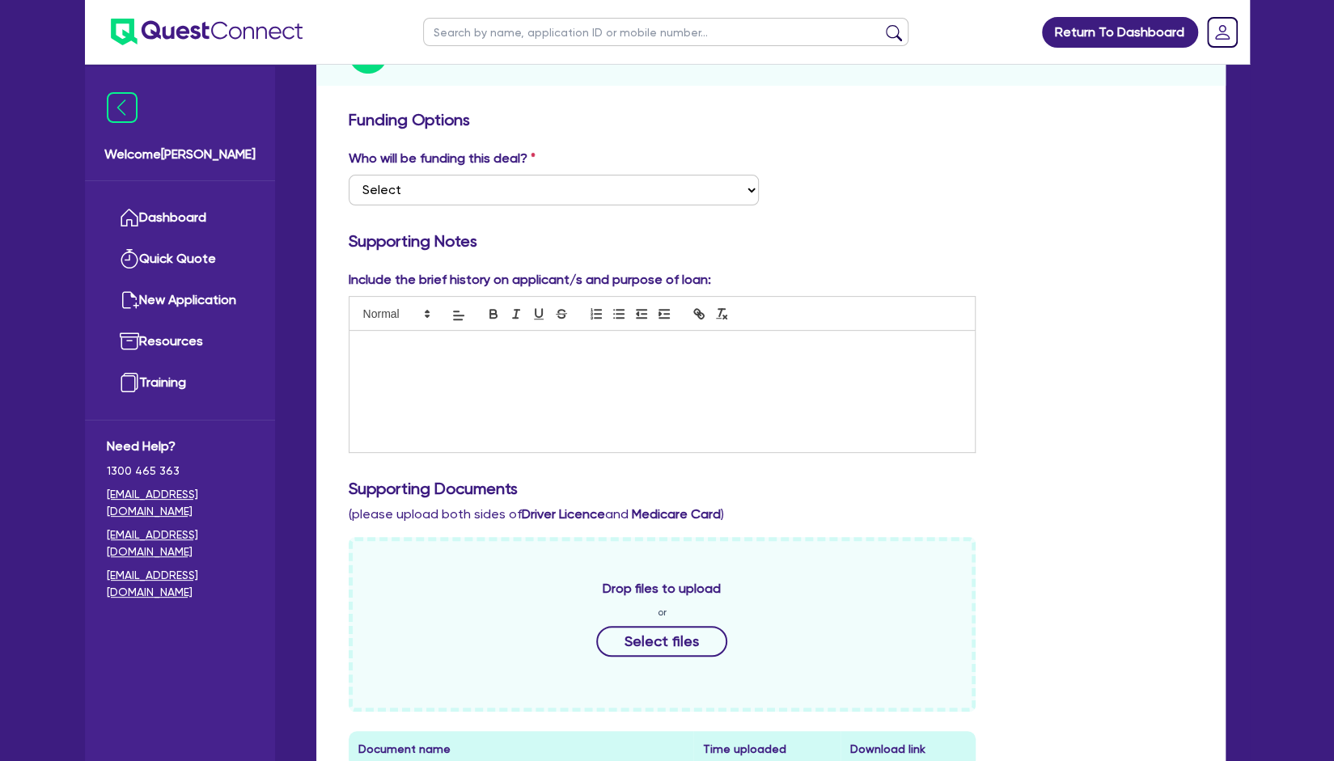
scroll to position [252, 0]
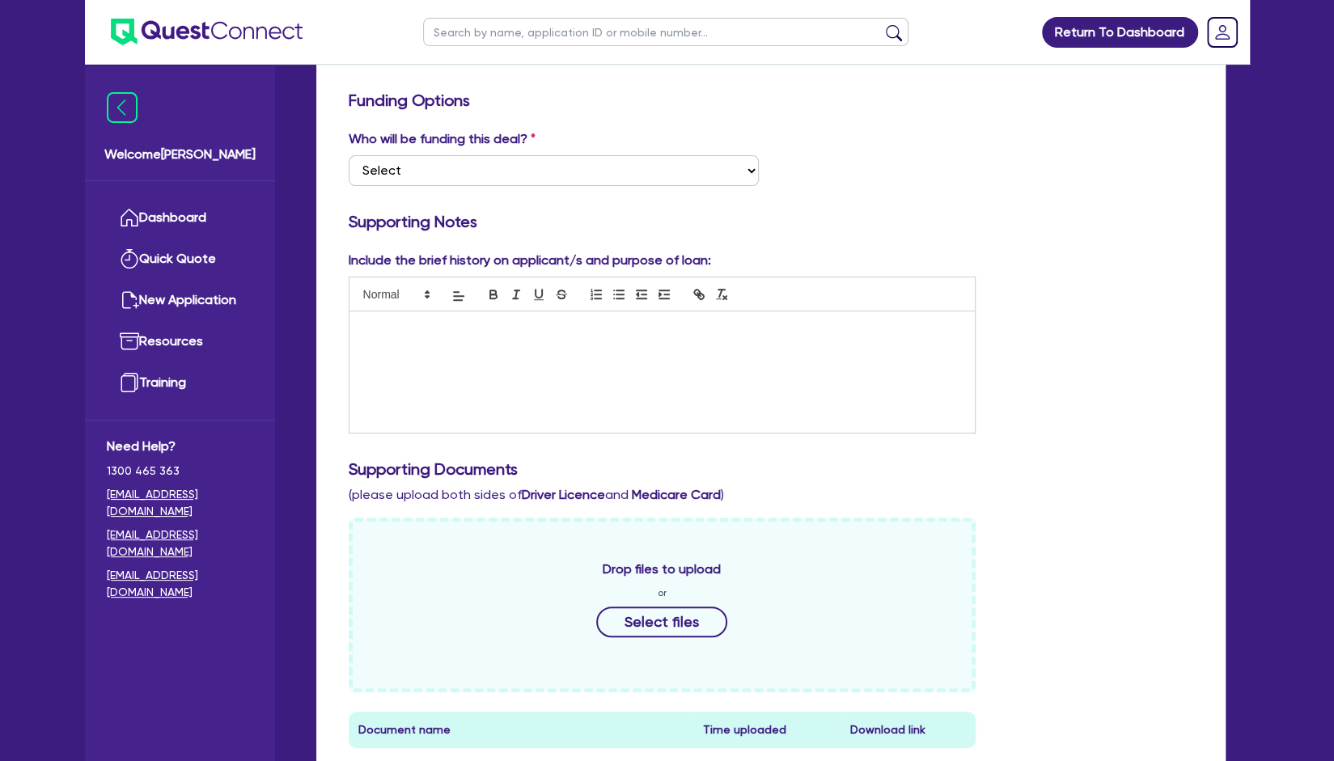
click at [647, 386] on div at bounding box center [663, 371] width 626 height 121
click at [589, 164] on select "Select I want Quest to fund 100% I will fund 100% I will co-fund with Quest Oth…" at bounding box center [554, 170] width 410 height 31
select select "Other"
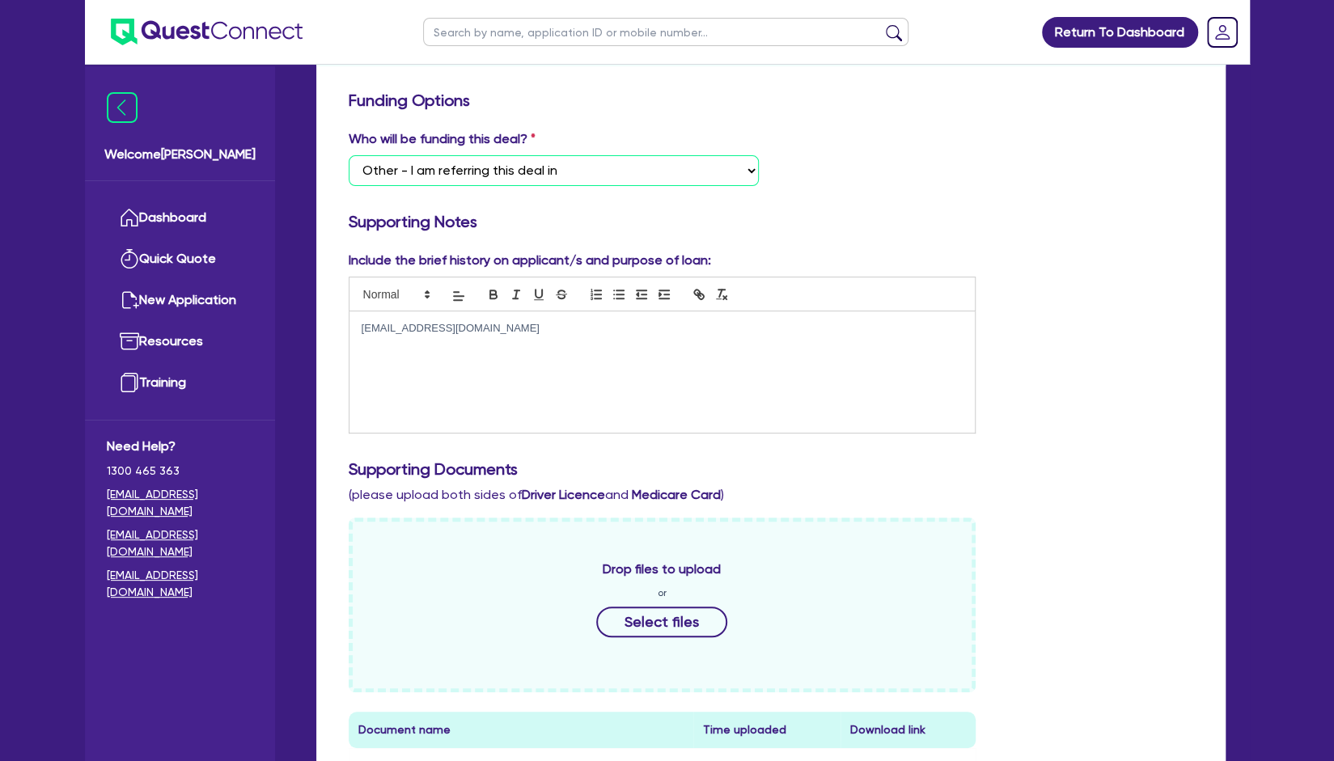
click at [349, 155] on select "Select I want Quest to fund 100% I will fund 100% I will co-fund with Quest Oth…" at bounding box center [554, 170] width 410 height 31
click at [591, 358] on div "[EMAIL_ADDRESS][DOMAIN_NAME]" at bounding box center [663, 371] width 626 height 121
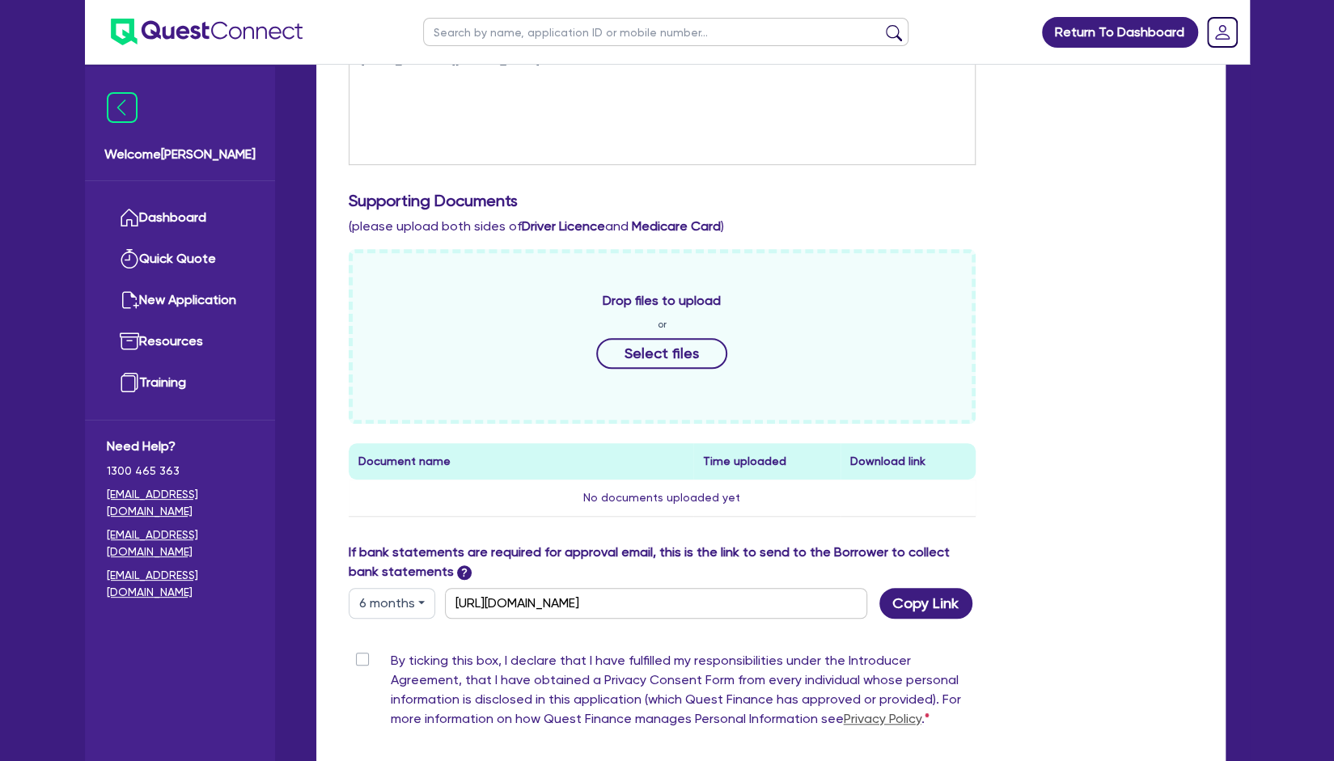
scroll to position [693, 0]
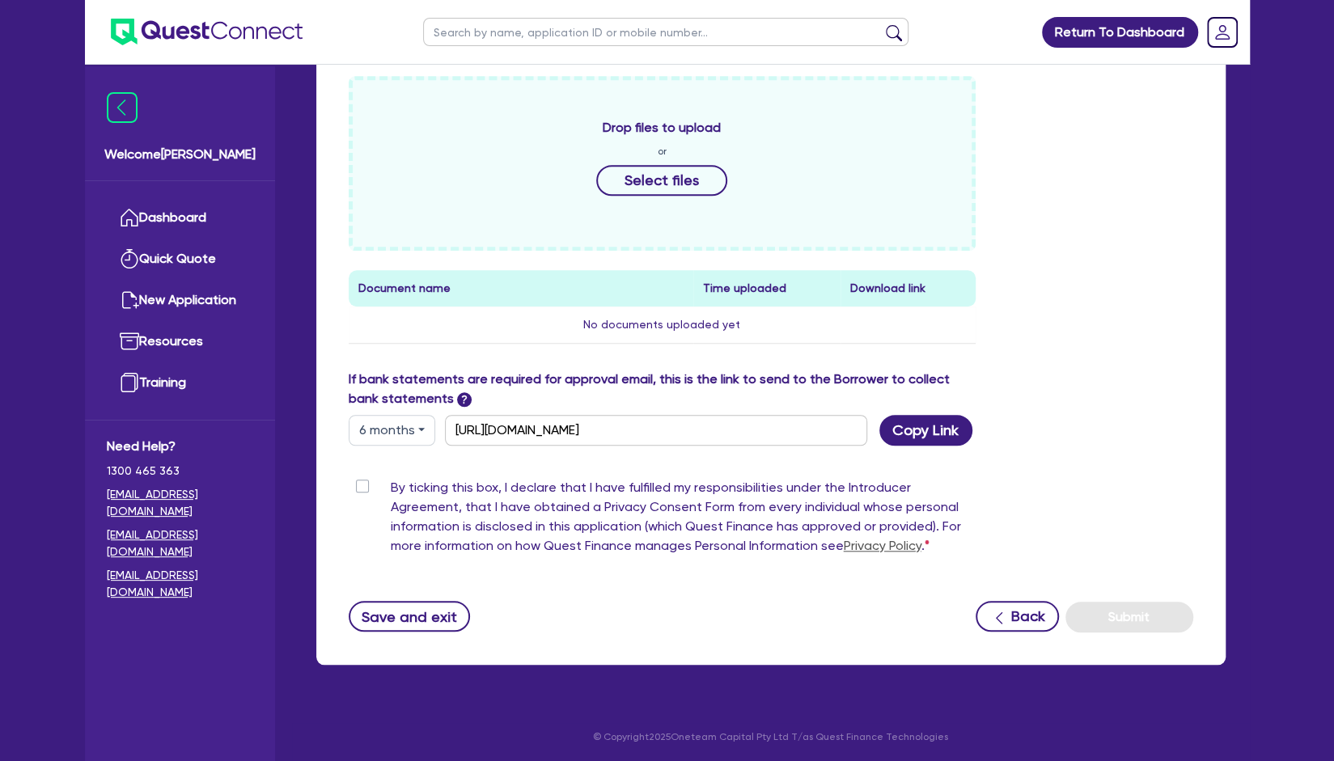
click at [391, 488] on label "By ticking this box, I declare that I have fulfilled my responsibilities under …" at bounding box center [684, 520] width 586 height 84
click at [362, 488] on input "By ticking this box, I declare that I have fulfilled my responsibilities under …" at bounding box center [355, 485] width 13 height 15
checkbox input "true"
click at [1150, 615] on button "Submit" at bounding box center [1130, 617] width 128 height 31
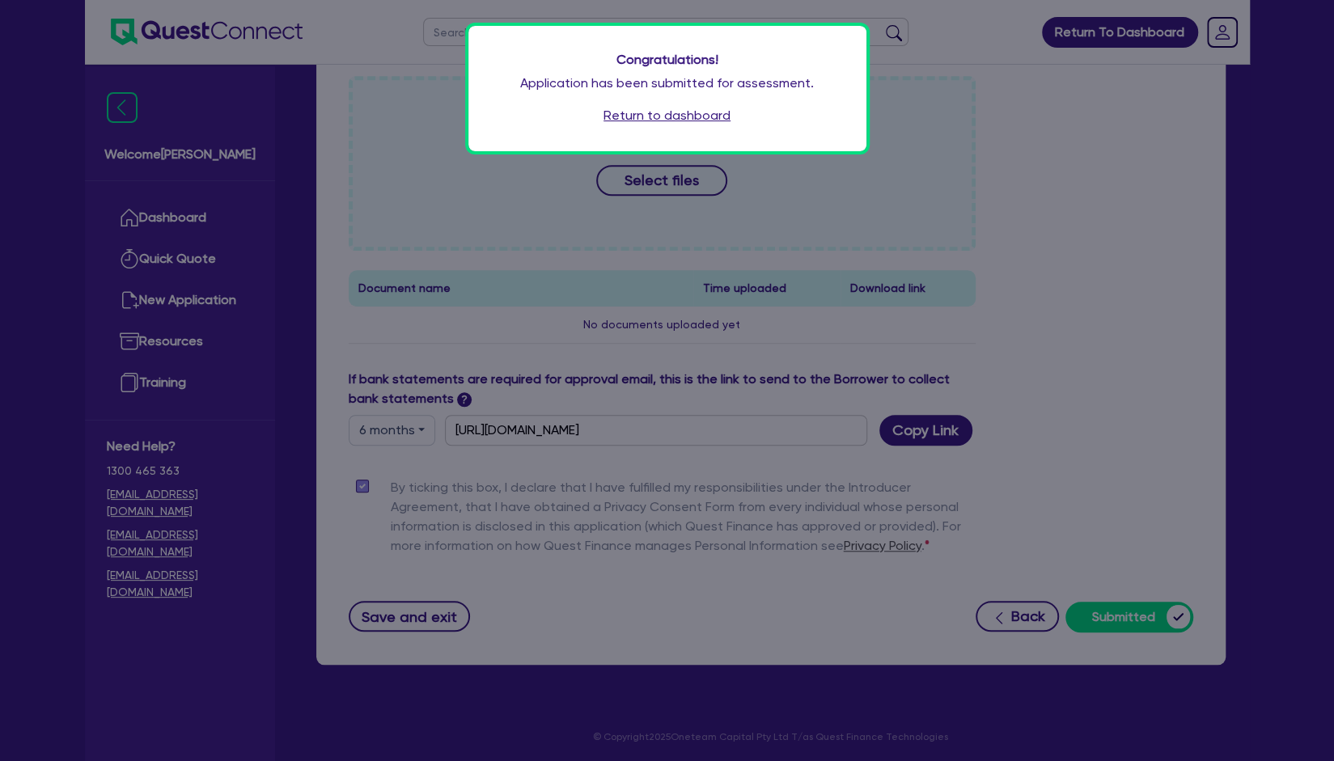
click at [695, 121] on link "Return to dashboard" at bounding box center [667, 115] width 127 height 19
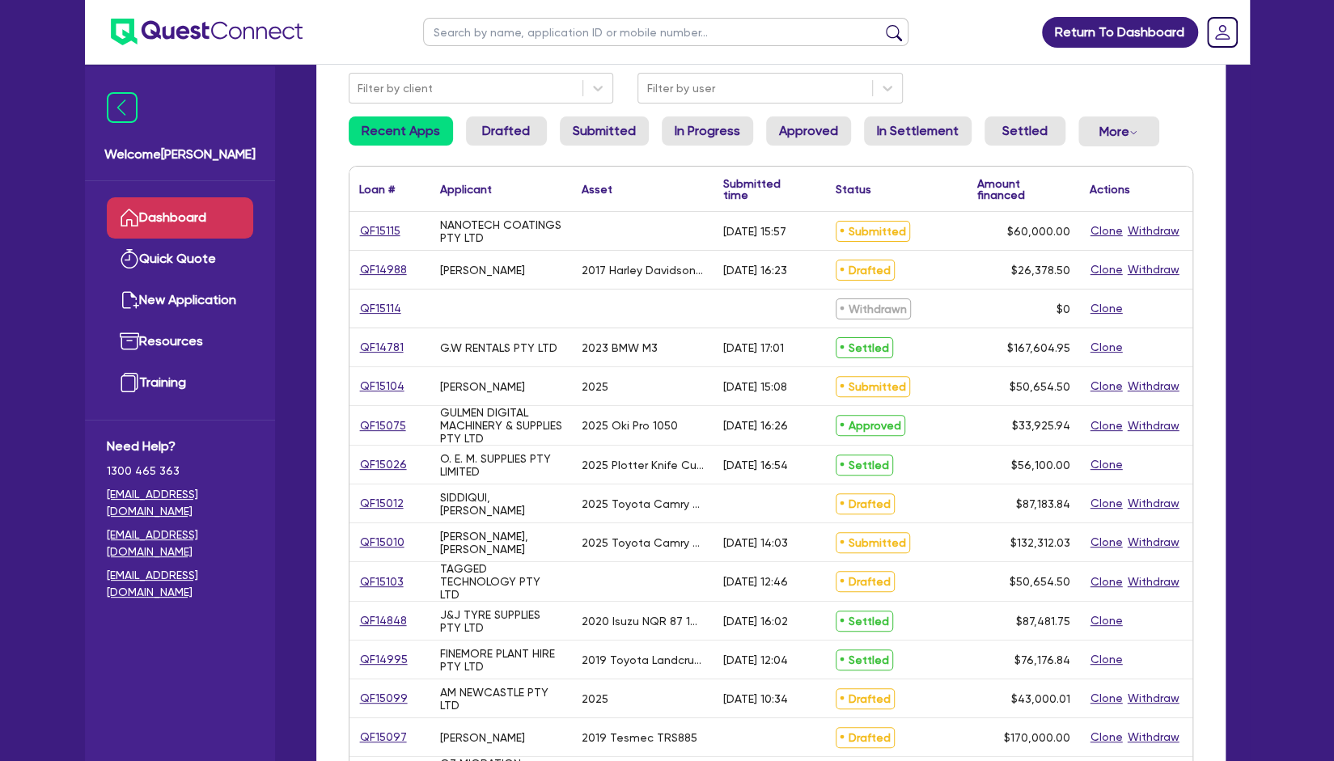
scroll to position [138, 0]
click at [369, 232] on link "QF15115" at bounding box center [380, 231] width 42 height 19
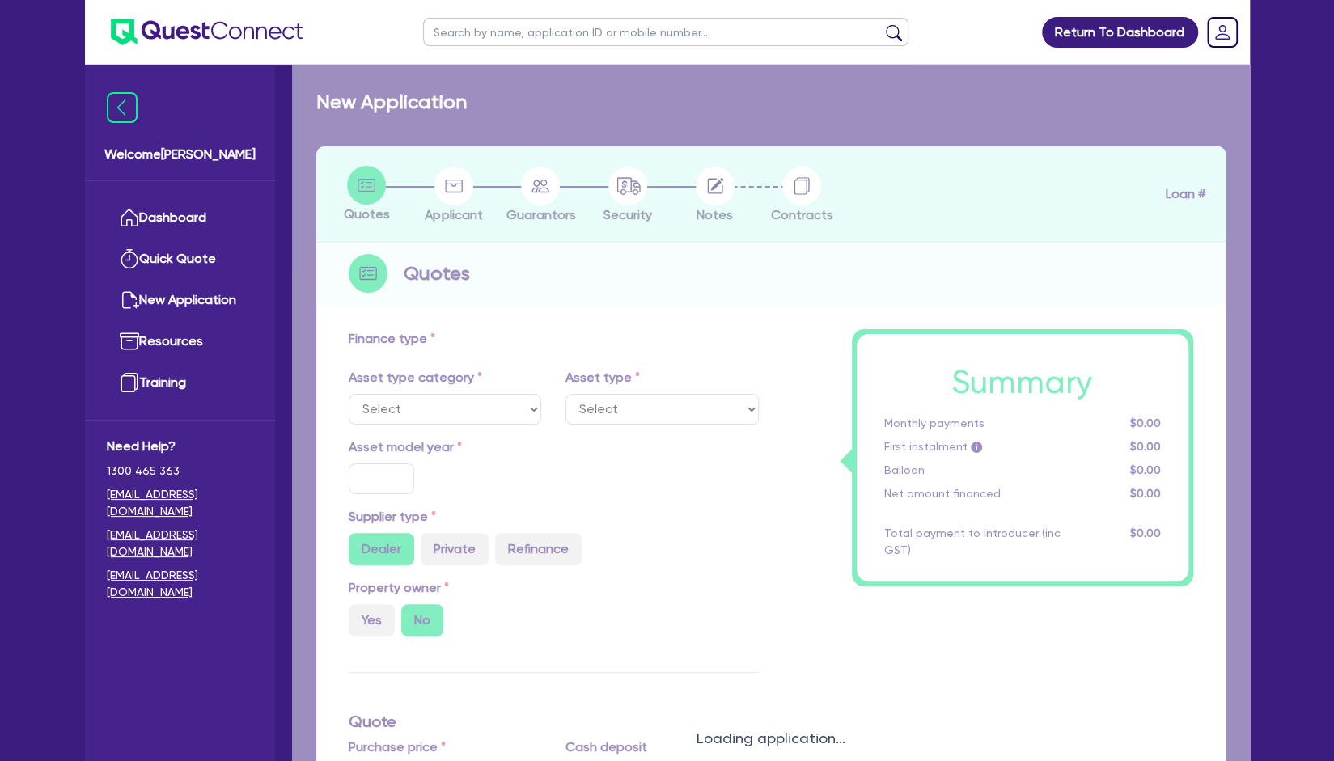
radio input "true"
type input "60,000"
type input "4"
type input "2,400"
type input "12"
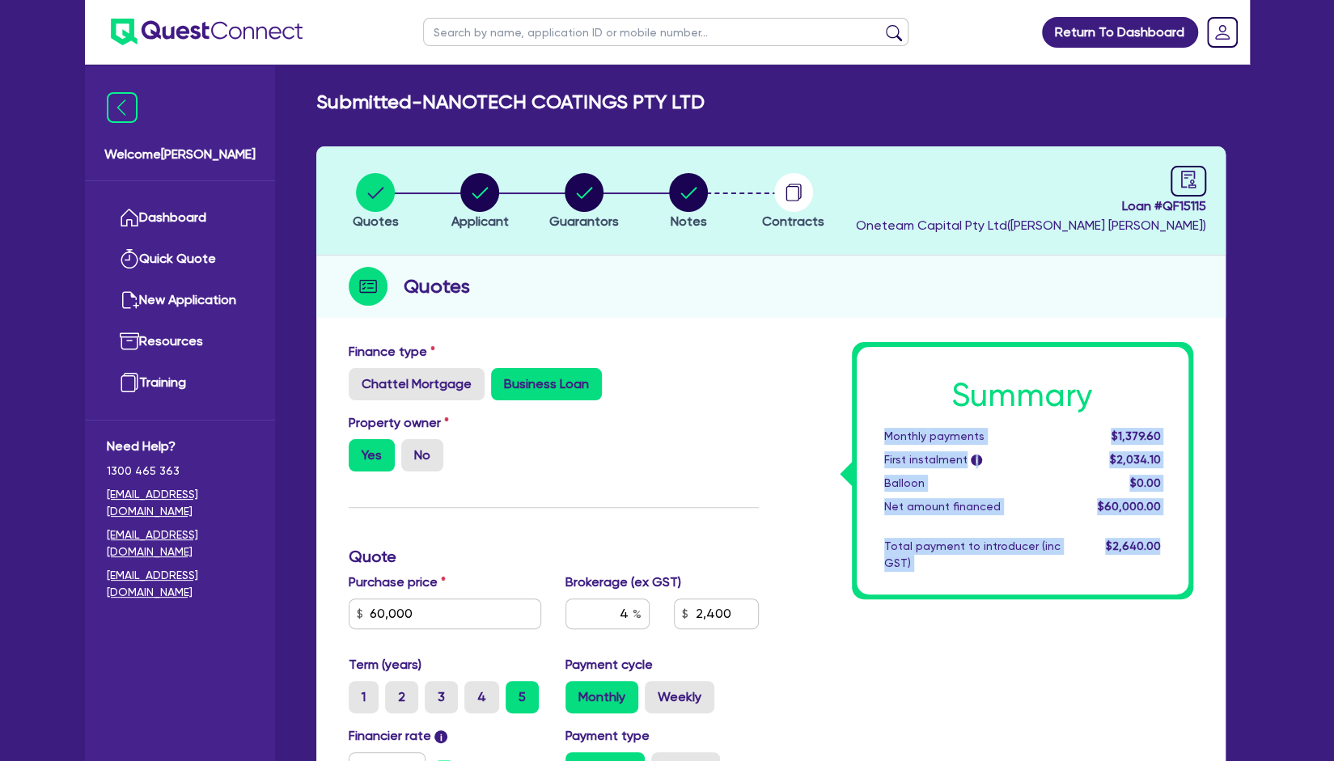
drag, startPoint x: 1163, startPoint y: 548, endPoint x: 875, endPoint y: 436, distance: 309.7
click at [875, 436] on div "Summary Monthly payments $1,379.60 First instalment i $2,034.10 Balloon $0.00 N…" at bounding box center [1023, 471] width 332 height 248
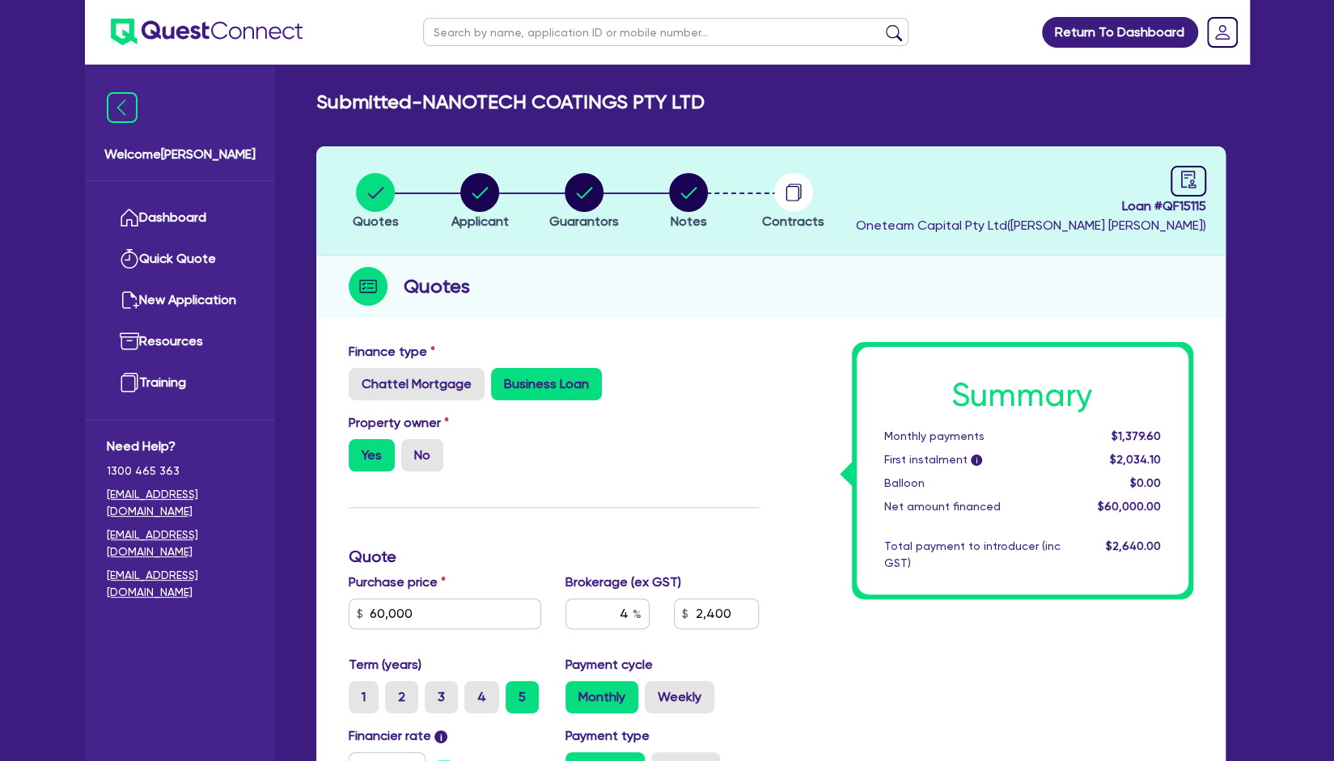
click at [665, 332] on div "Quotes Applicant Guarantors Notes Contracts Loan # QF15115 Oneteam Capital Pty …" at bounding box center [770, 583] width 909 height 875
click at [468, 191] on circle "button" at bounding box center [479, 192] width 39 height 39
select select "COMPANY"
select select "FISHERIES"
select select "HUNTING_BUSINESSES"
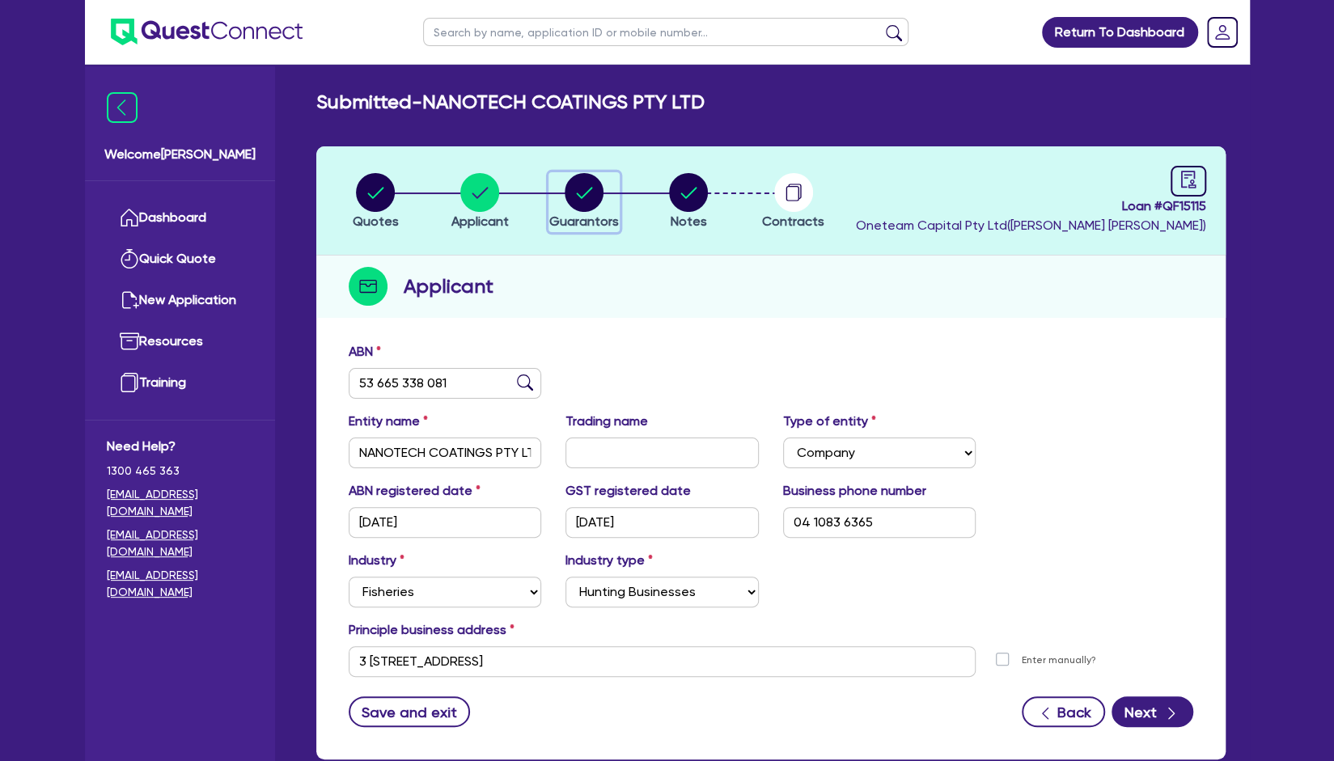
click at [591, 197] on circle "button" at bounding box center [584, 192] width 39 height 39
select select "MR"
select select "SINGLE"
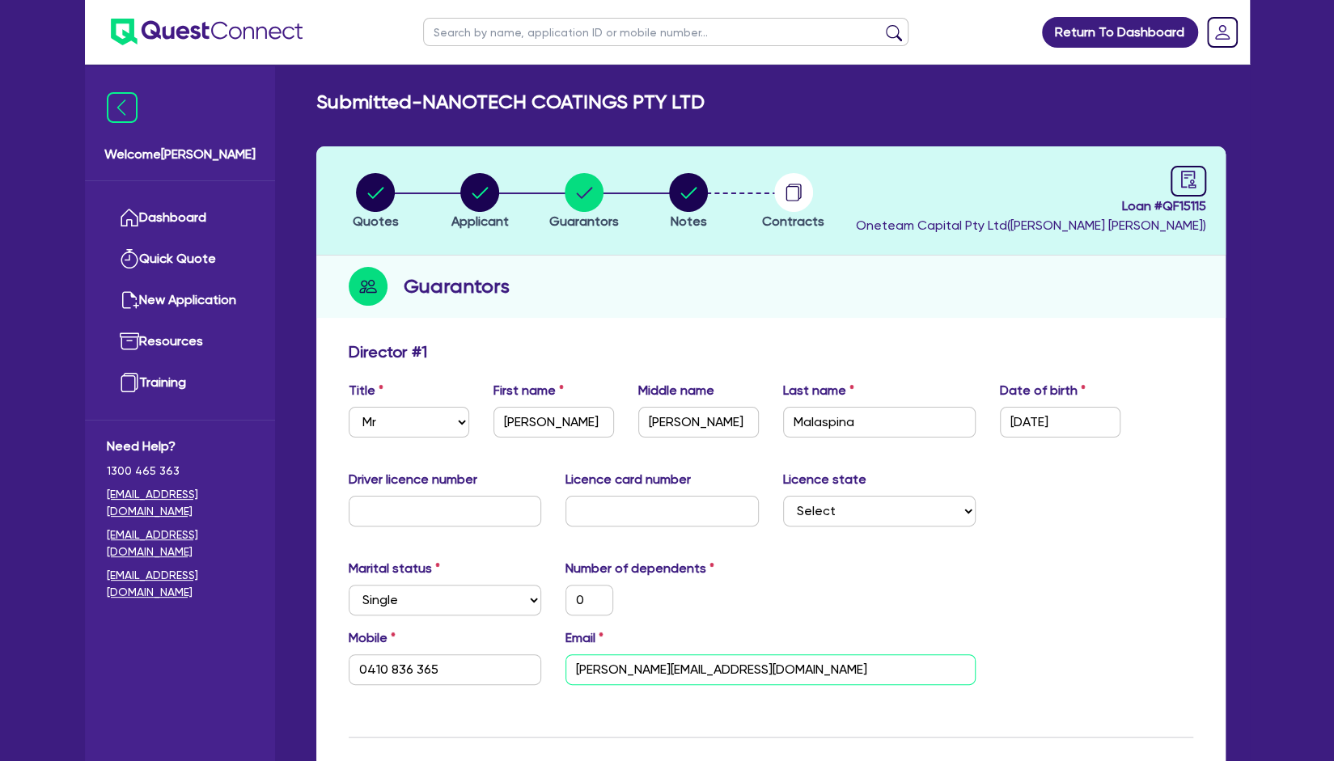
drag, startPoint x: 786, startPoint y: 672, endPoint x: 517, endPoint y: 667, distance: 268.7
click at [517, 667] on div "Mobile 0410 836 365 Email john@nanotechcoatings.com.au" at bounding box center [771, 664] width 869 height 70
click at [788, 100] on div "Submitted - NANOTECH COATINGS PTY LTD" at bounding box center [771, 102] width 934 height 23
click at [676, 194] on circle "button" at bounding box center [688, 192] width 39 height 39
select select "Other"
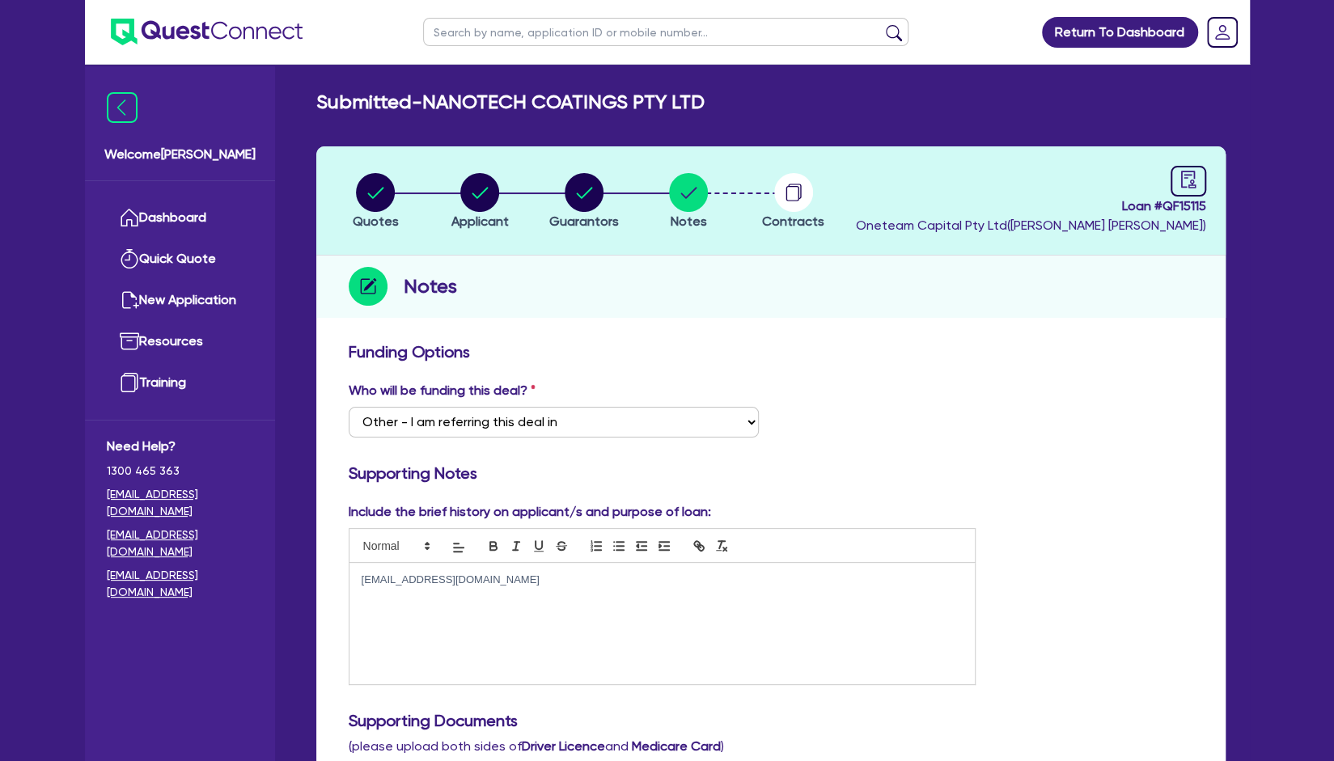
click at [482, 587] on p "[EMAIL_ADDRESS][DOMAIN_NAME]" at bounding box center [663, 580] width 602 height 15
click at [532, 578] on p "[EMAIL_ADDRESS][DOMAIN_NAME]" at bounding box center [663, 580] width 602 height 15
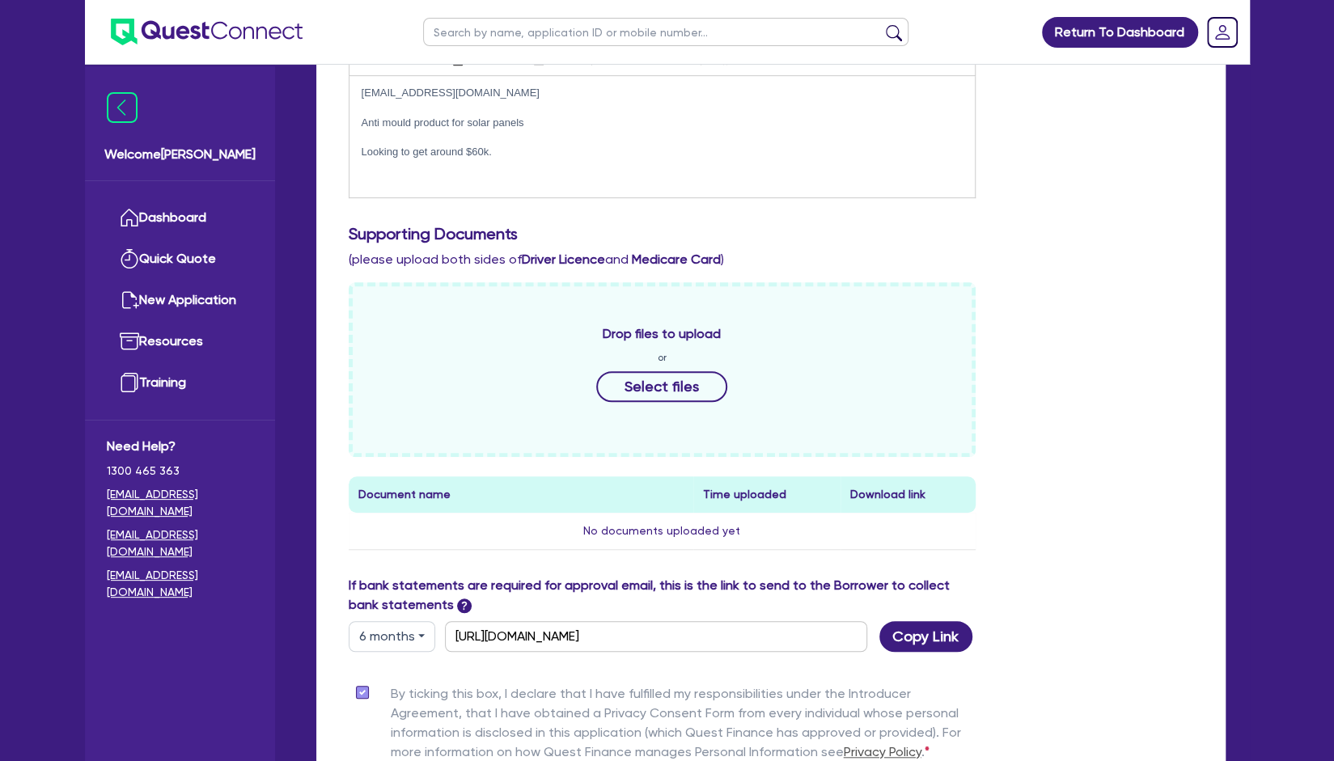
scroll to position [486, 0]
click at [924, 640] on button "Copy Link" at bounding box center [925, 637] width 93 height 31
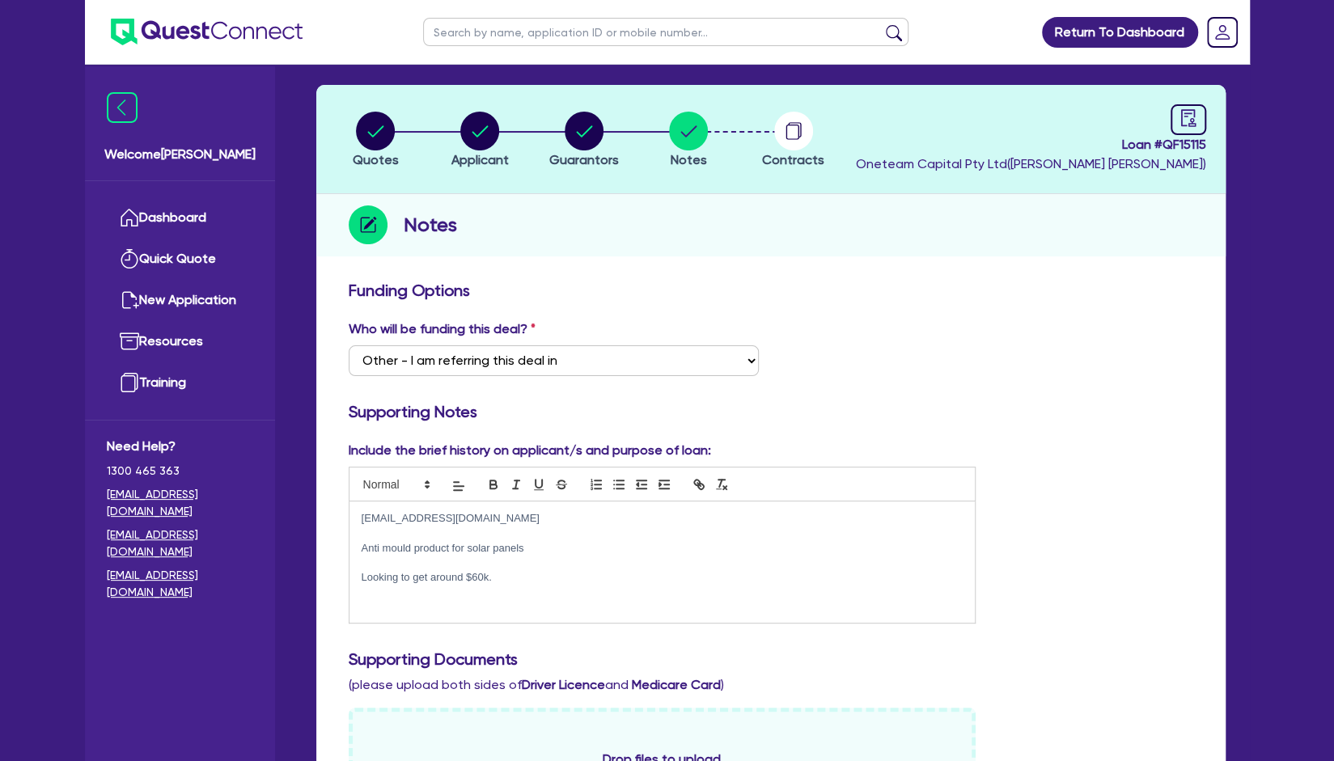
scroll to position [0, 0]
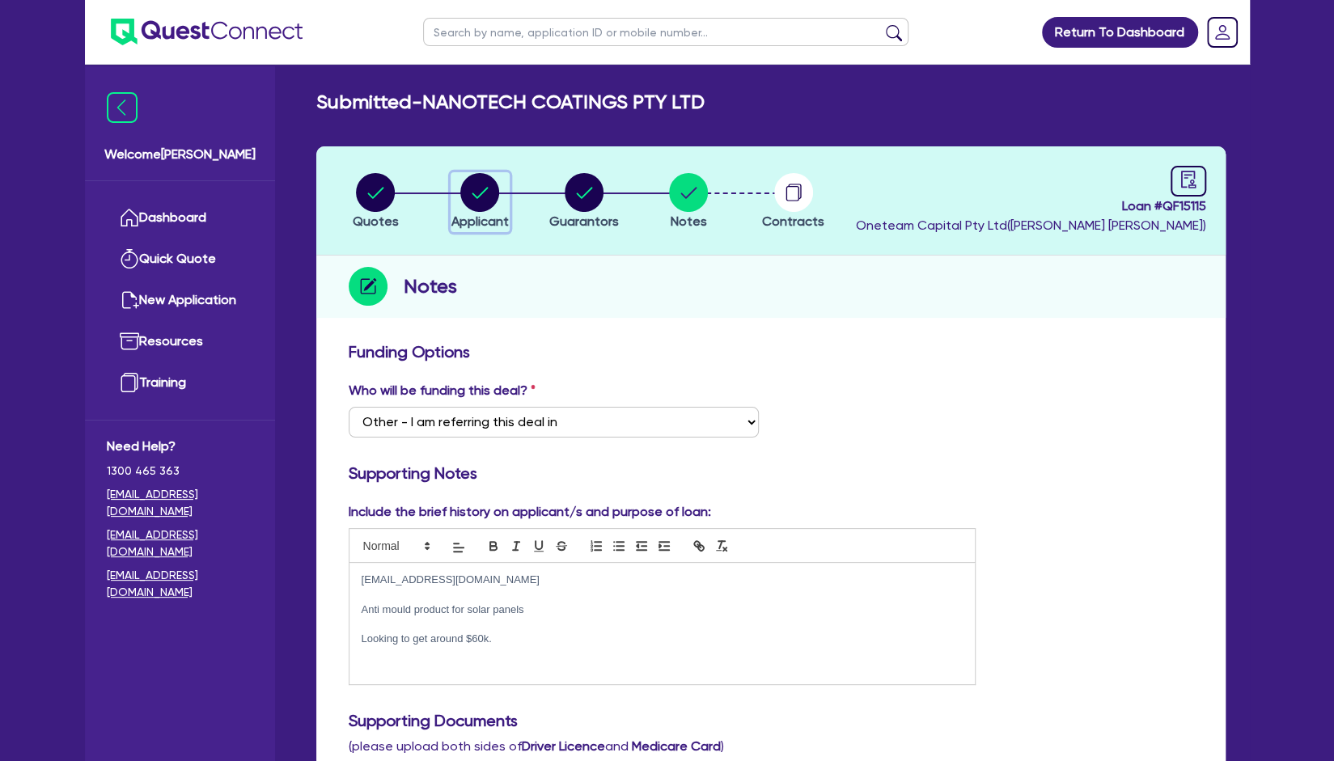
click at [468, 201] on circle "button" at bounding box center [479, 192] width 39 height 39
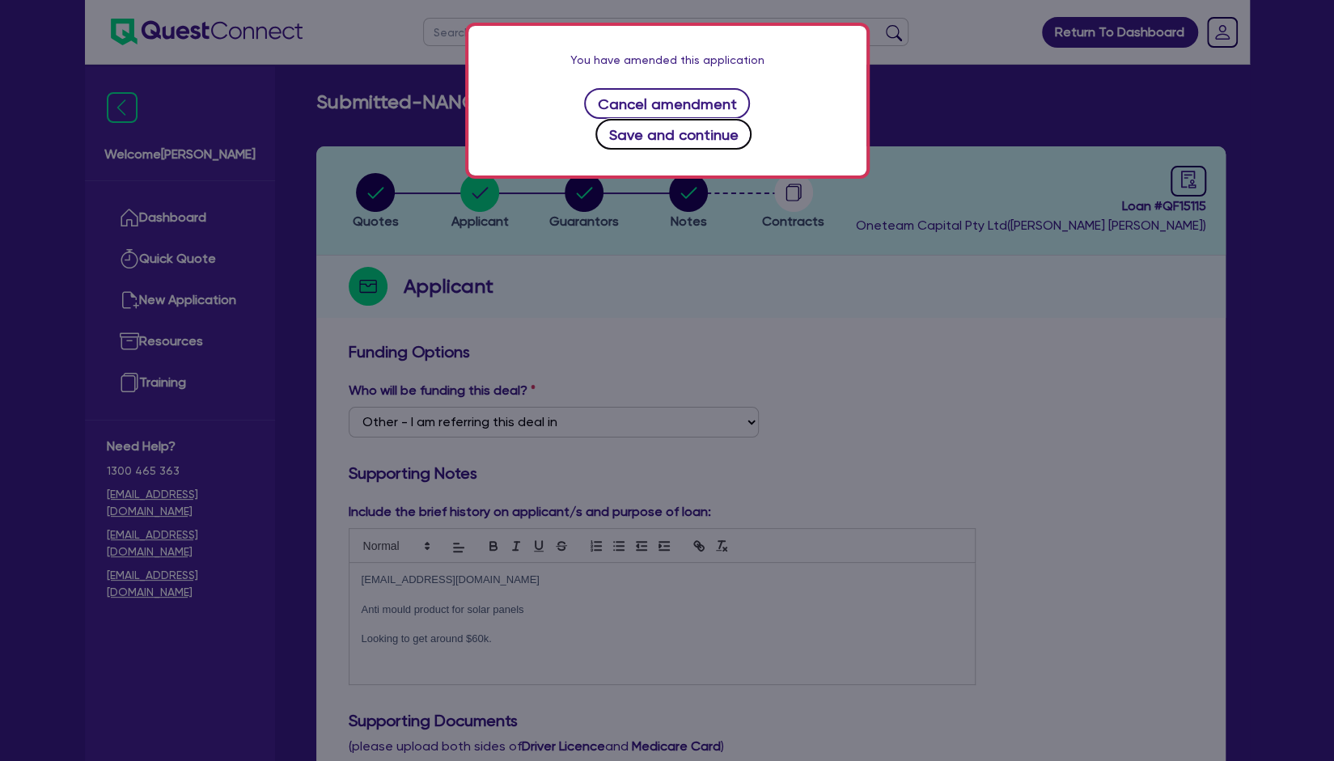
click at [728, 119] on button "Save and continue" at bounding box center [673, 134] width 156 height 31
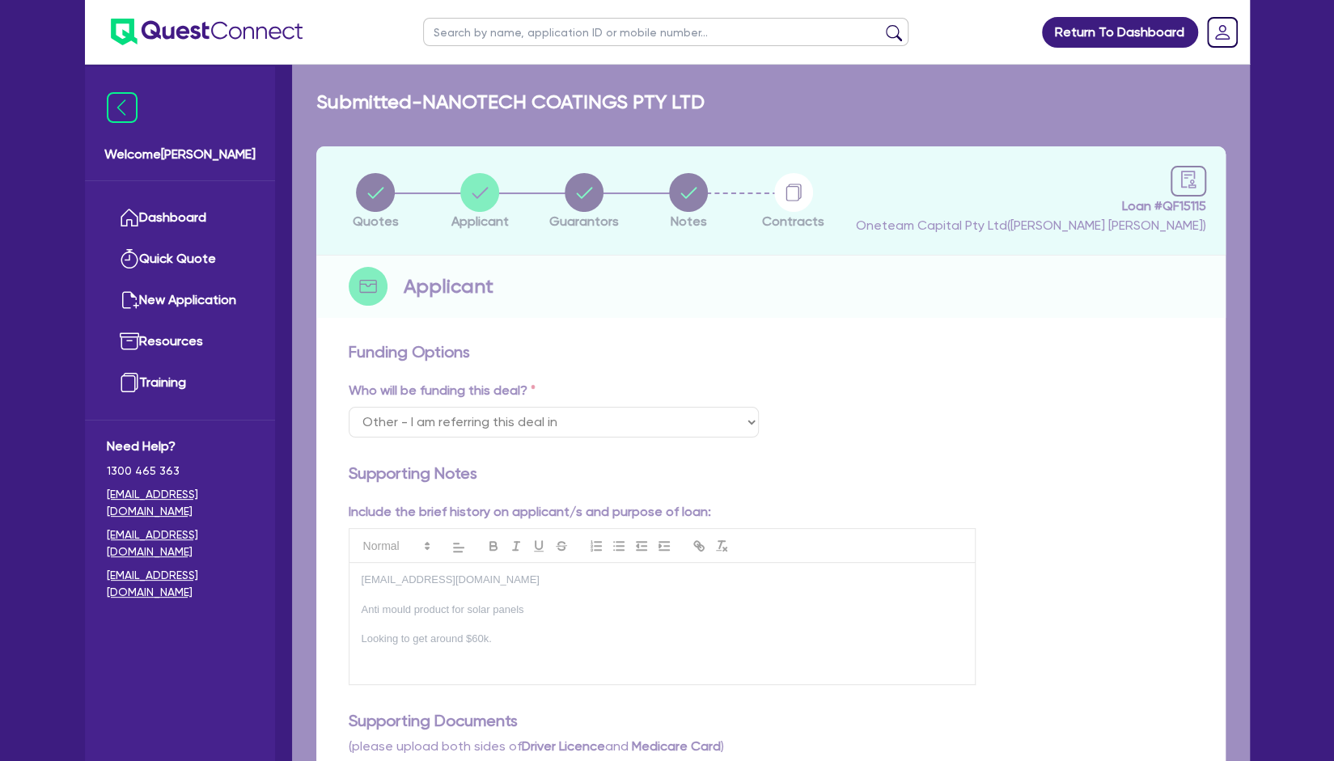
select select "COMPANY"
select select "FISHERIES"
select select "HUNTING_BUSINESSES"
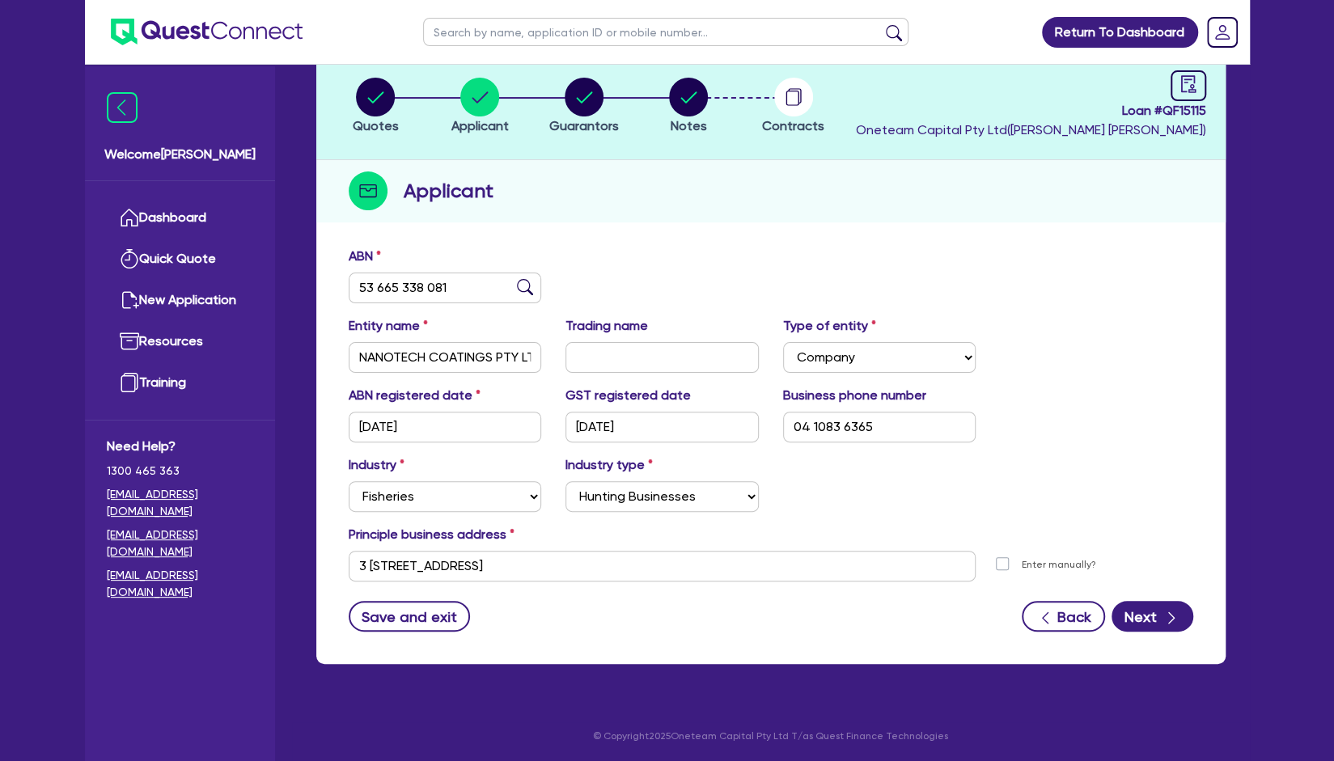
scroll to position [95, 0]
click at [592, 88] on circle "button" at bounding box center [584, 97] width 39 height 39
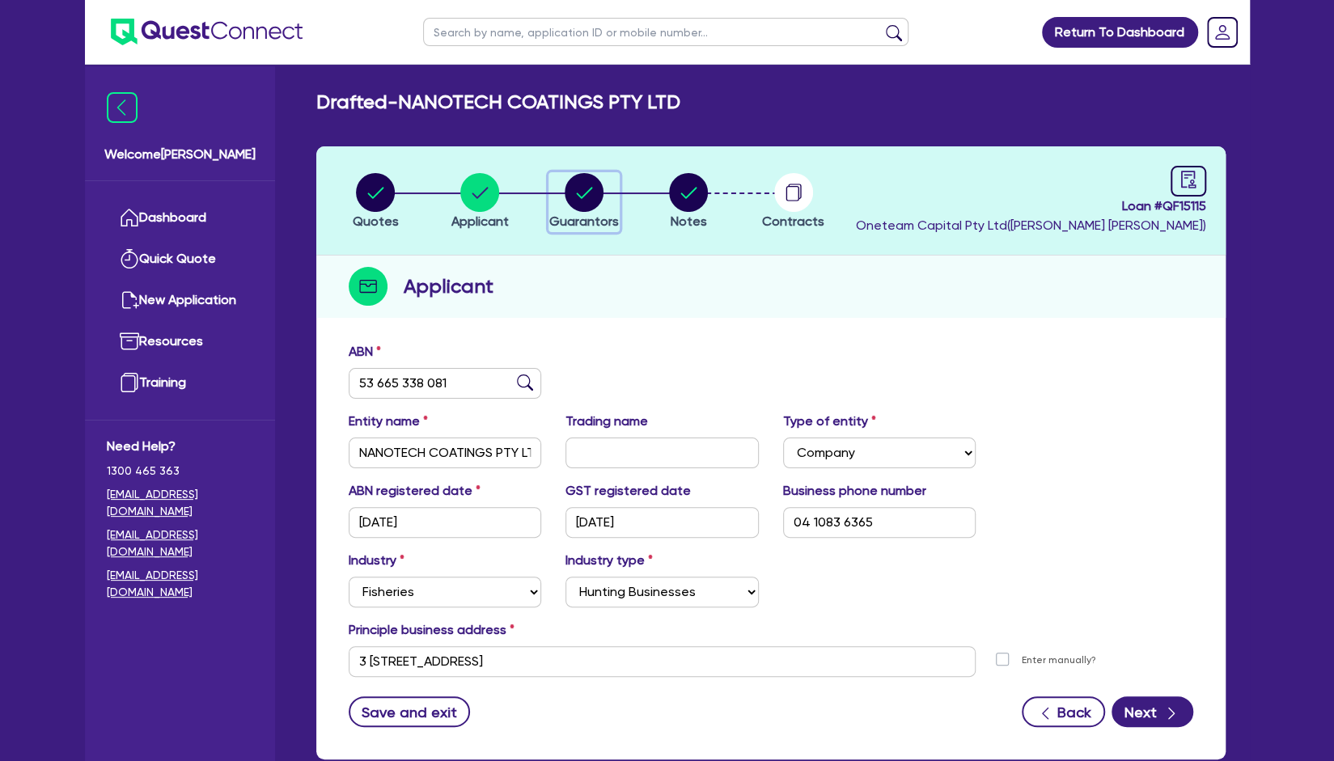
select select "MR"
select select "SINGLE"
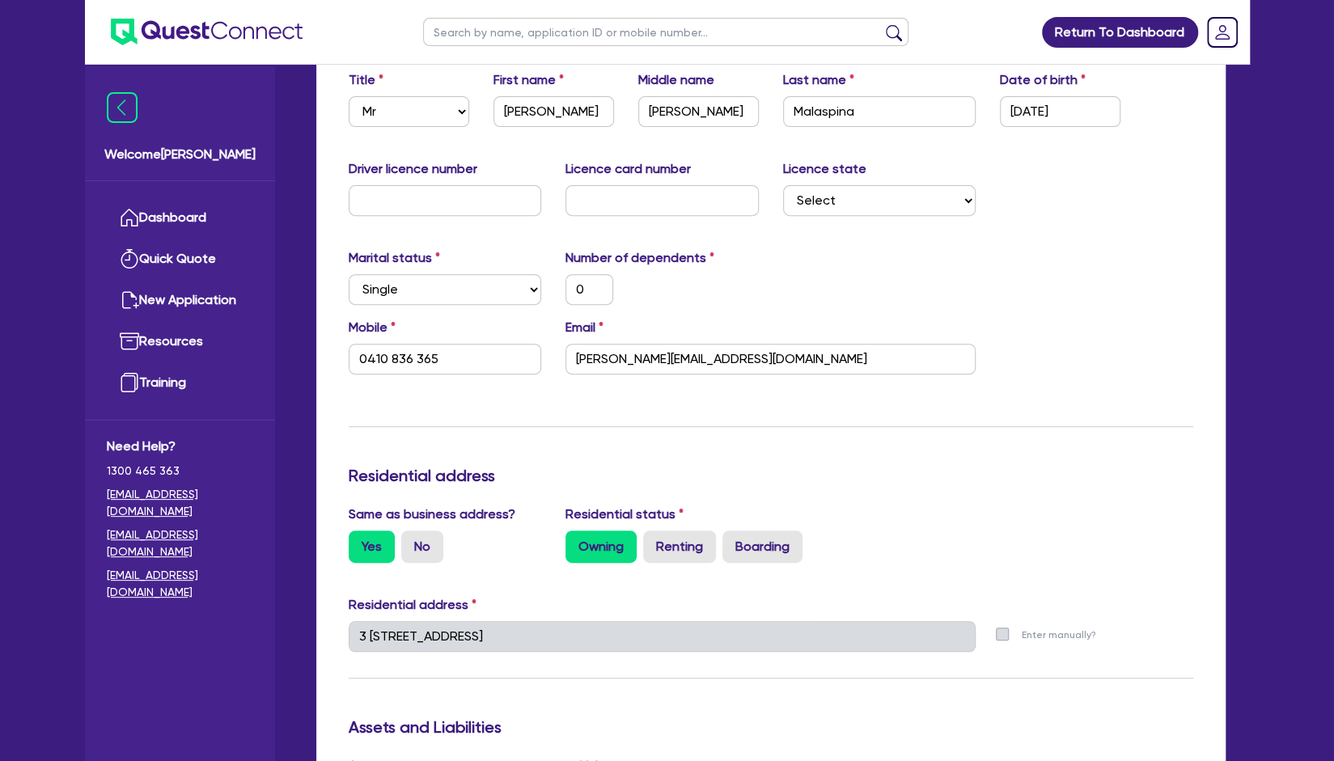
scroll to position [310, 0]
drag, startPoint x: 788, startPoint y: 357, endPoint x: 545, endPoint y: 337, distance: 243.5
click at [545, 337] on div "Mobile 0410 836 365 Email john@nanotechcoatings.com.au" at bounding box center [771, 354] width 869 height 70
click at [812, 404] on div "Update residential status for Director #1 Boarding is only acceptable when the …" at bounding box center [771, 630] width 845 height 1197
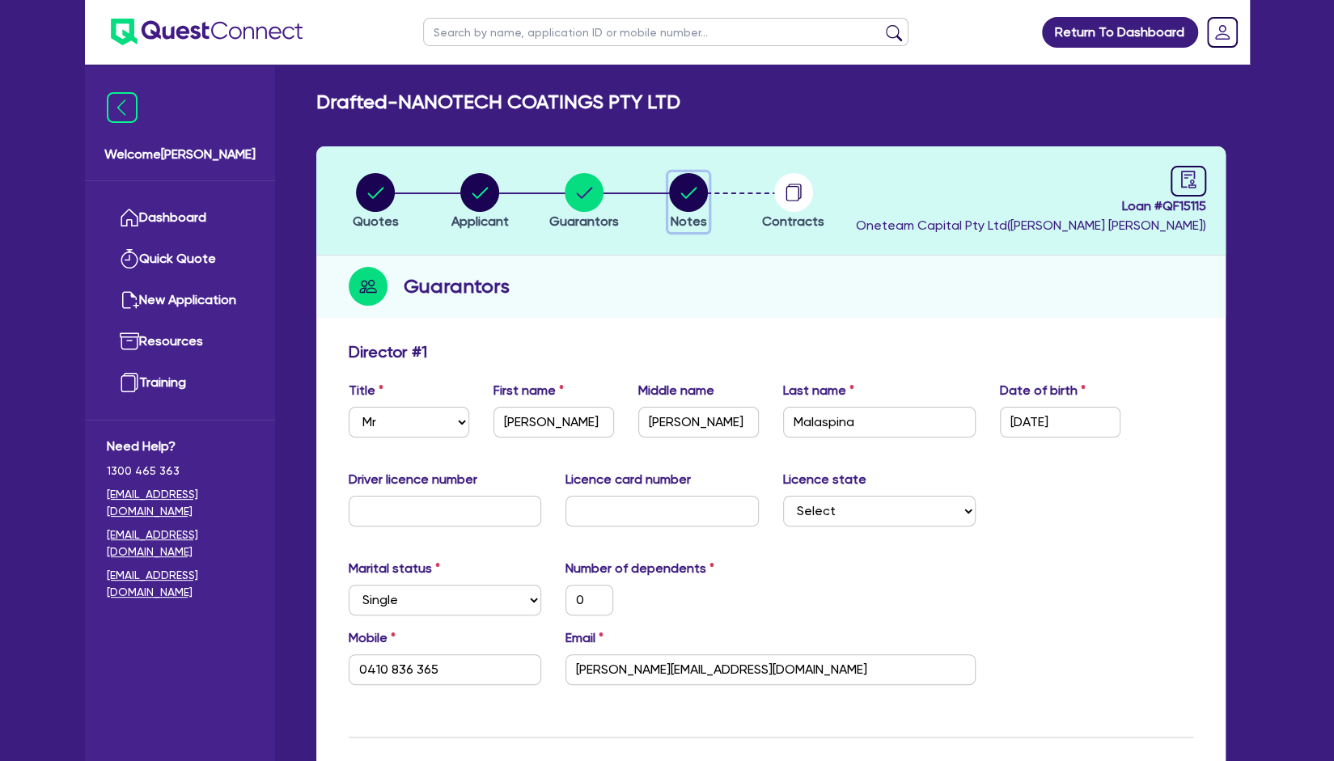
click at [669, 205] on icon "button" at bounding box center [688, 192] width 39 height 39
select select "Other"
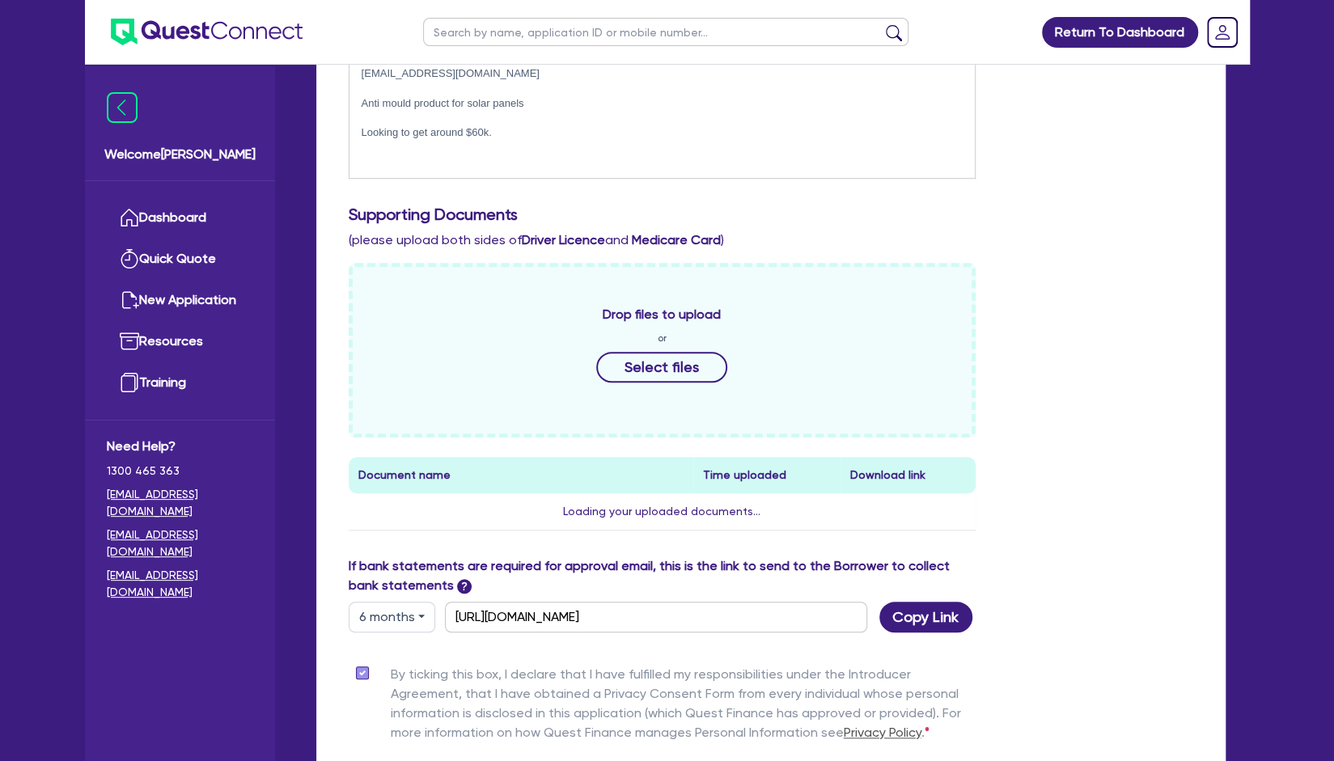
scroll to position [507, 0]
click at [905, 622] on button "Copy Link" at bounding box center [925, 616] width 93 height 31
click at [1039, 304] on div "Drop files to upload or Select files Document name Time uploaded Download link …" at bounding box center [771, 409] width 869 height 294
drag, startPoint x: 1039, startPoint y: 304, endPoint x: 1051, endPoint y: 214, distance: 90.6
click at [1051, 214] on h3 "Supporting Documents" at bounding box center [771, 213] width 845 height 19
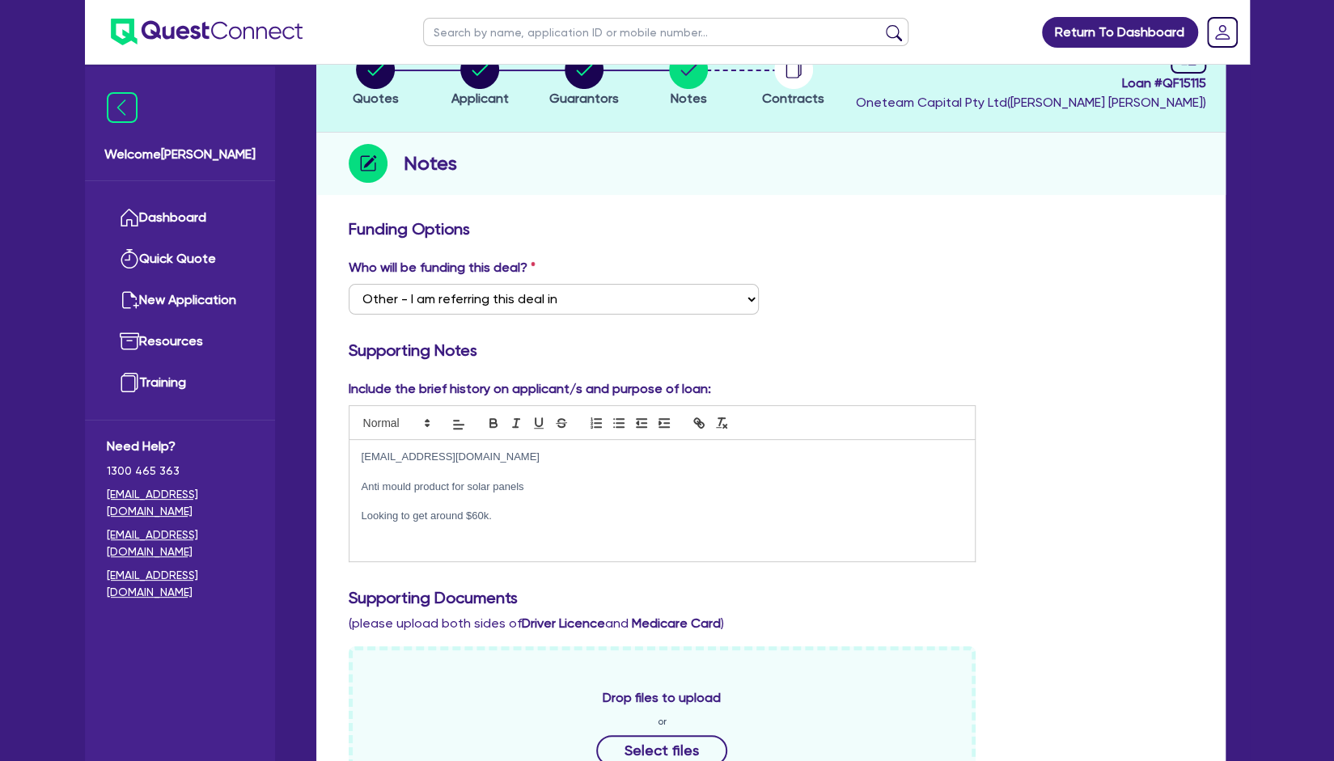
scroll to position [0, 0]
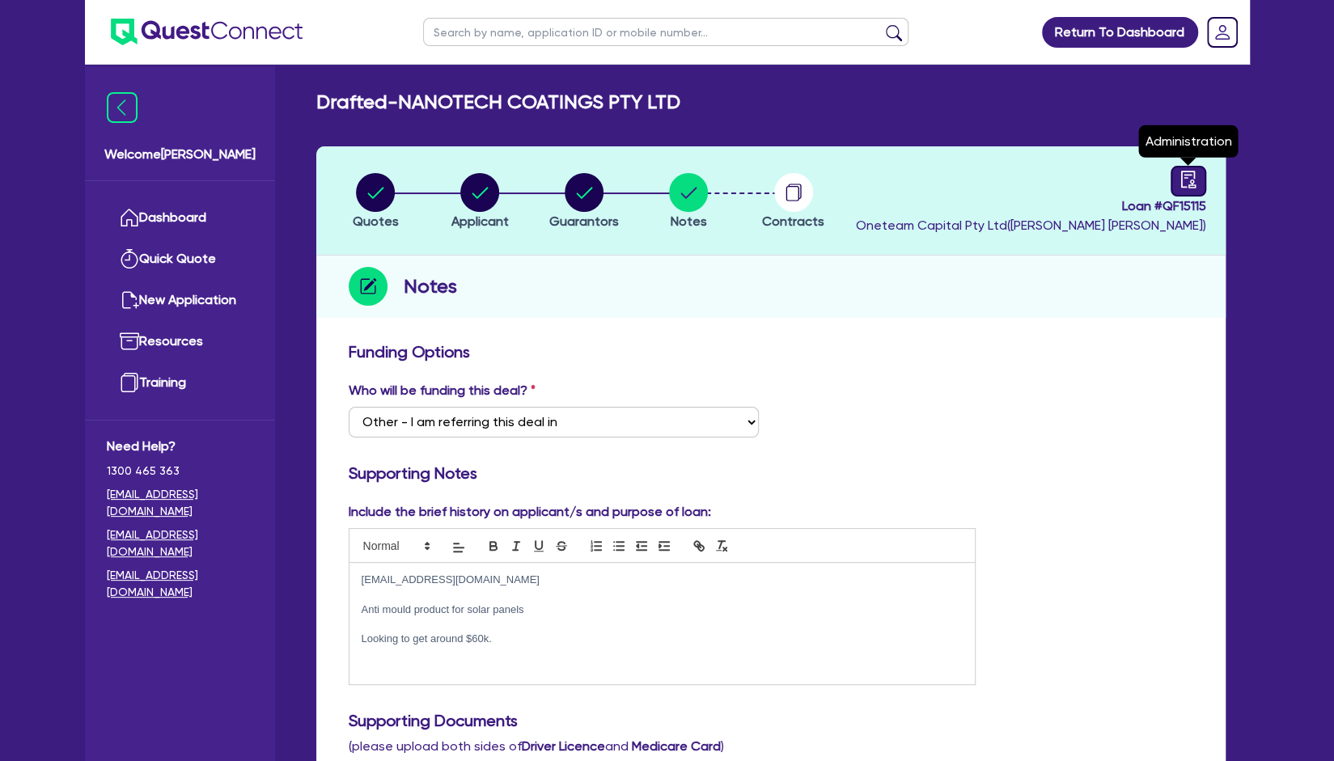
click at [1184, 175] on icon "audit" at bounding box center [1187, 179] width 15 height 17
select select "DRAFTED_AMENDED"
select select "Other"
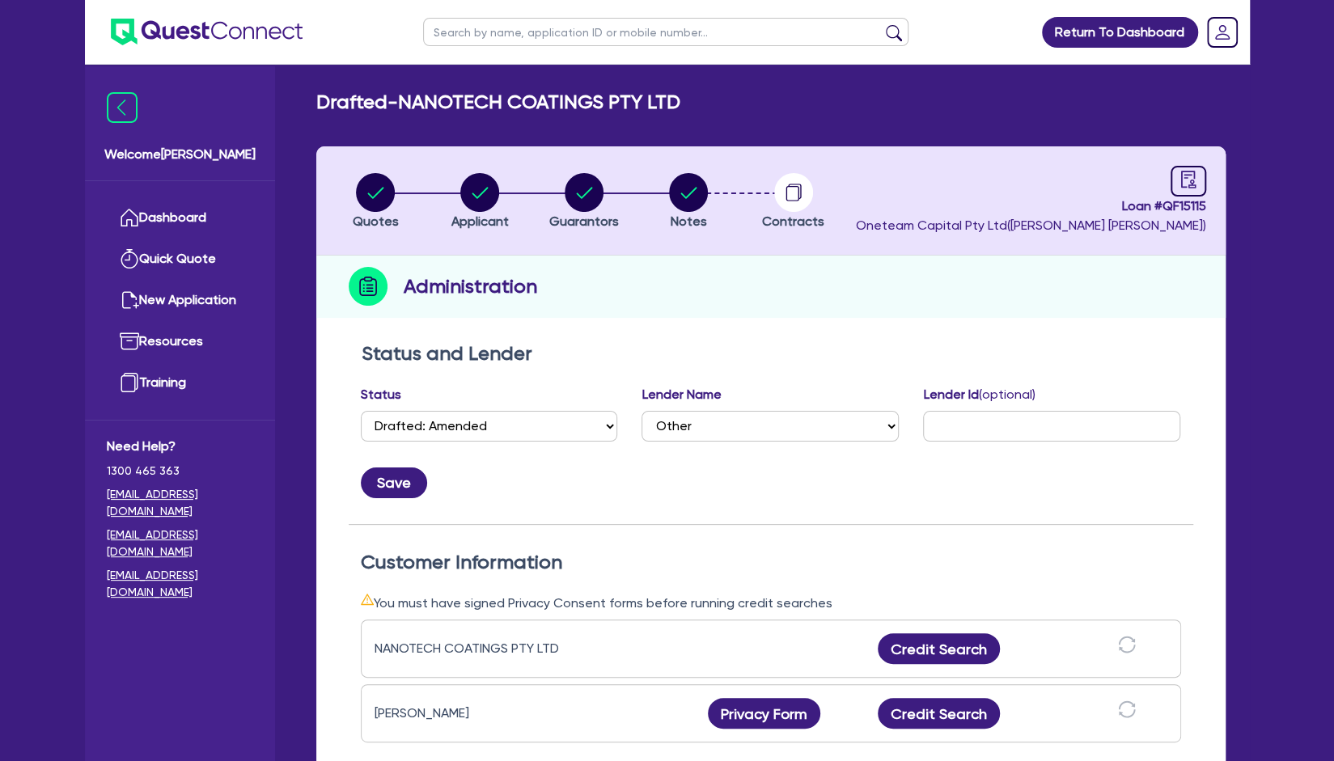
scroll to position [142, 0]
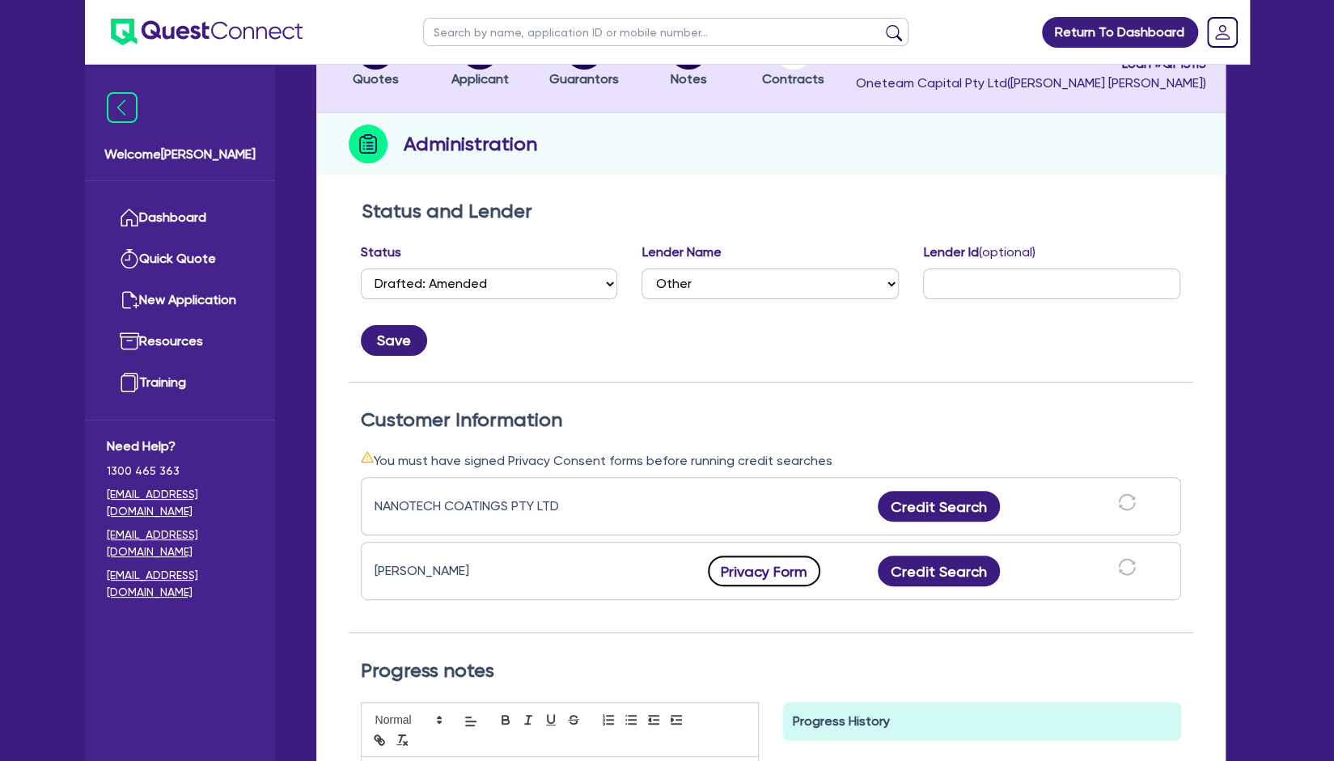
click at [744, 574] on button "Privacy Form" at bounding box center [764, 571] width 113 height 31
